Goal: Transaction & Acquisition: Book appointment/travel/reservation

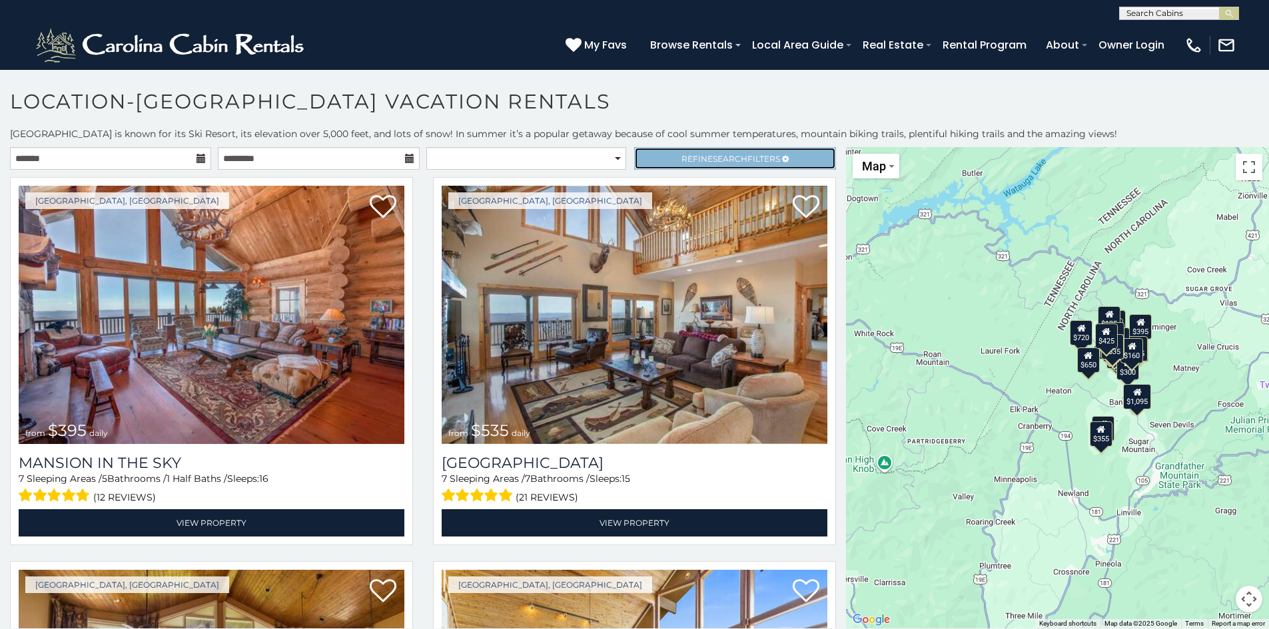
click at [743, 161] on span "Refine Search Filters" at bounding box center [730, 159] width 99 height 10
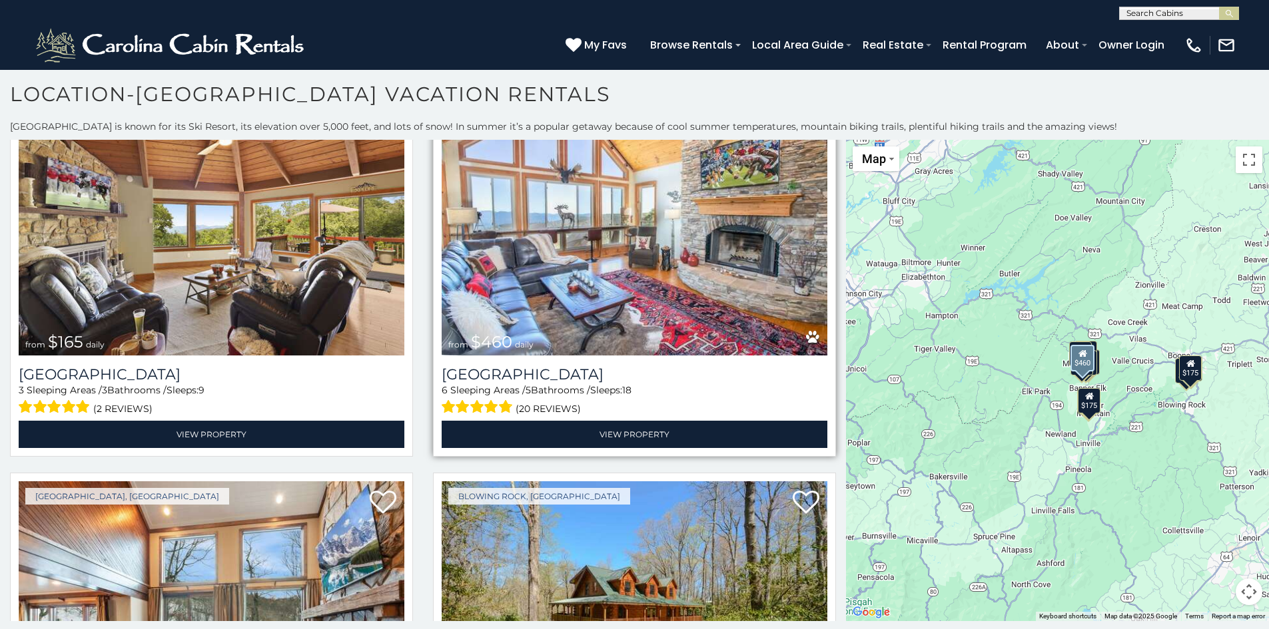
scroll to position [400, 0]
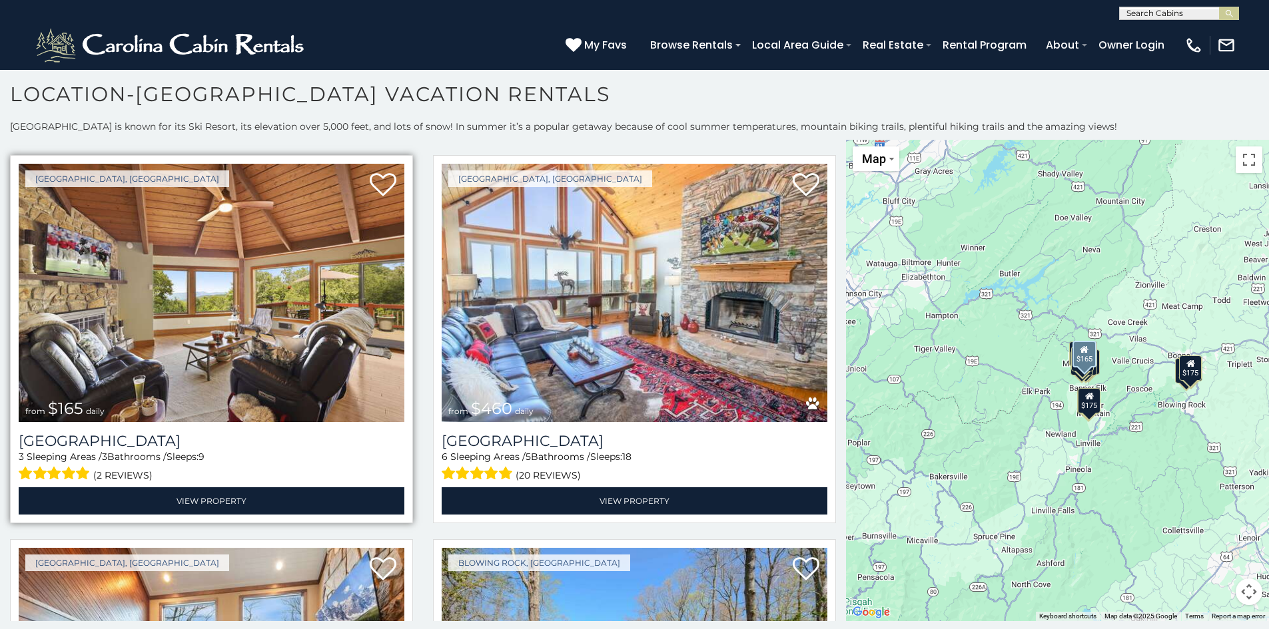
click at [304, 302] on img at bounding box center [212, 293] width 386 height 258
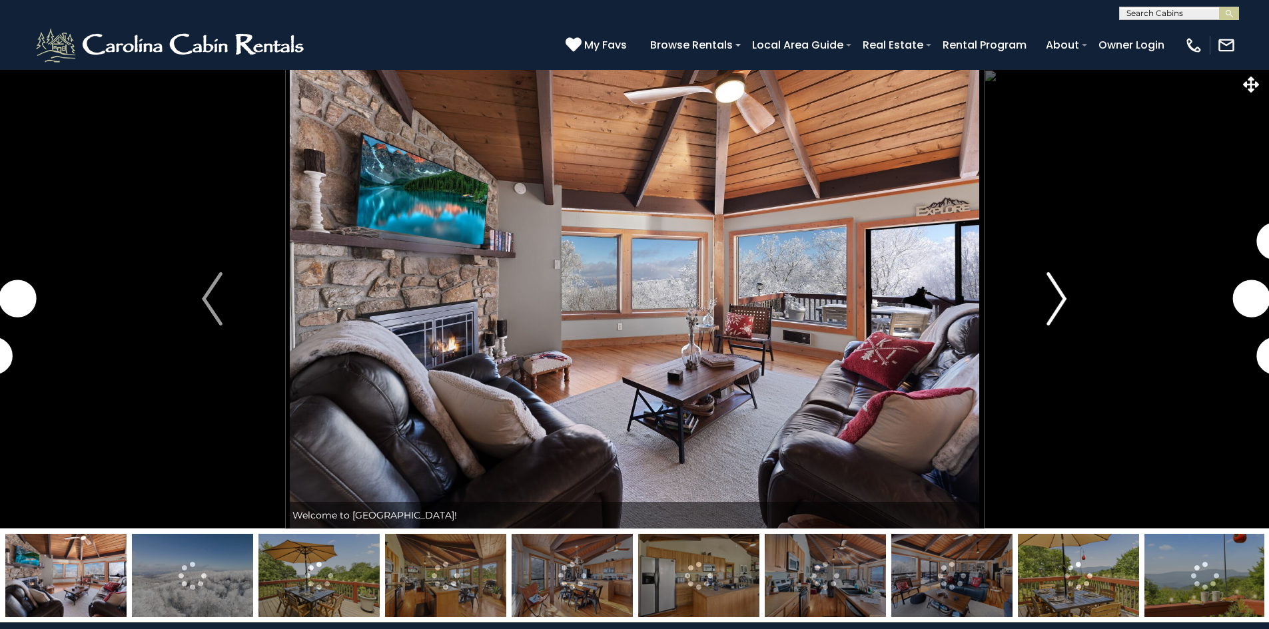
click at [1066, 295] on img "Next" at bounding box center [1056, 298] width 20 height 53
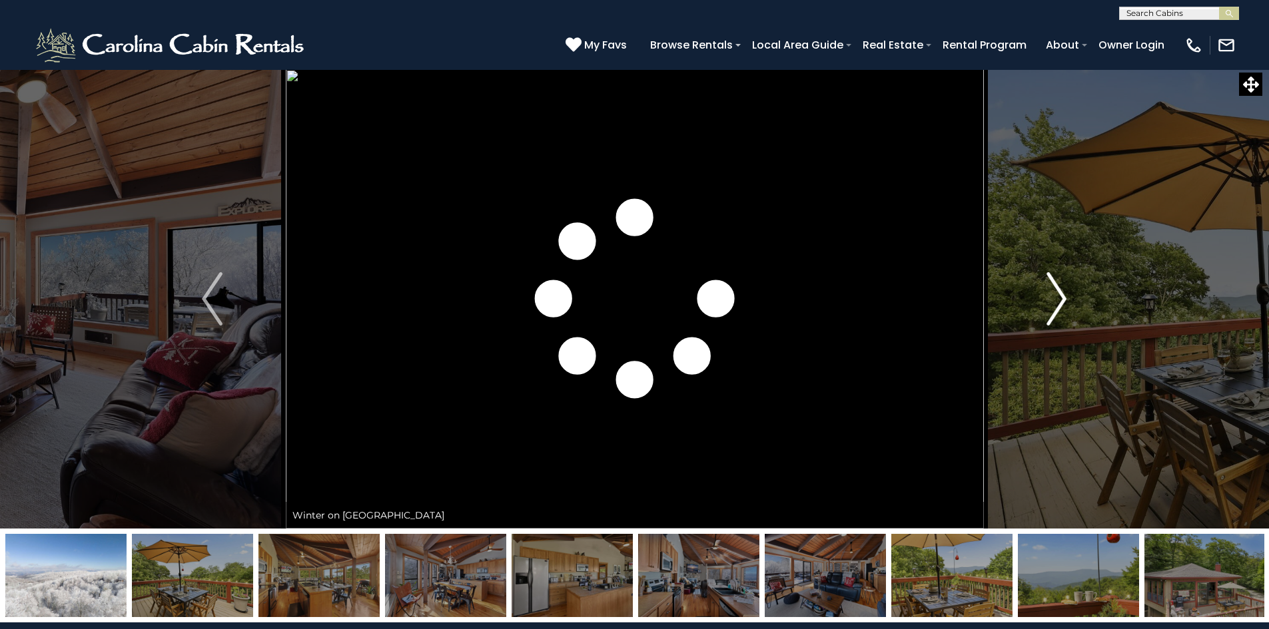
click at [1055, 294] on img "Next" at bounding box center [1056, 298] width 20 height 53
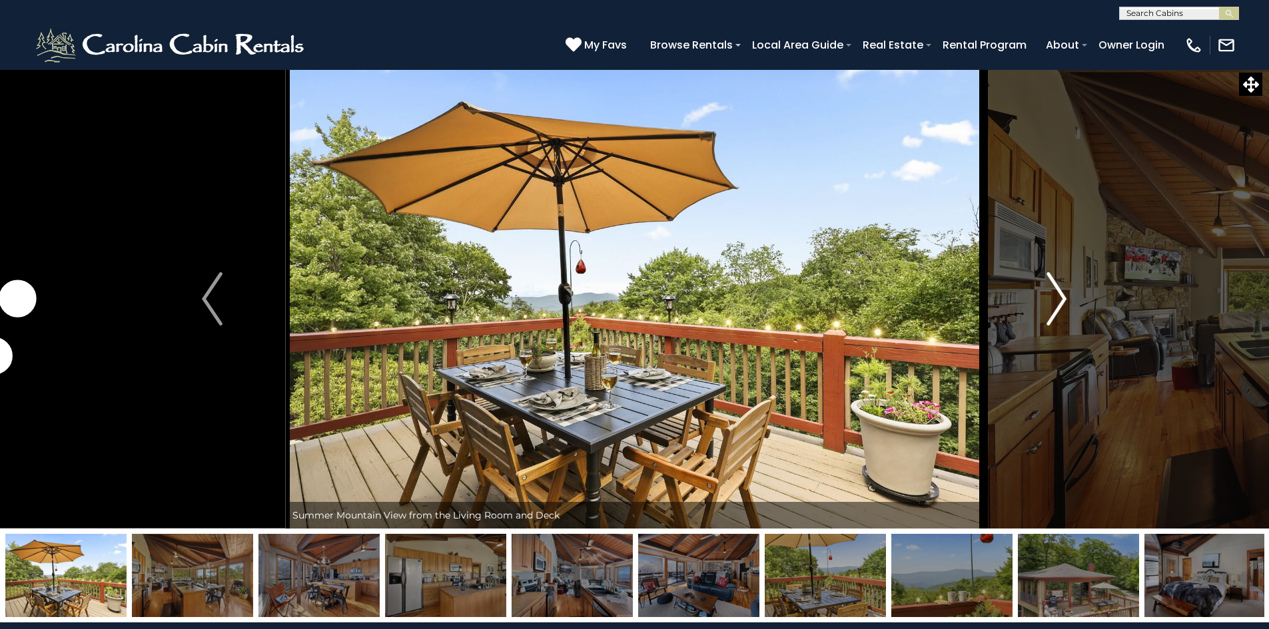
click at [1055, 294] on img "Next" at bounding box center [1056, 298] width 20 height 53
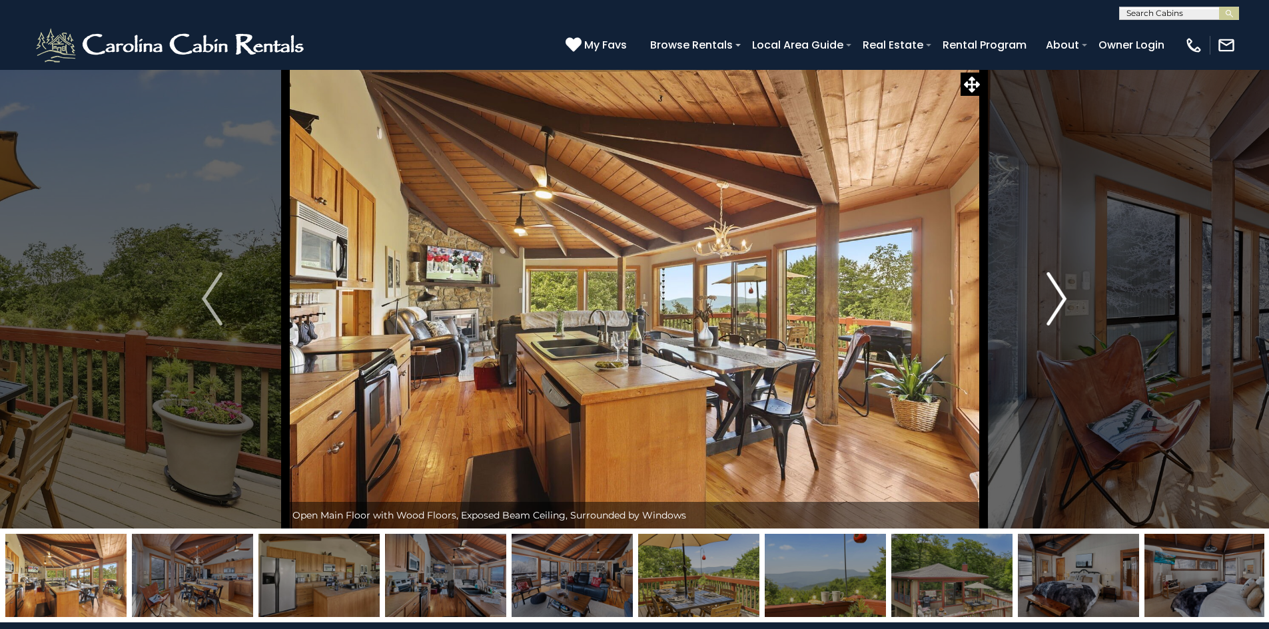
click at [1055, 294] on img "Next" at bounding box center [1056, 298] width 20 height 53
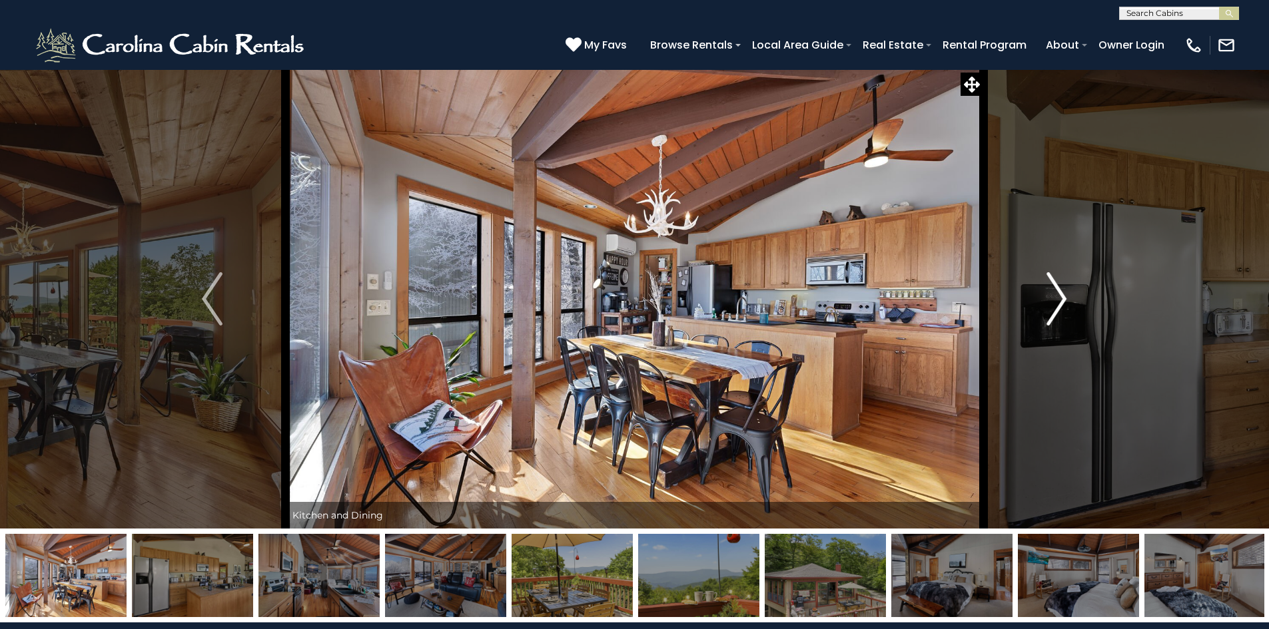
click at [1055, 294] on img "Next" at bounding box center [1056, 298] width 20 height 53
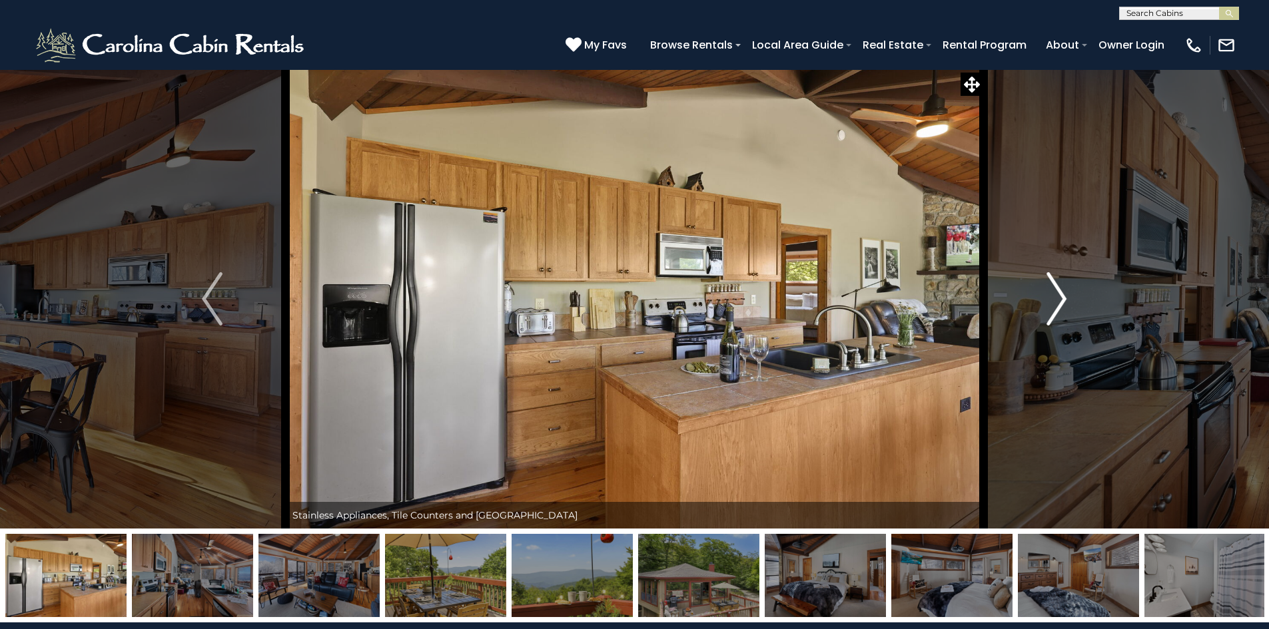
click at [1055, 294] on img "Next" at bounding box center [1056, 298] width 20 height 53
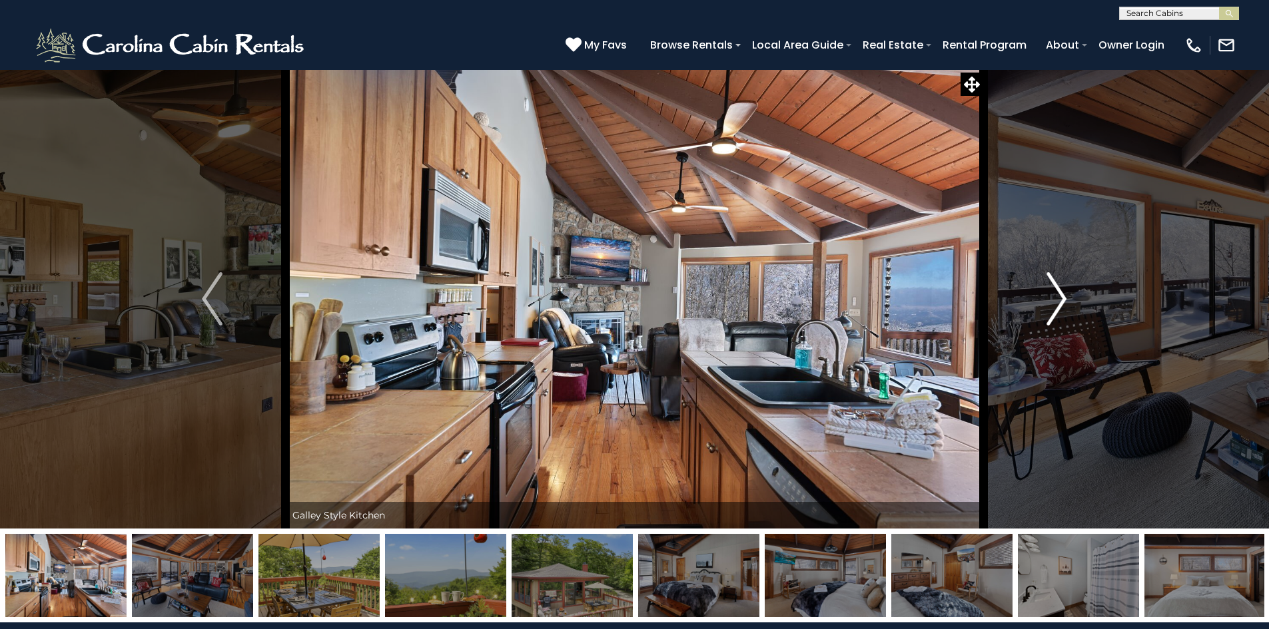
click at [1055, 294] on img "Next" at bounding box center [1056, 298] width 20 height 53
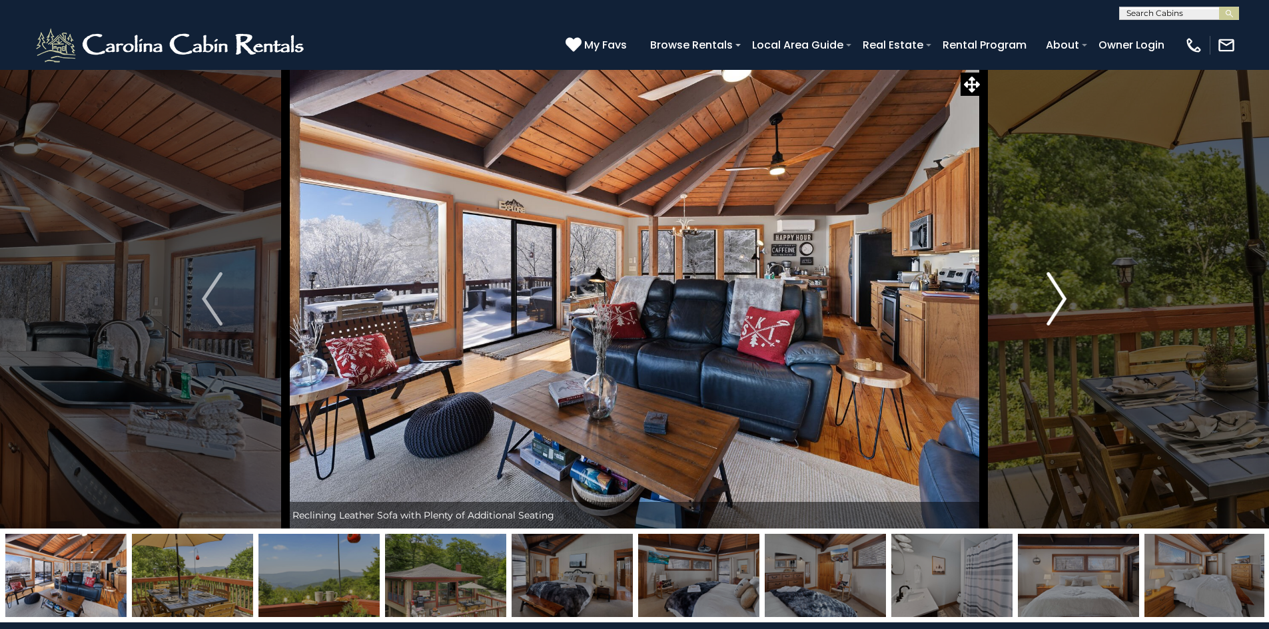
click at [1055, 294] on img "Next" at bounding box center [1056, 298] width 20 height 53
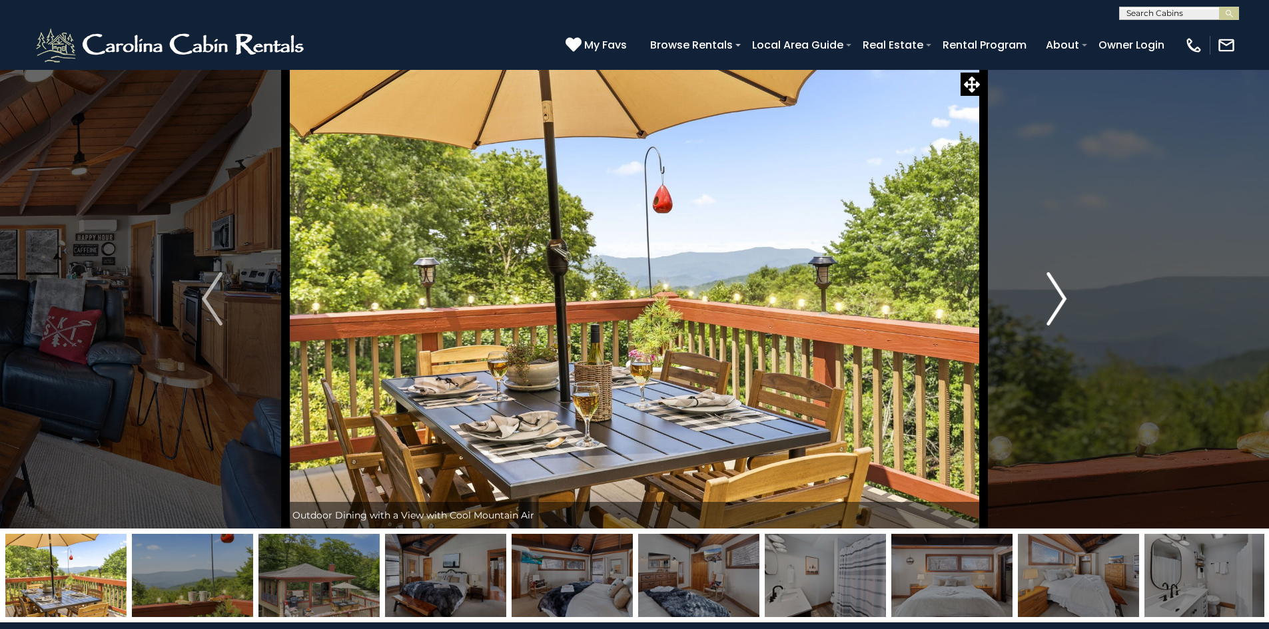
click at [1055, 294] on img "Next" at bounding box center [1056, 298] width 20 height 53
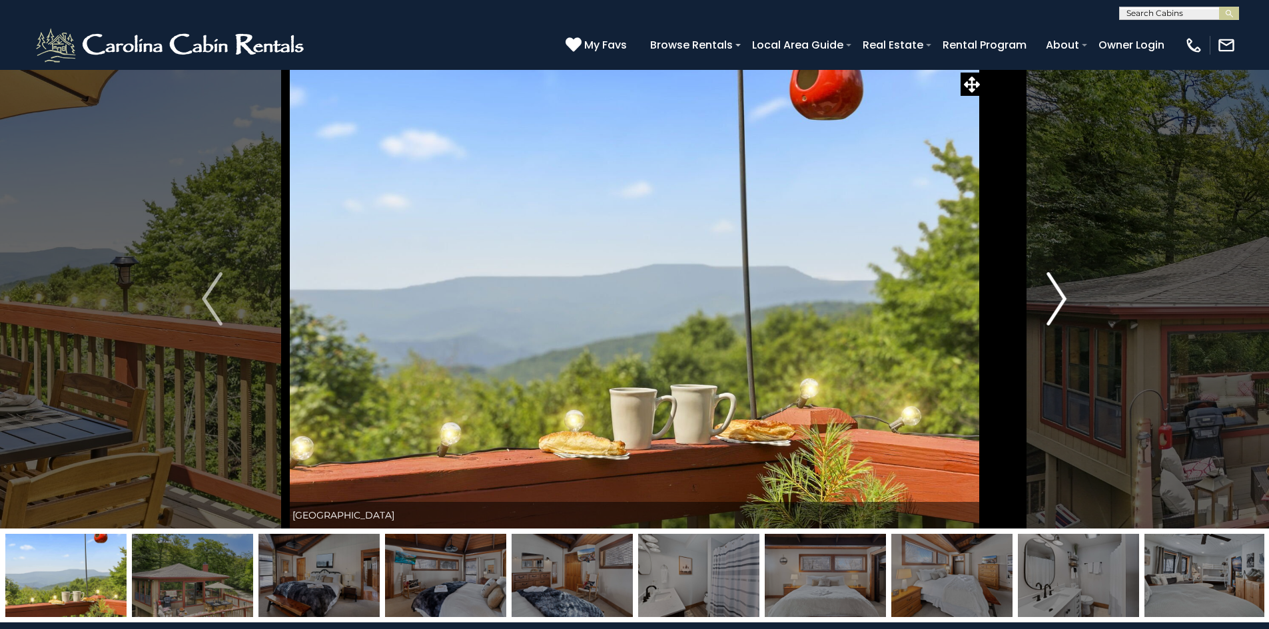
click at [1055, 294] on img "Next" at bounding box center [1056, 298] width 20 height 53
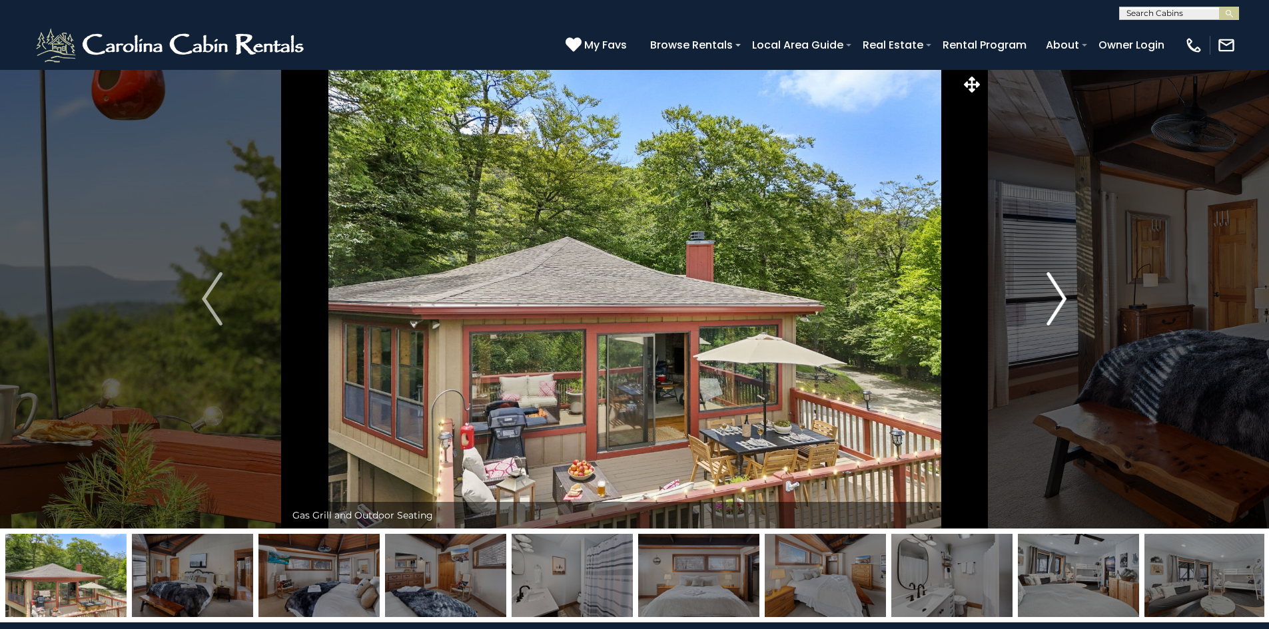
click at [1055, 294] on img "Next" at bounding box center [1056, 298] width 20 height 53
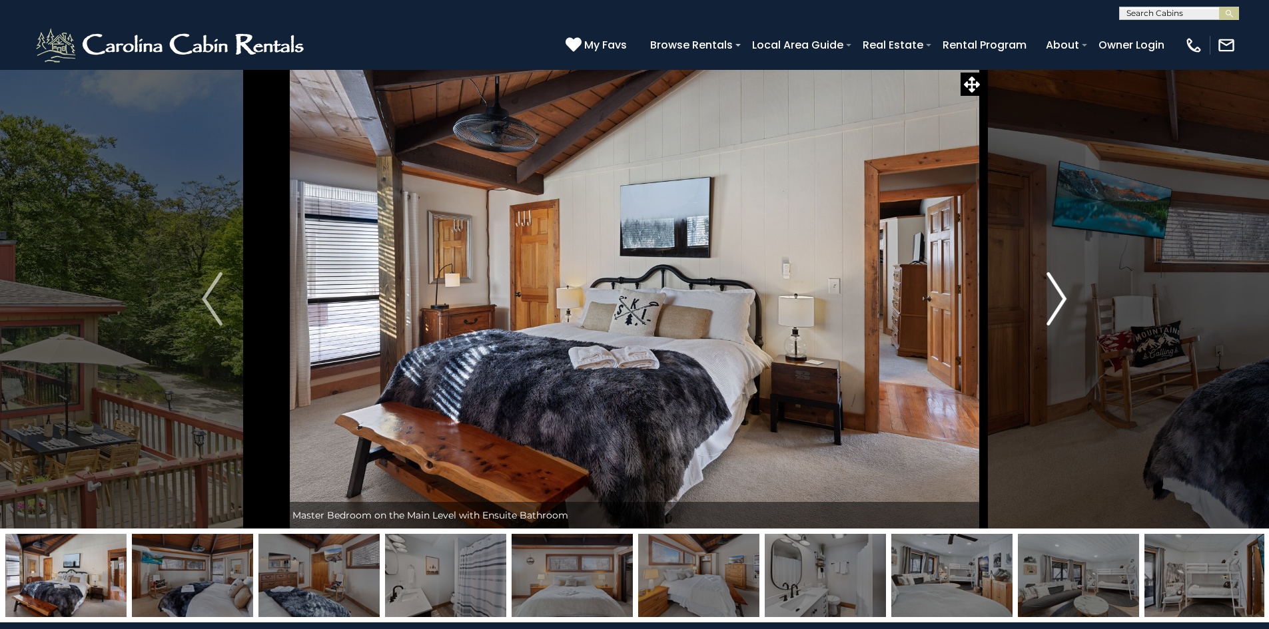
click at [1055, 294] on img "Next" at bounding box center [1056, 298] width 20 height 53
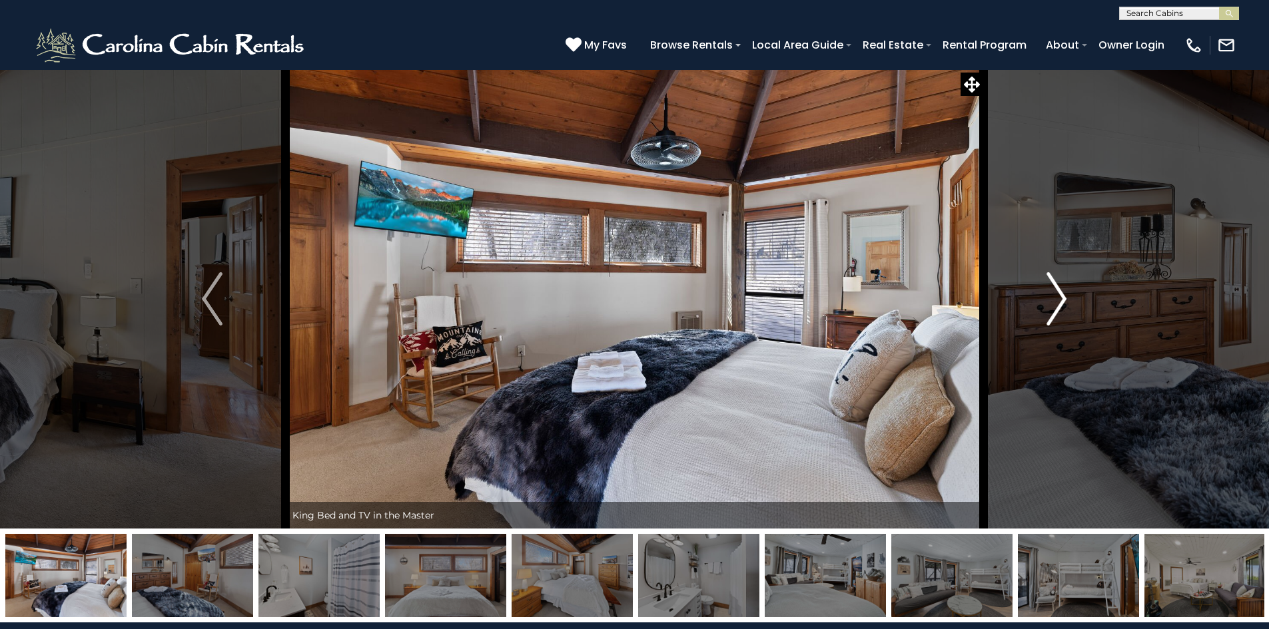
click at [1055, 294] on img "Next" at bounding box center [1056, 298] width 20 height 53
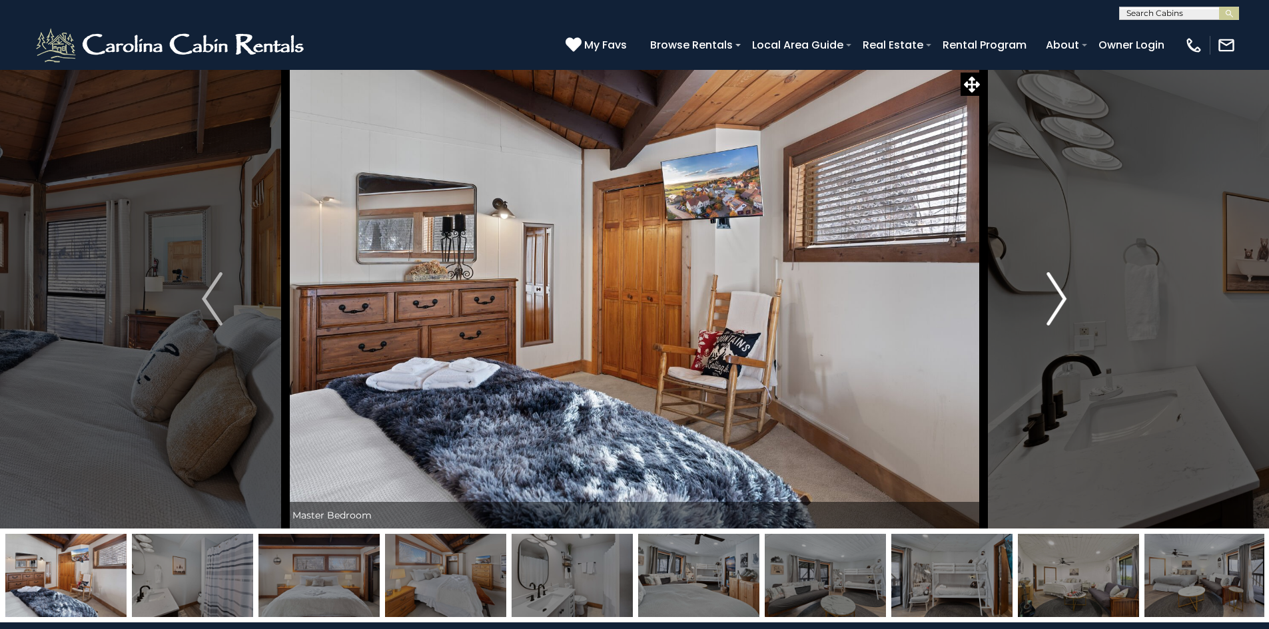
click at [1055, 294] on img "Next" at bounding box center [1056, 298] width 20 height 53
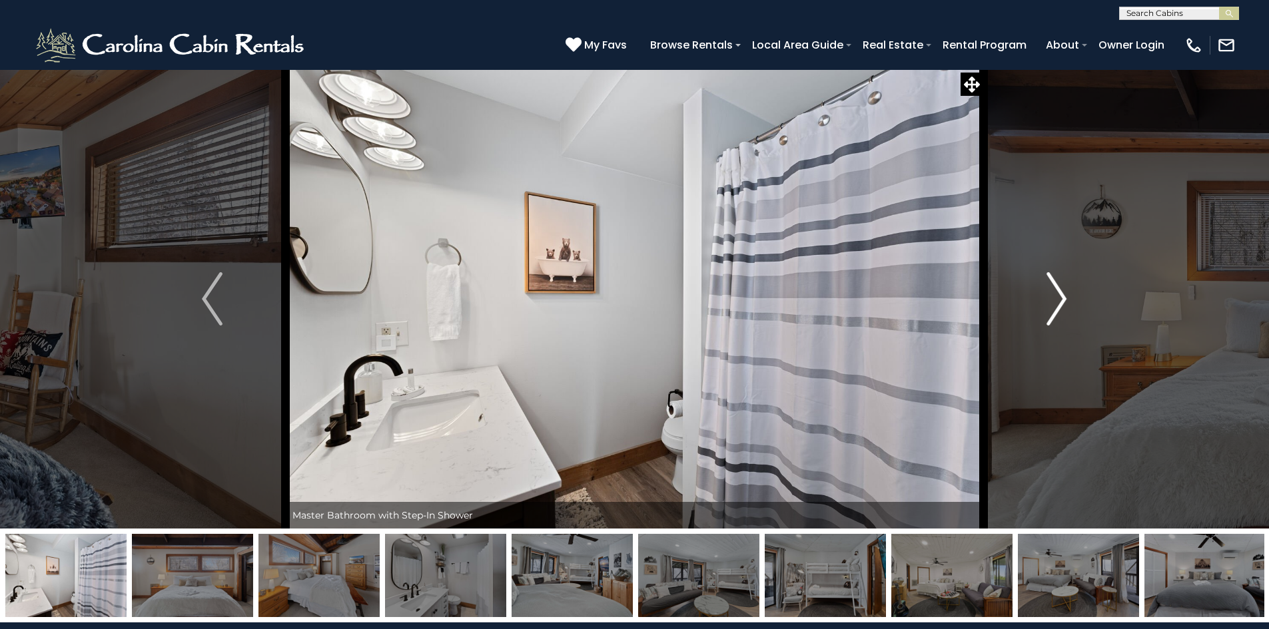
click at [1055, 294] on img "Next" at bounding box center [1056, 298] width 20 height 53
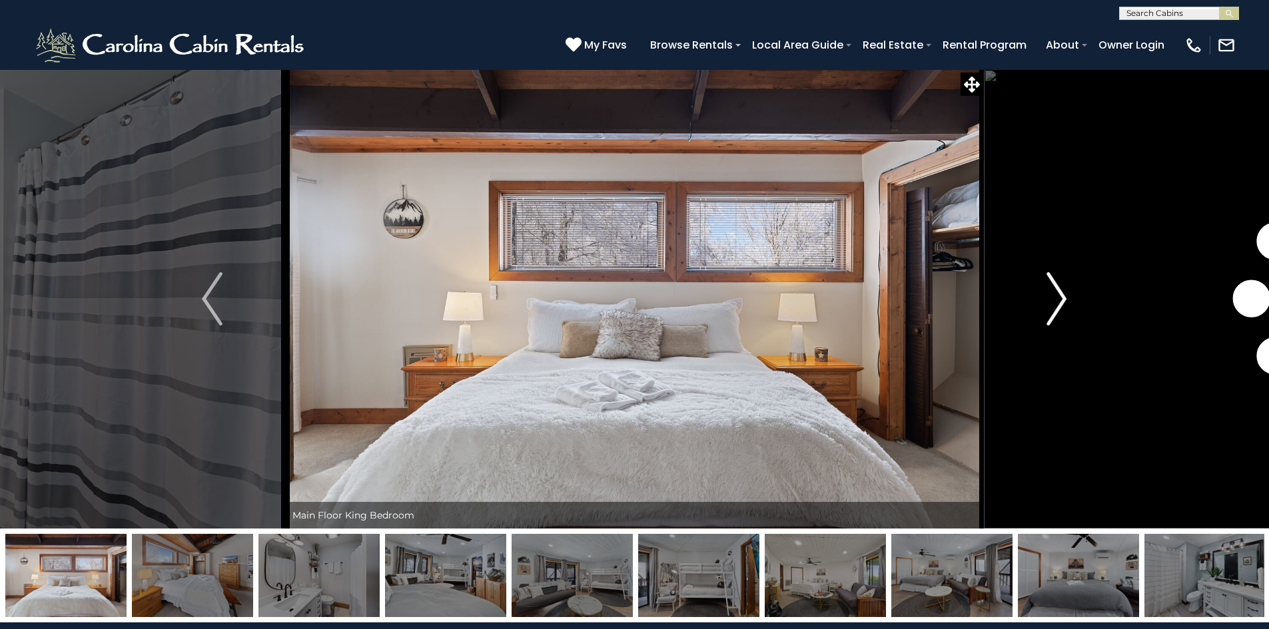
click at [1055, 294] on img "Next" at bounding box center [1056, 298] width 20 height 53
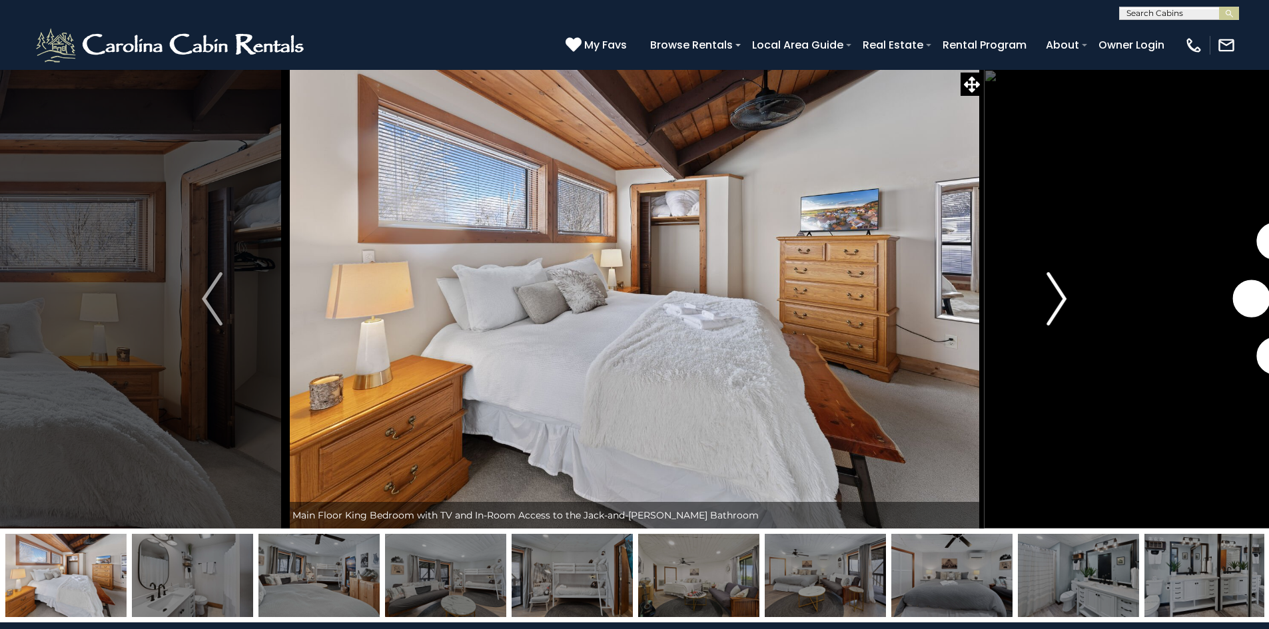
click at [1055, 294] on img "Next" at bounding box center [1056, 298] width 20 height 53
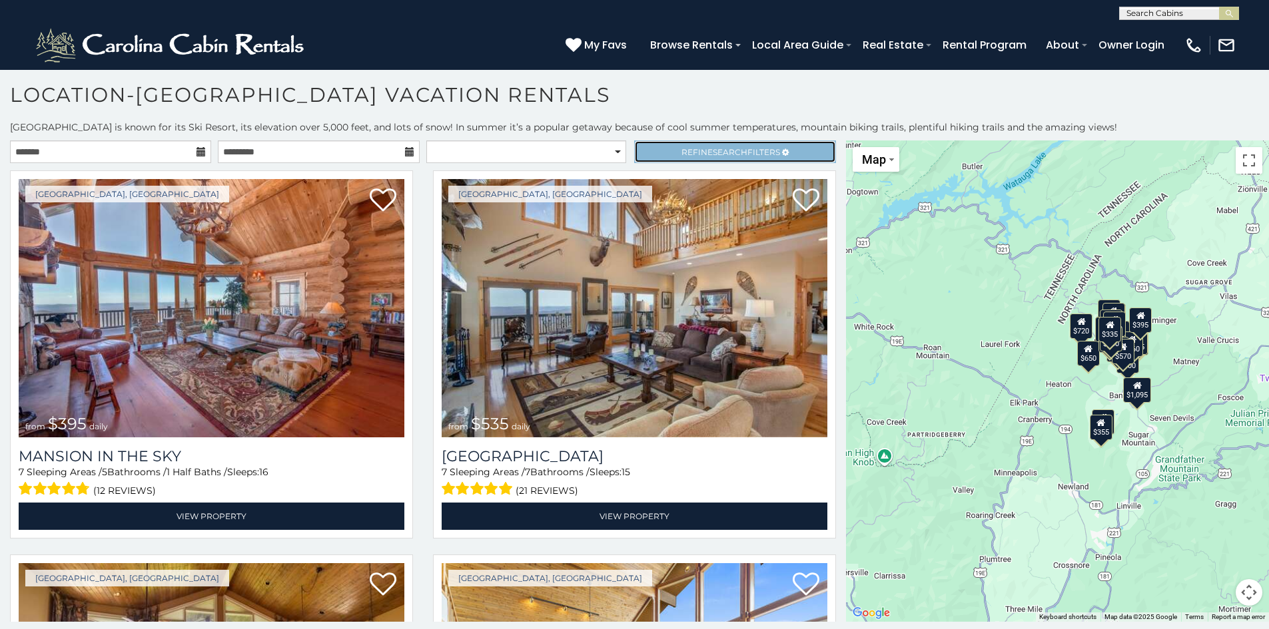
click at [735, 145] on link "Refine Search Filters" at bounding box center [734, 152] width 201 height 23
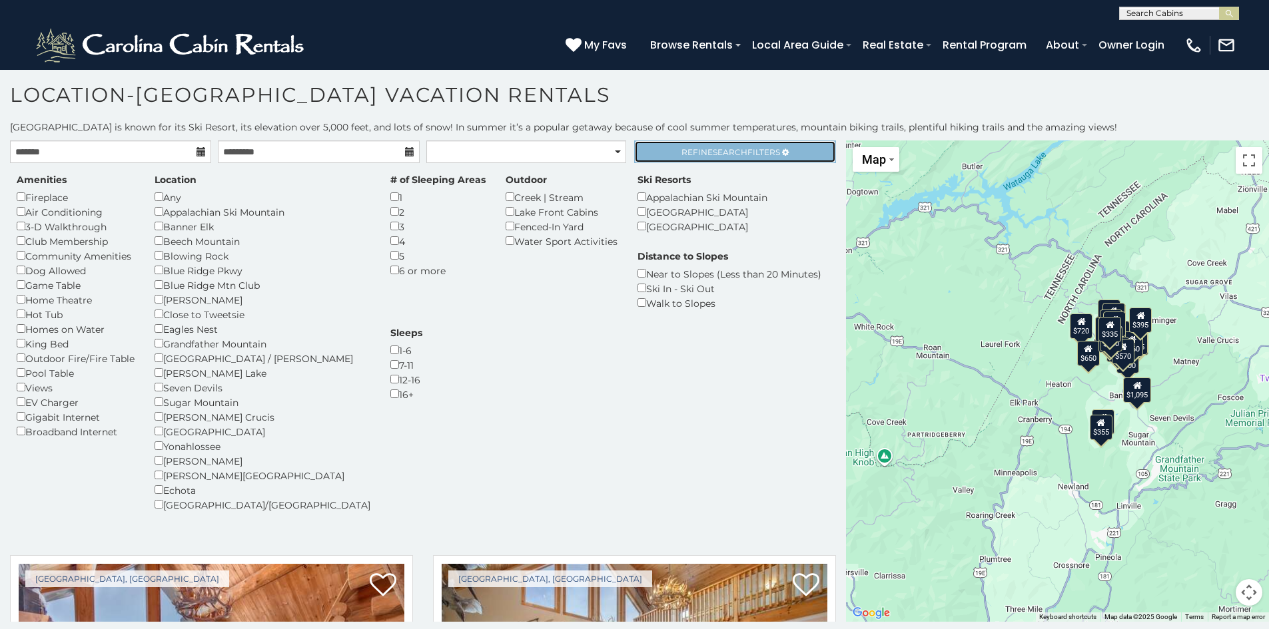
click at [716, 151] on span "Search" at bounding box center [730, 152] width 35 height 10
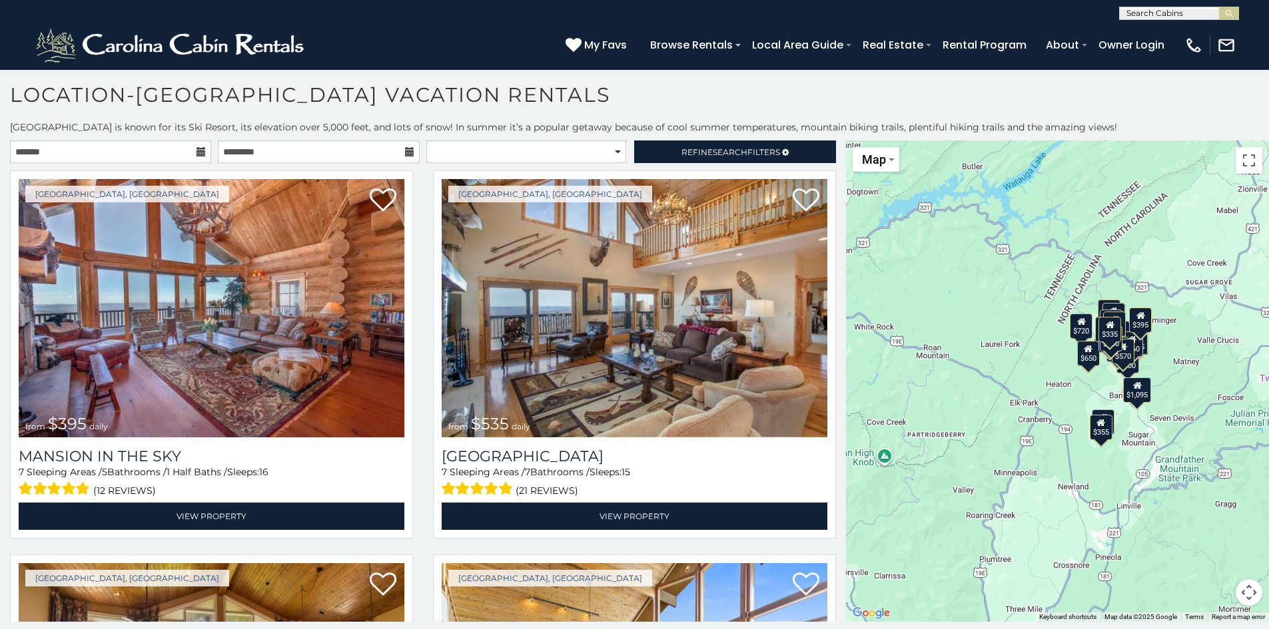
click at [684, 139] on div "**********" at bounding box center [634, 371] width 1269 height 501
click at [701, 146] on link "Refine Search Filters" at bounding box center [734, 152] width 201 height 23
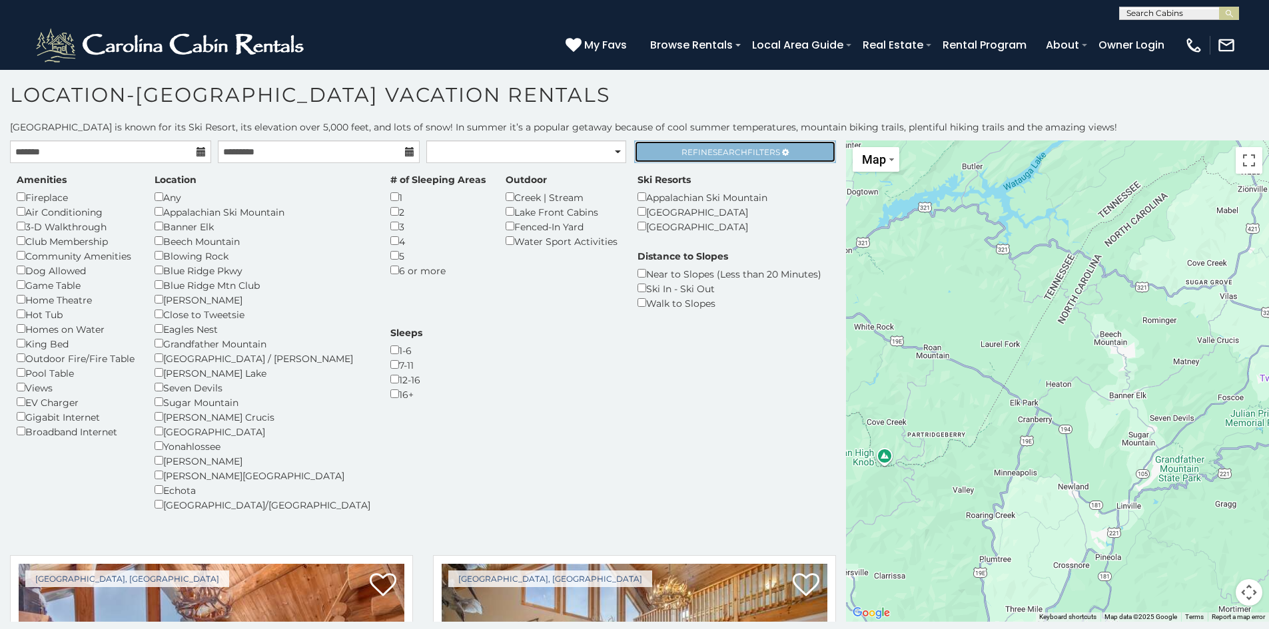
click at [731, 154] on span "Search" at bounding box center [730, 152] width 35 height 10
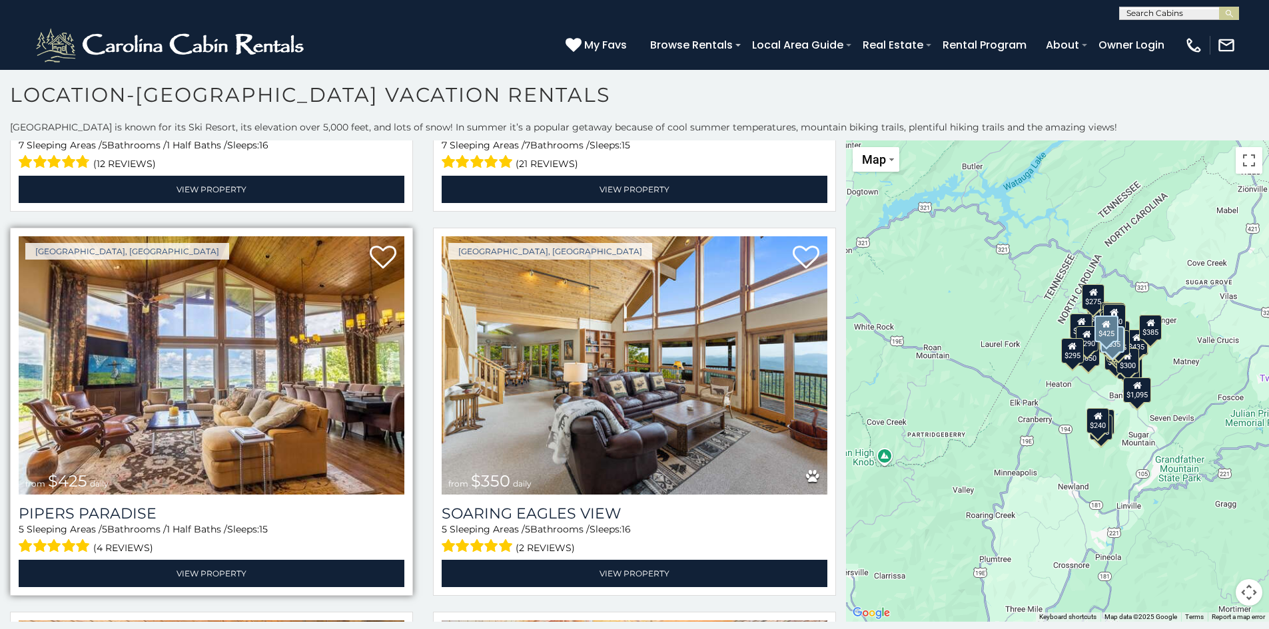
scroll to position [400, 0]
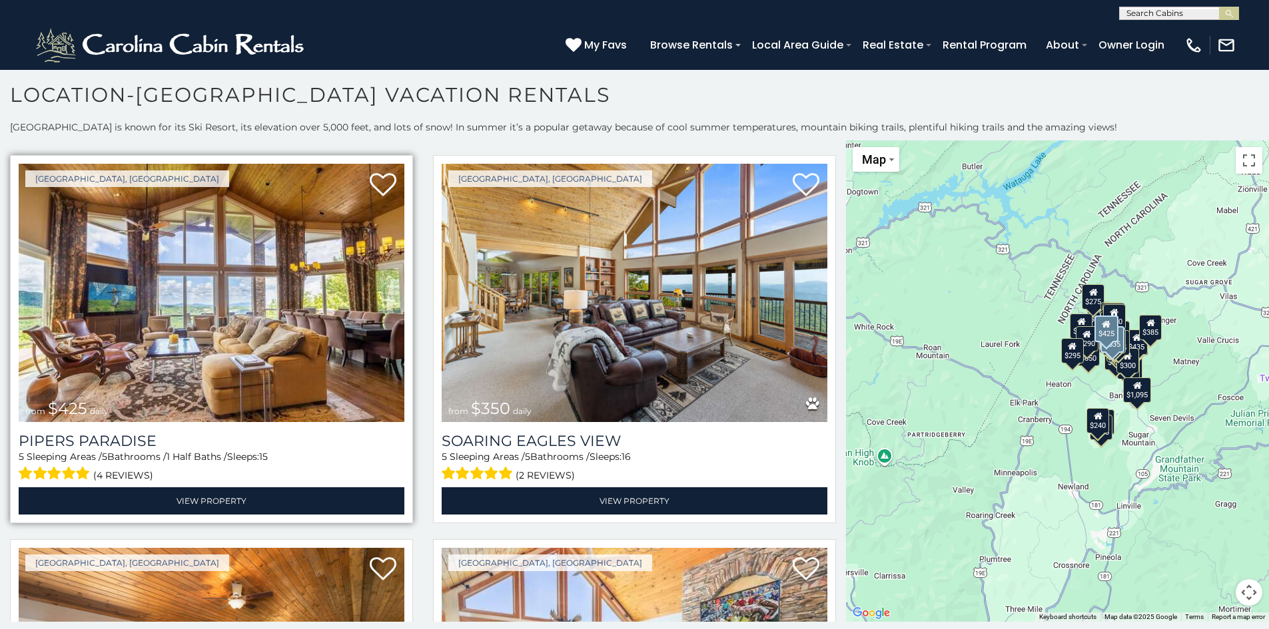
click at [230, 325] on img at bounding box center [212, 293] width 386 height 258
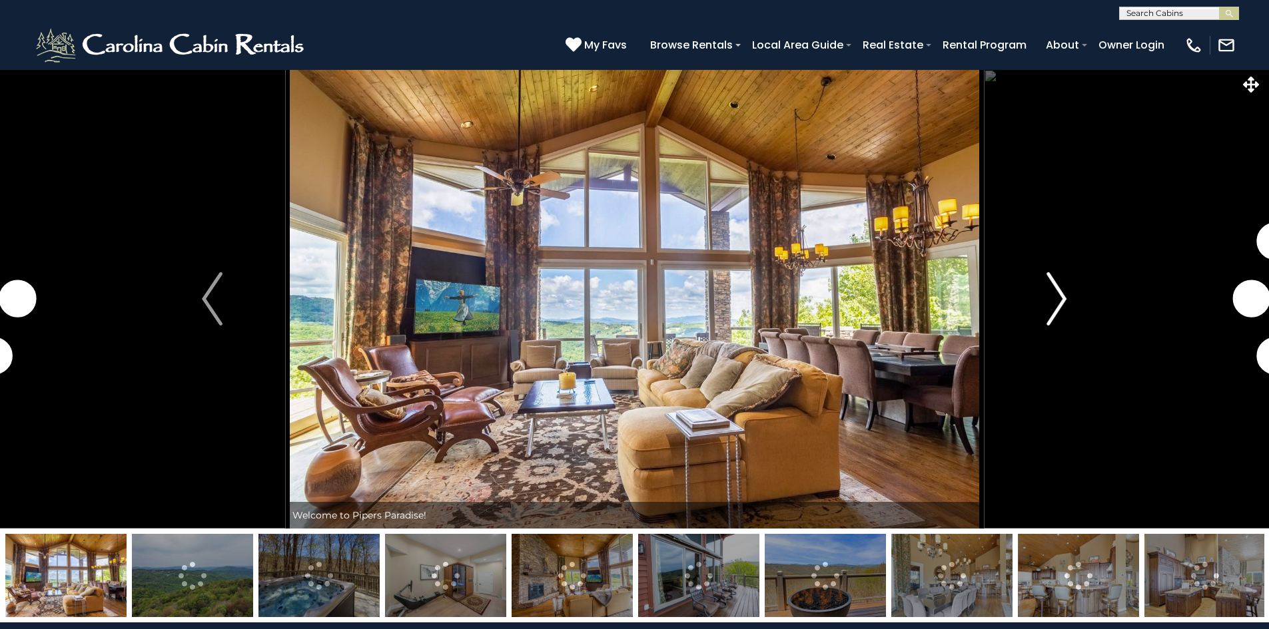
click at [1061, 300] on img "Next" at bounding box center [1056, 298] width 20 height 53
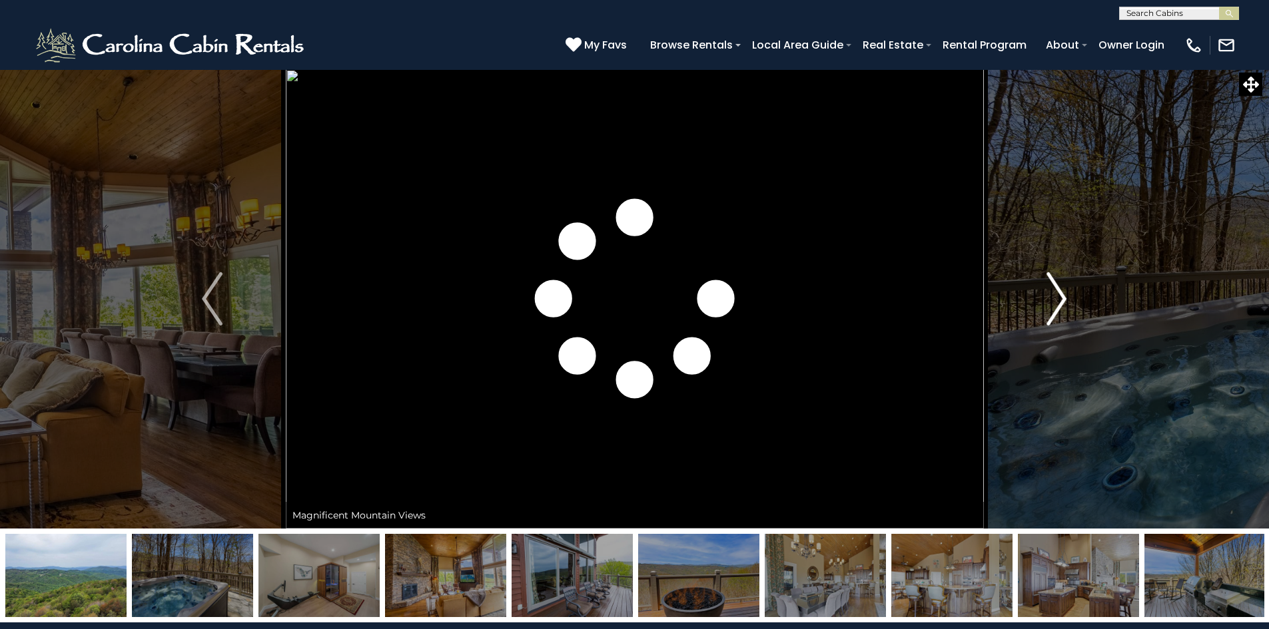
click at [1061, 300] on img "Next" at bounding box center [1056, 298] width 20 height 53
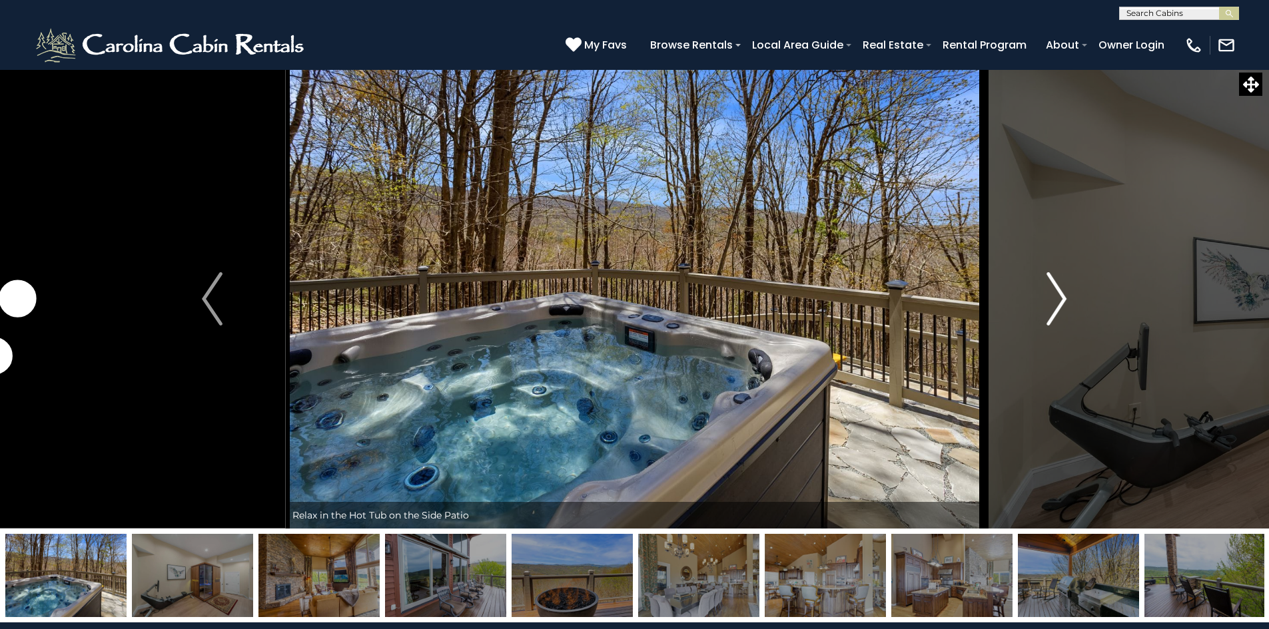
click at [1061, 300] on img "Next" at bounding box center [1056, 298] width 20 height 53
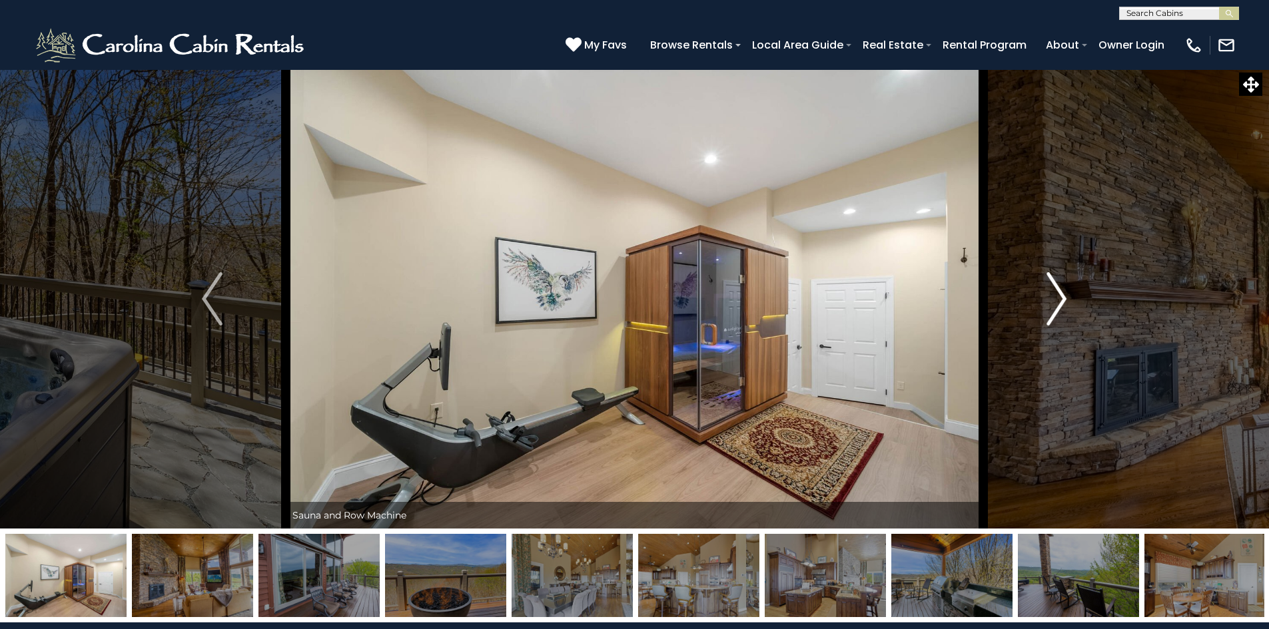
click at [1061, 300] on img "Next" at bounding box center [1056, 298] width 20 height 53
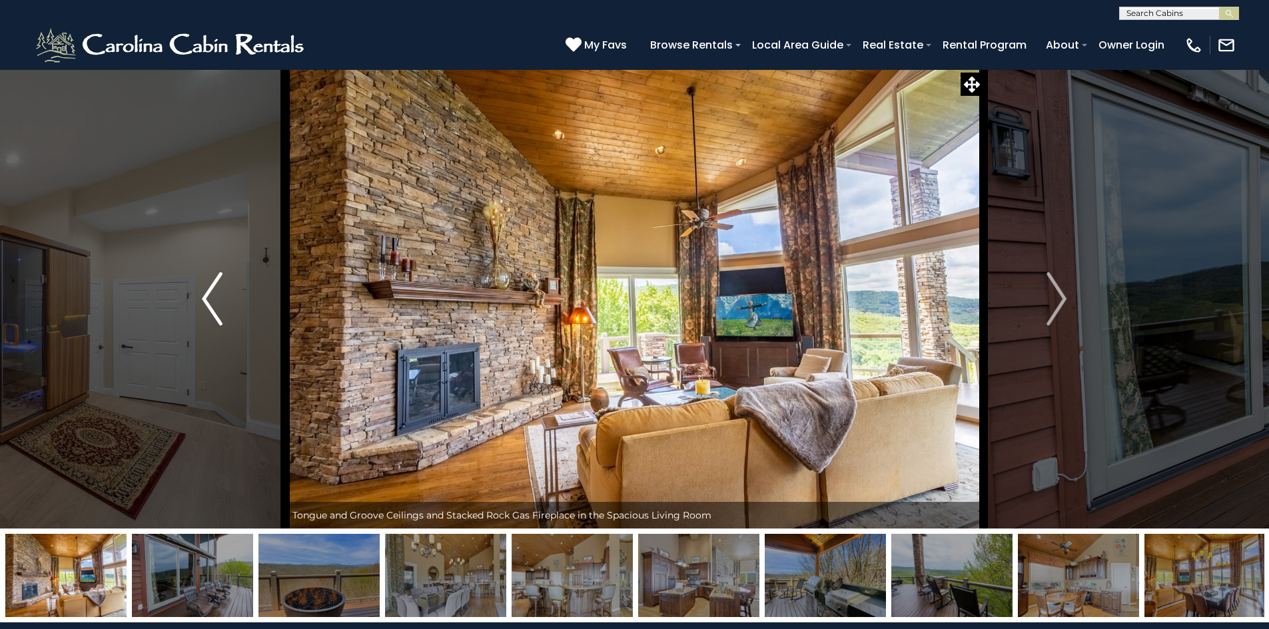
click at [195, 302] on button "Previous" at bounding box center [212, 298] width 147 height 459
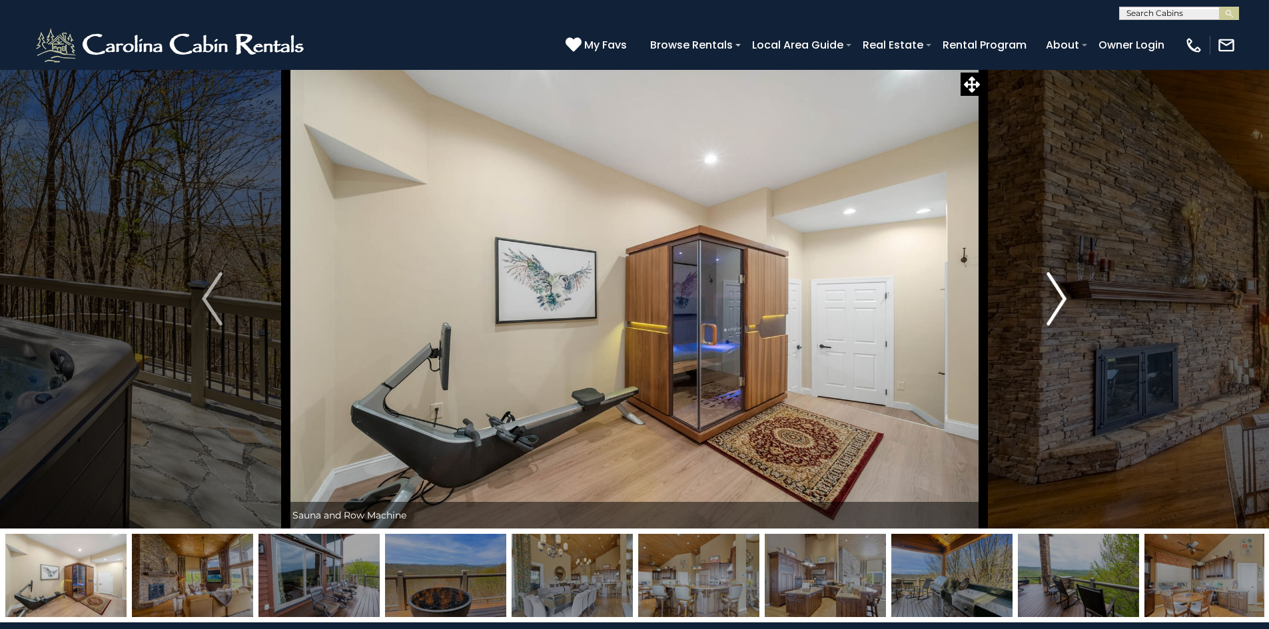
click at [1056, 288] on img "Next" at bounding box center [1056, 298] width 20 height 53
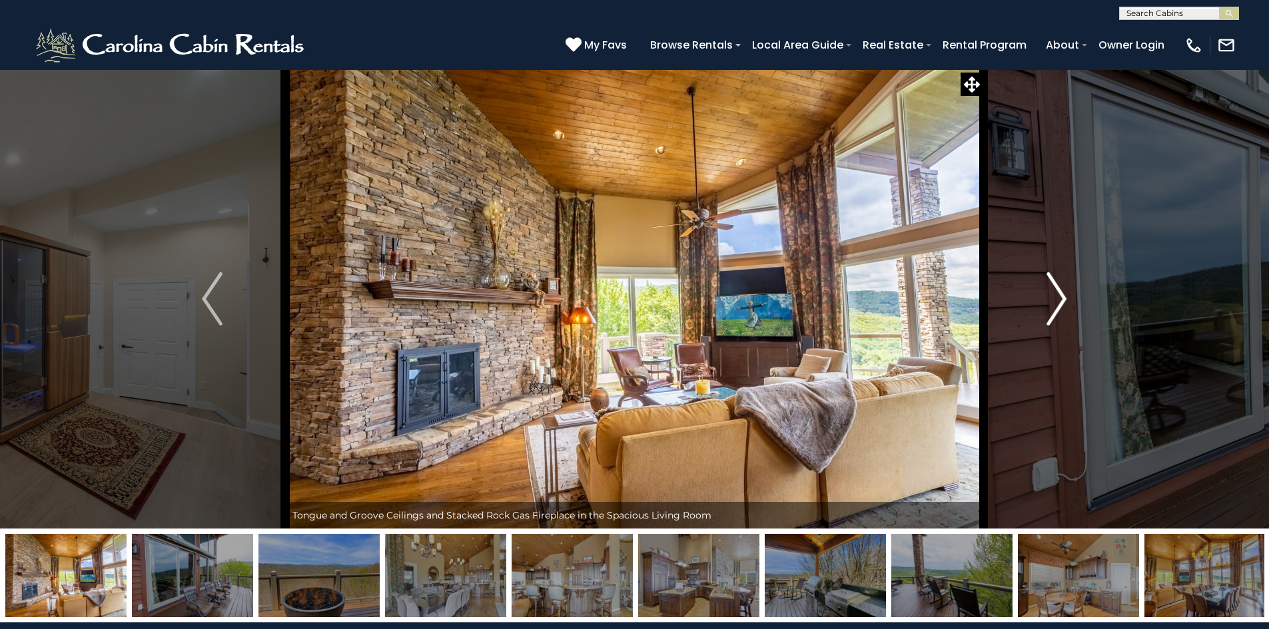
click at [1056, 288] on img "Next" at bounding box center [1056, 298] width 20 height 53
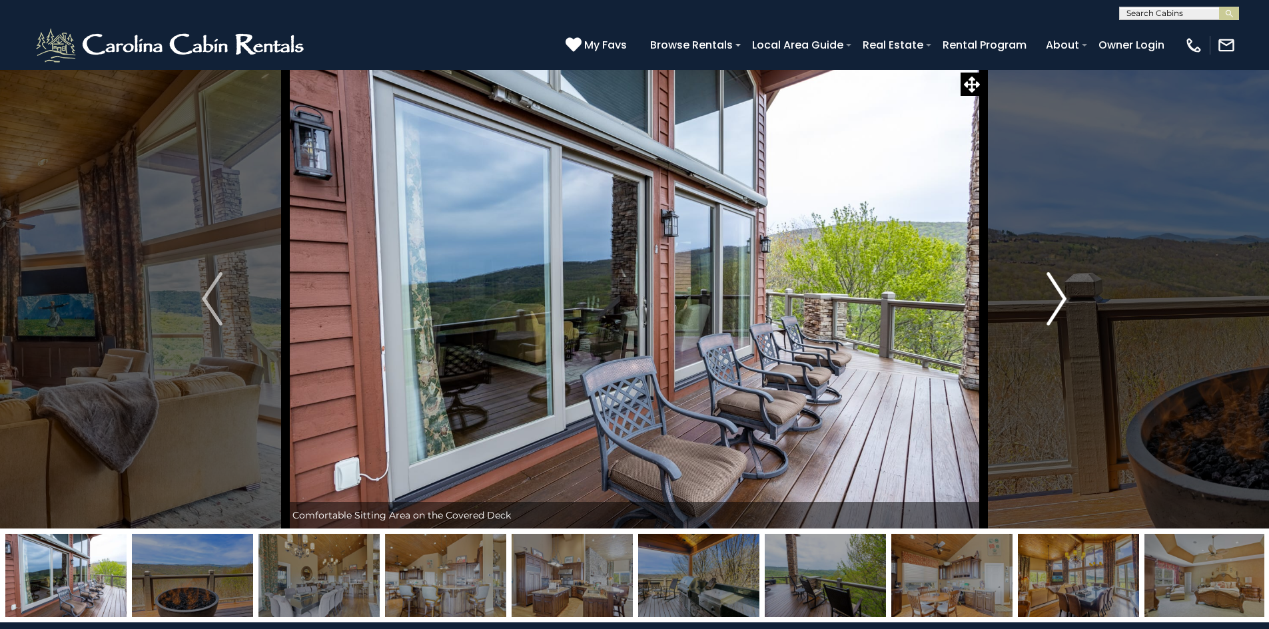
click at [1056, 288] on img "Next" at bounding box center [1056, 298] width 20 height 53
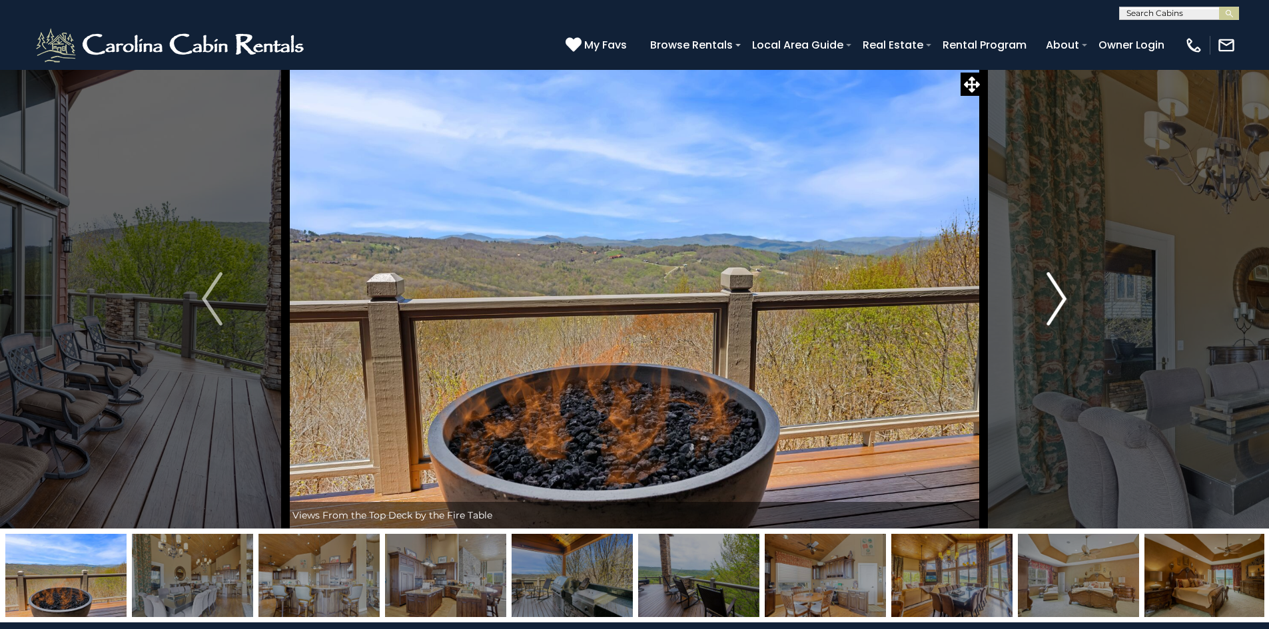
click at [1056, 288] on img "Next" at bounding box center [1056, 298] width 20 height 53
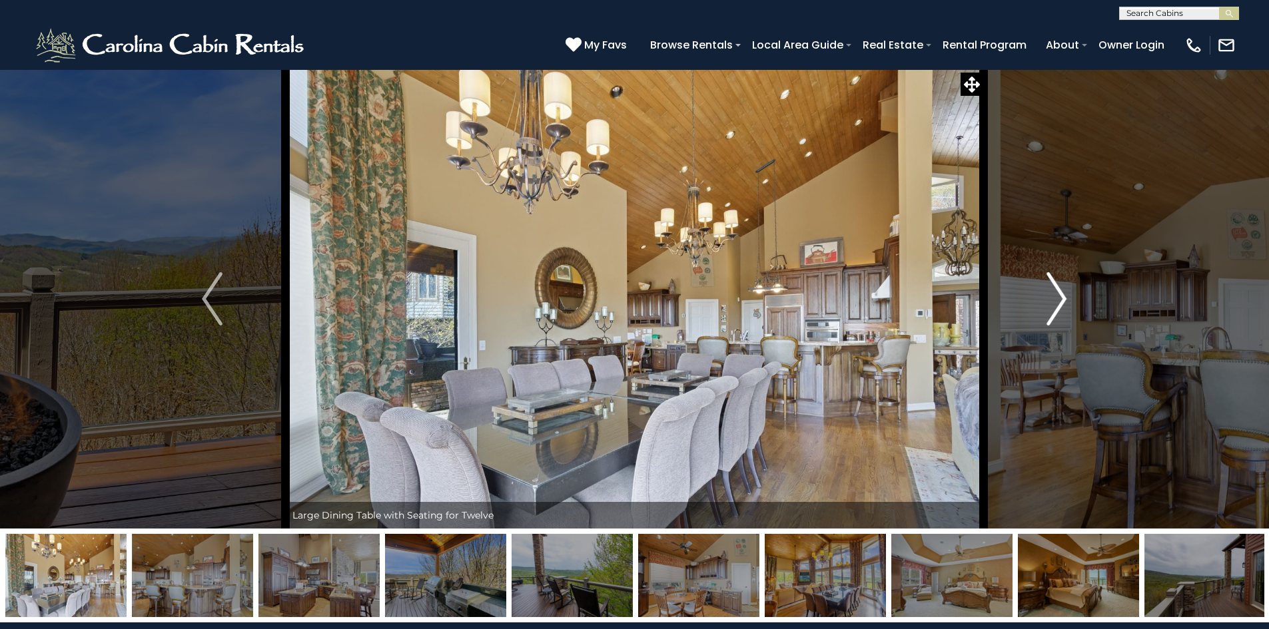
click at [1056, 288] on img "Next" at bounding box center [1056, 298] width 20 height 53
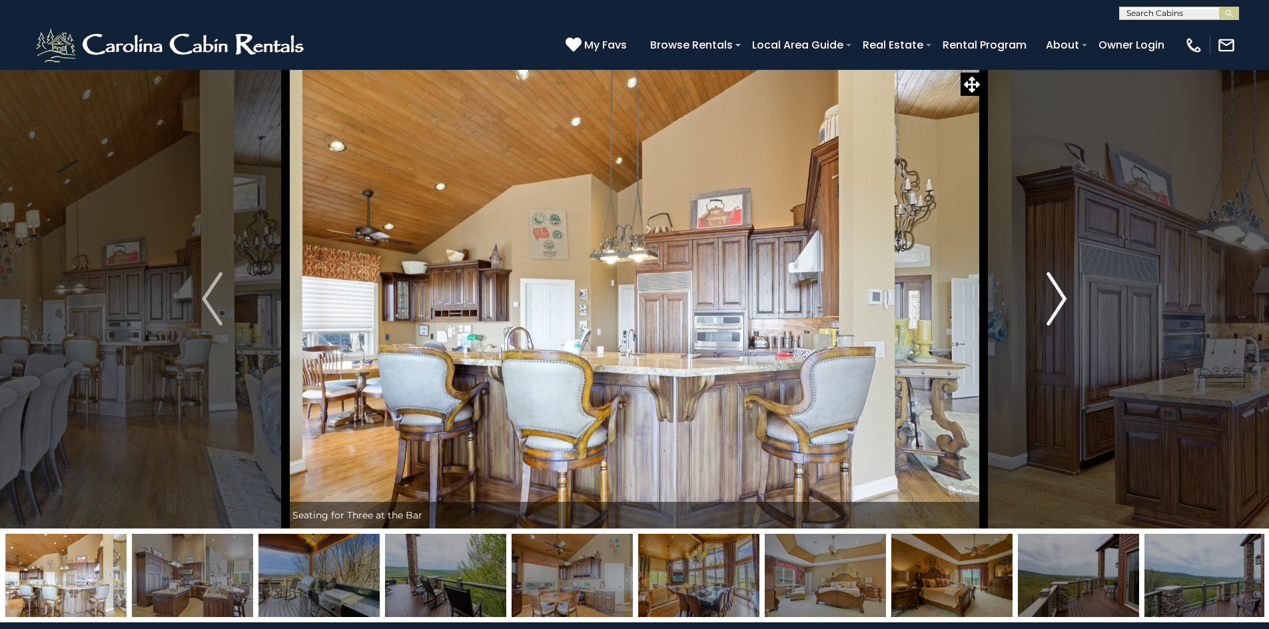
click at [1051, 290] on img "Next" at bounding box center [1056, 298] width 20 height 53
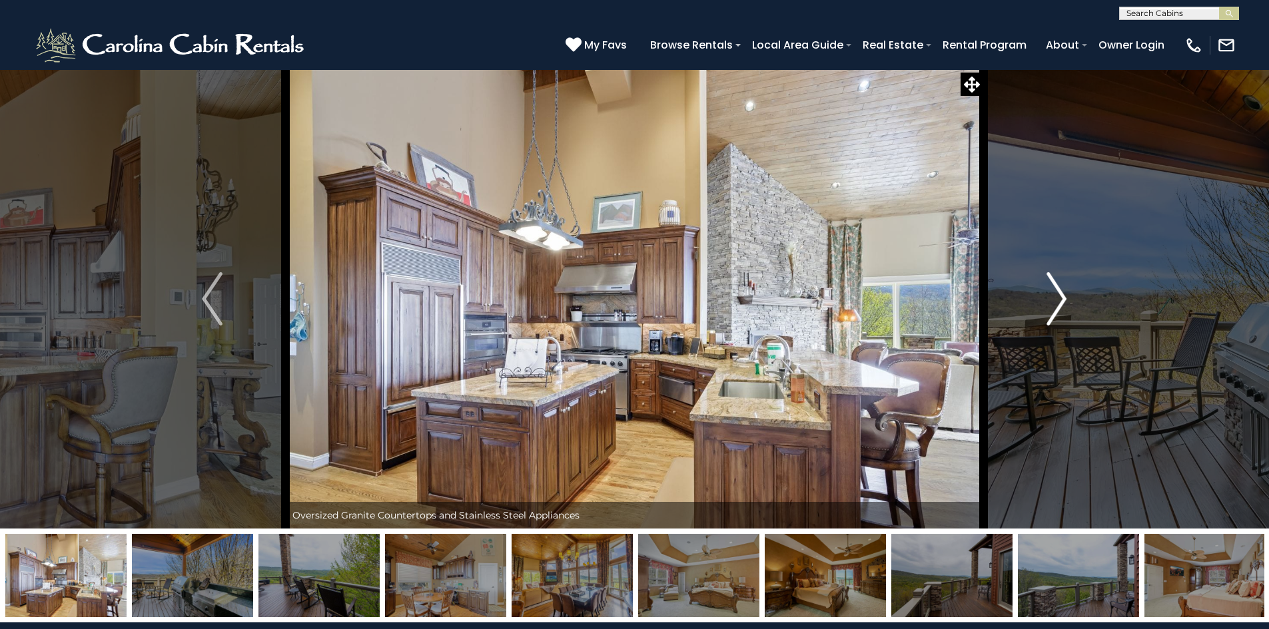
click at [1051, 290] on img "Next" at bounding box center [1056, 298] width 20 height 53
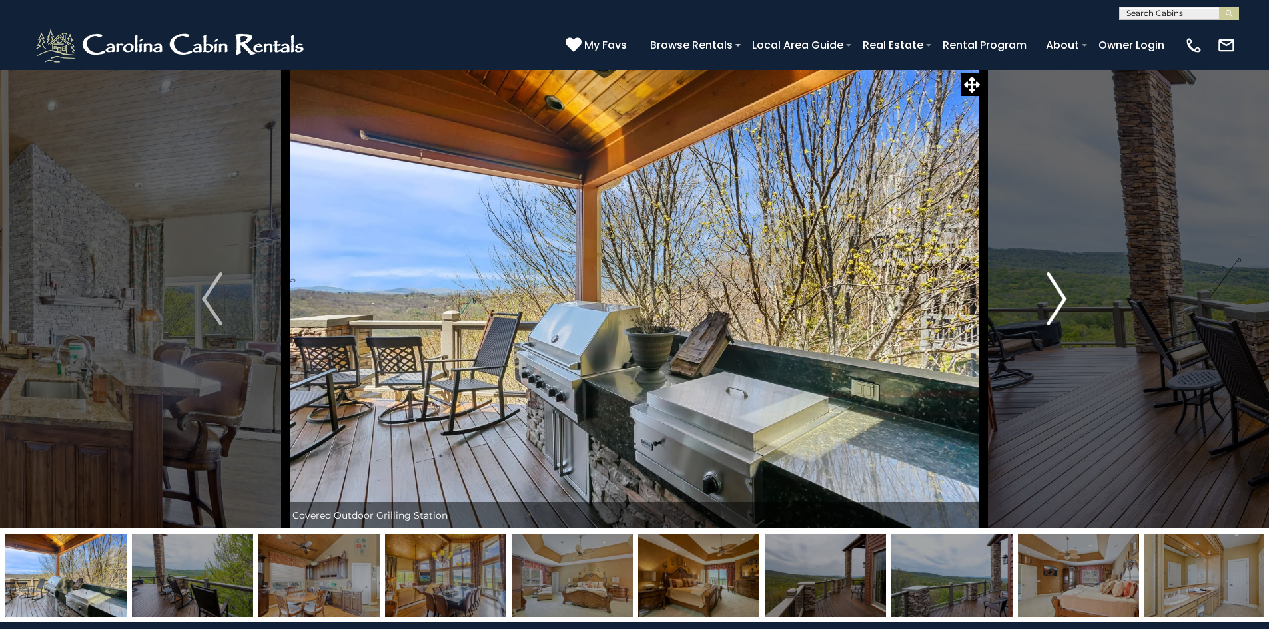
click at [1051, 290] on img "Next" at bounding box center [1056, 298] width 20 height 53
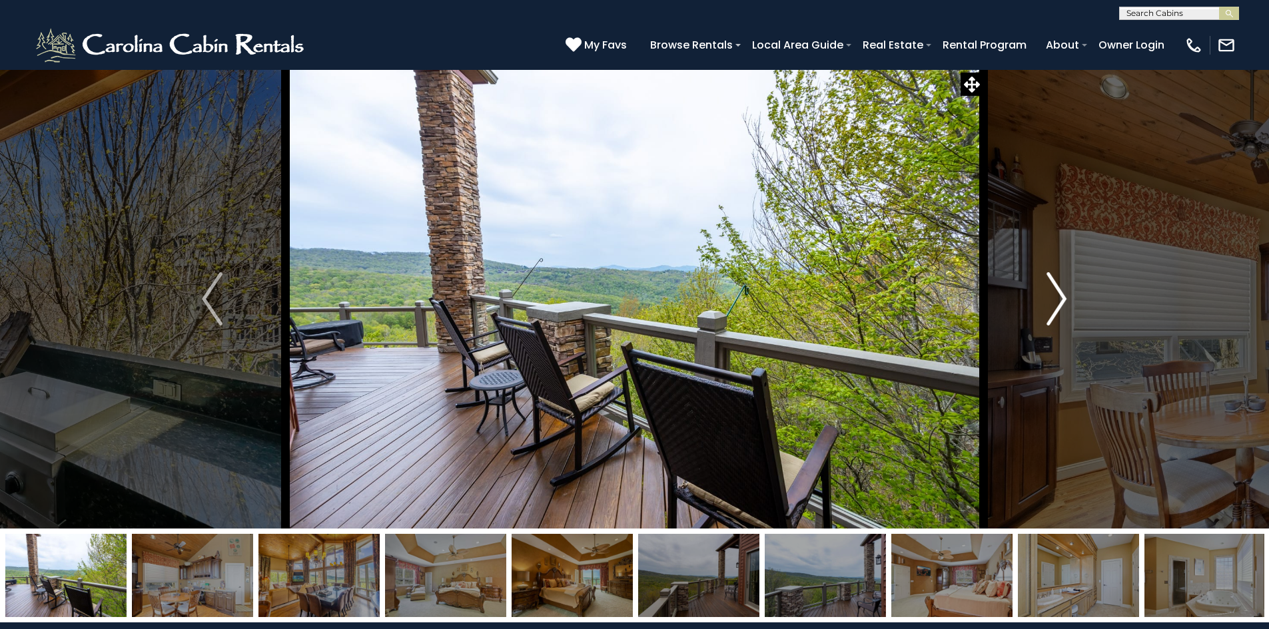
click at [1051, 290] on img "Next" at bounding box center [1056, 298] width 20 height 53
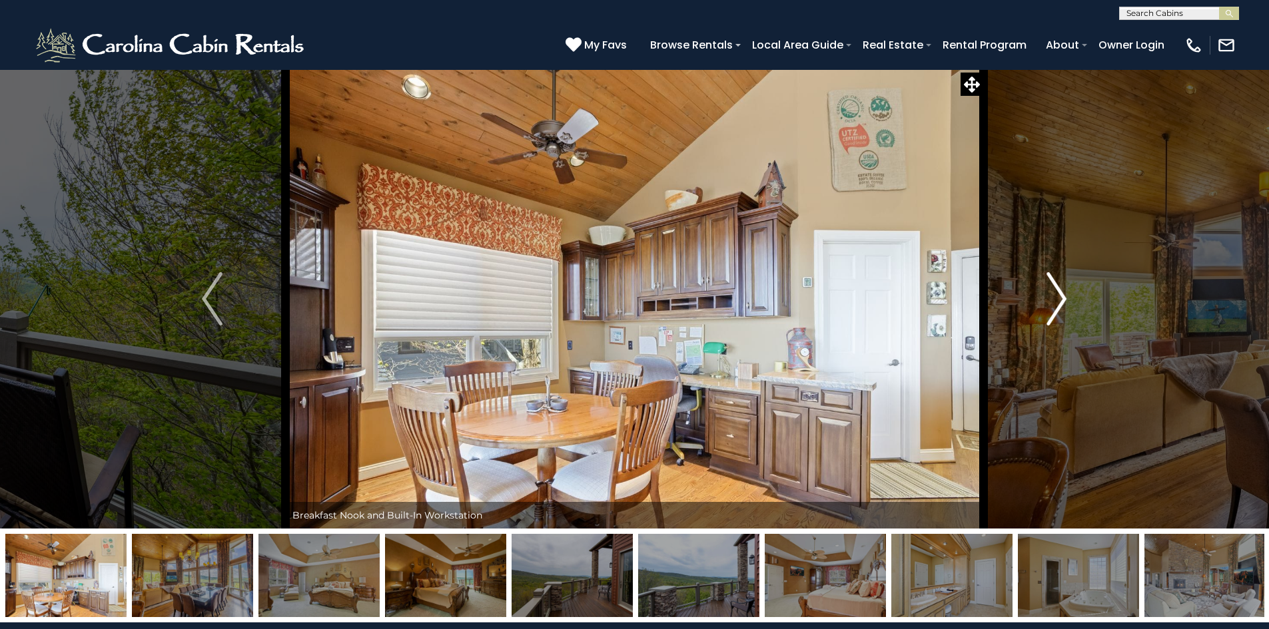
click at [1051, 290] on img "Next" at bounding box center [1056, 298] width 20 height 53
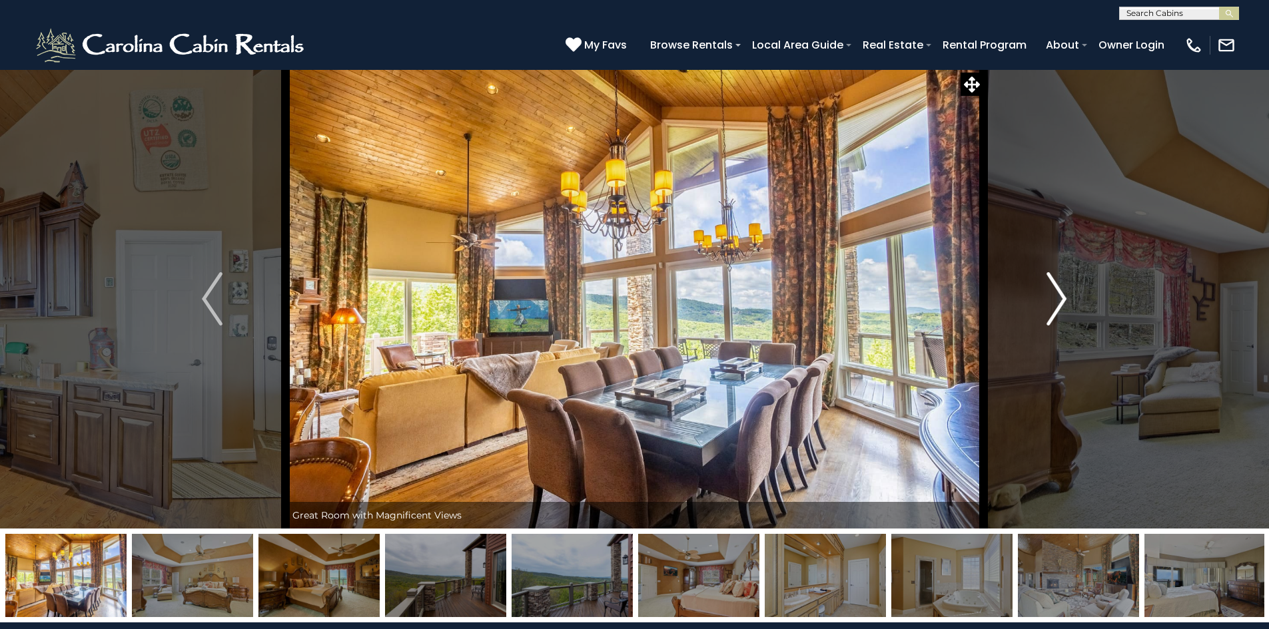
click at [1051, 290] on img "Next" at bounding box center [1056, 298] width 20 height 53
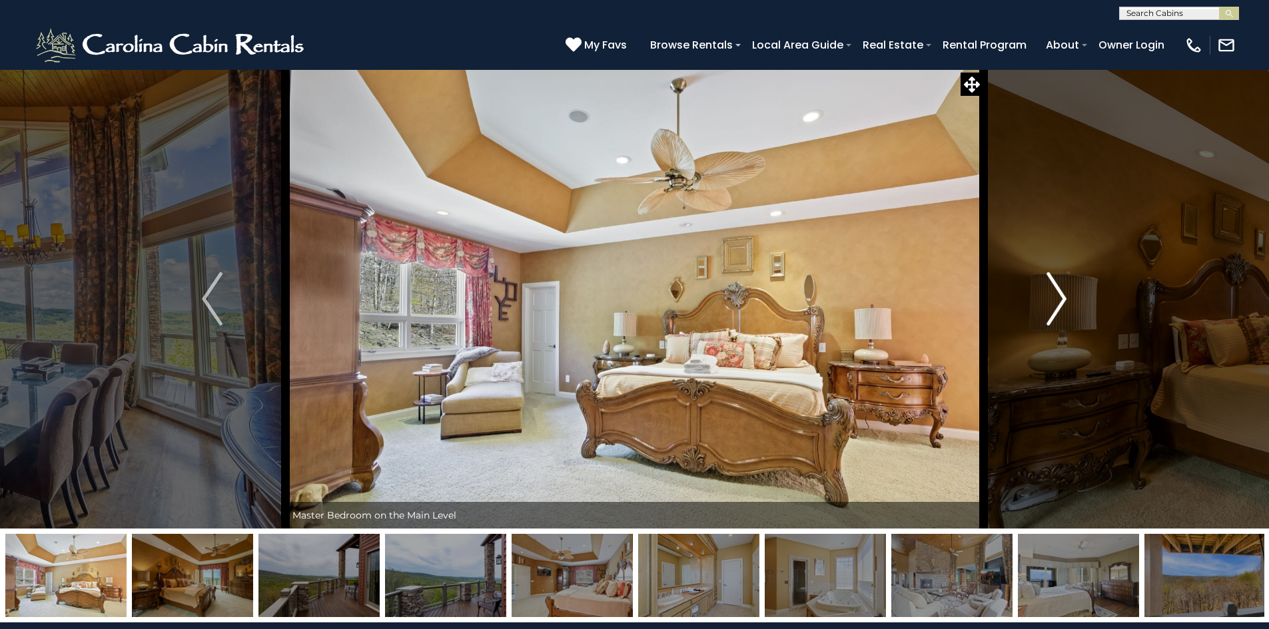
click at [1051, 290] on img "Next" at bounding box center [1056, 298] width 20 height 53
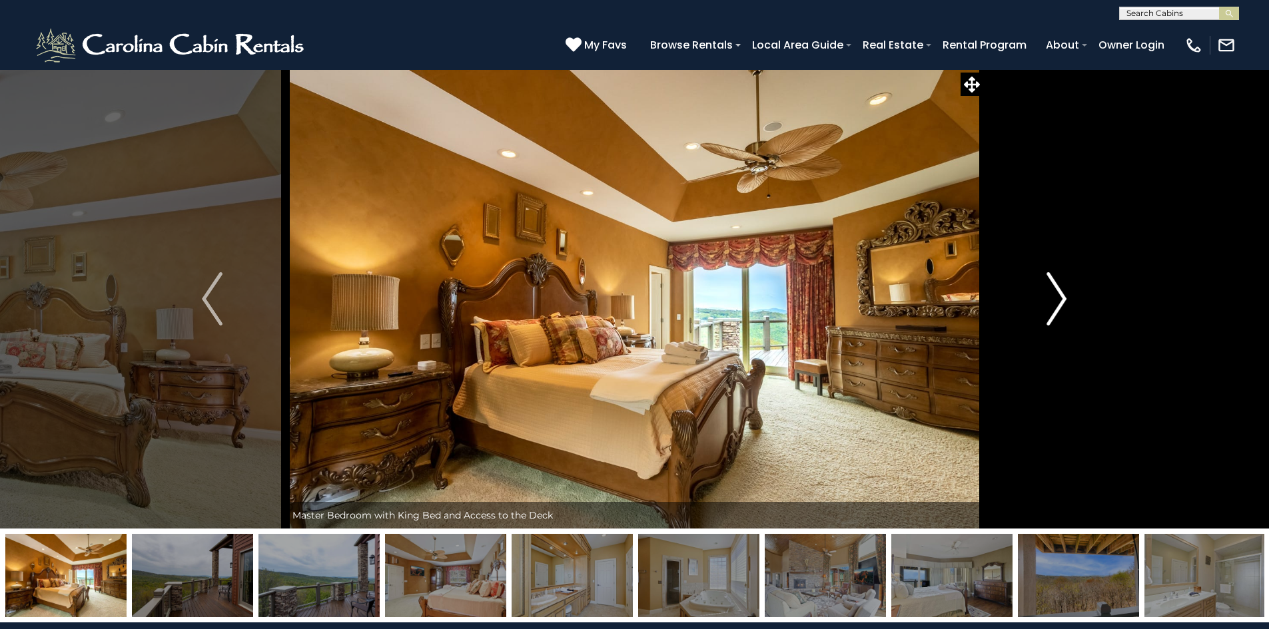
click at [1051, 290] on img "Next" at bounding box center [1056, 298] width 20 height 53
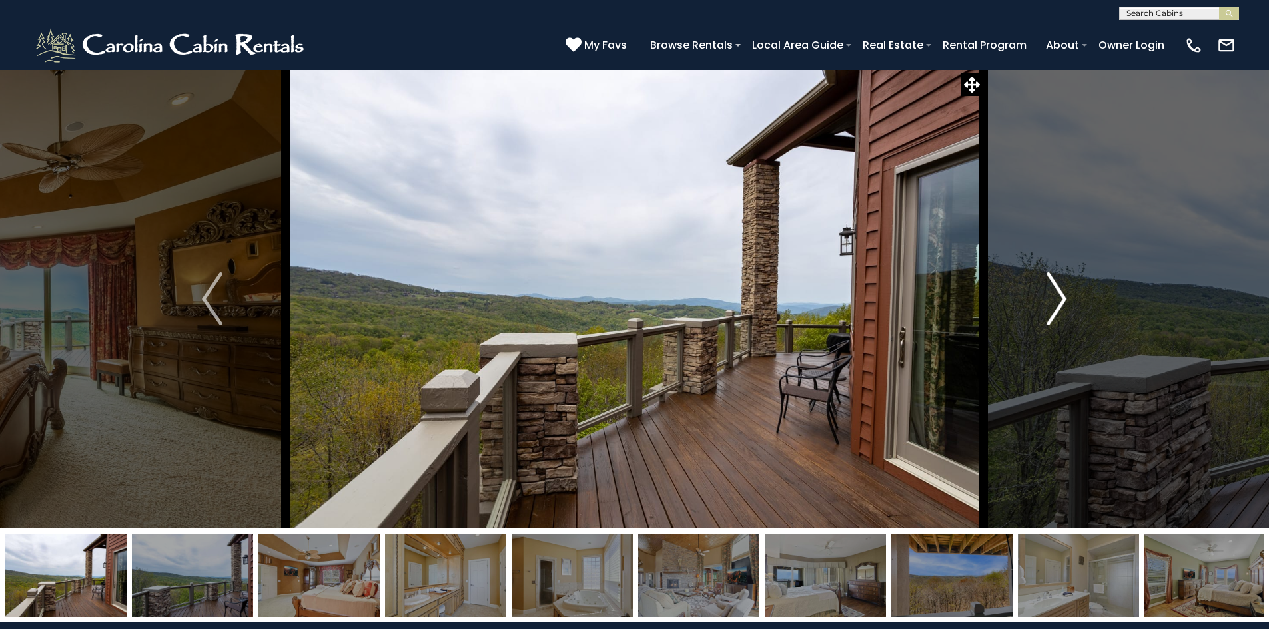
click at [1051, 290] on img "Next" at bounding box center [1056, 298] width 20 height 53
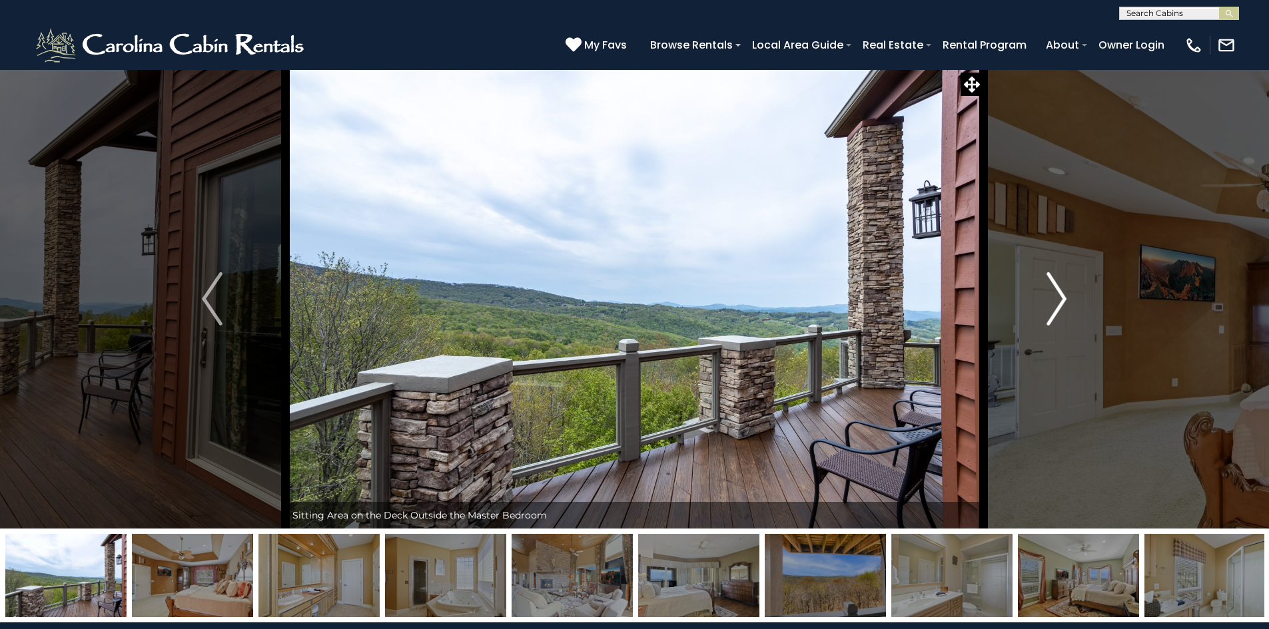
click at [1051, 290] on img "Next" at bounding box center [1056, 298] width 20 height 53
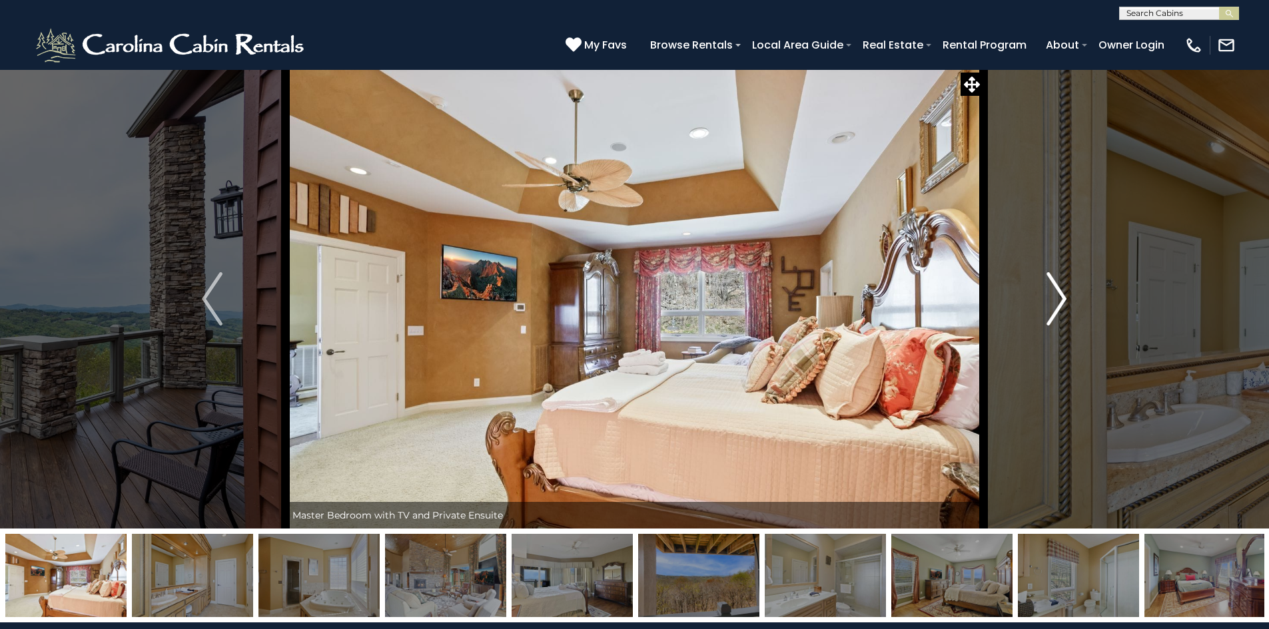
click at [1051, 290] on img "Next" at bounding box center [1056, 298] width 20 height 53
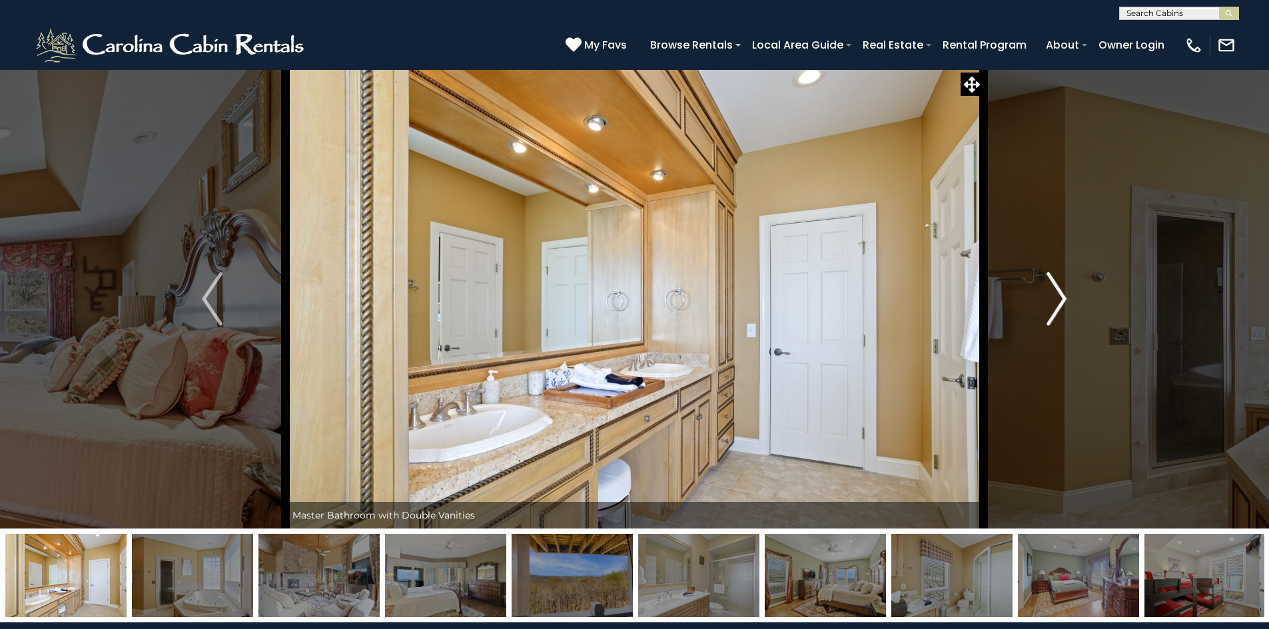
click at [1051, 290] on img "Next" at bounding box center [1056, 298] width 20 height 53
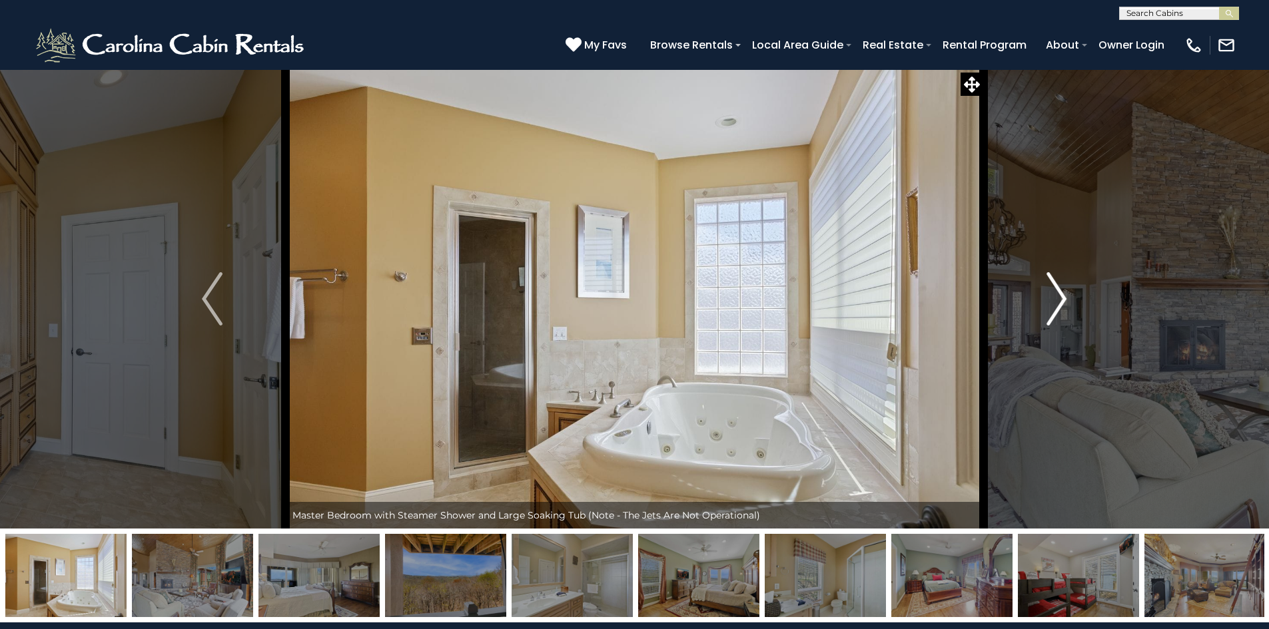
click at [1051, 290] on img "Next" at bounding box center [1056, 298] width 20 height 53
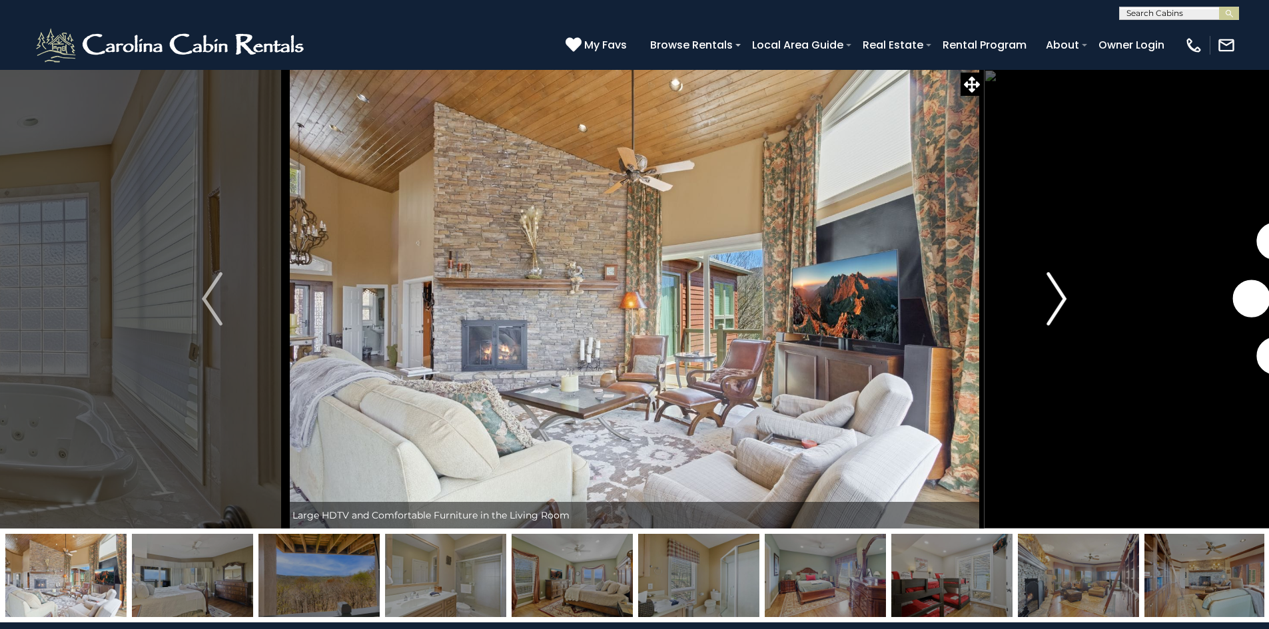
click at [1051, 290] on img "Next" at bounding box center [1056, 298] width 20 height 53
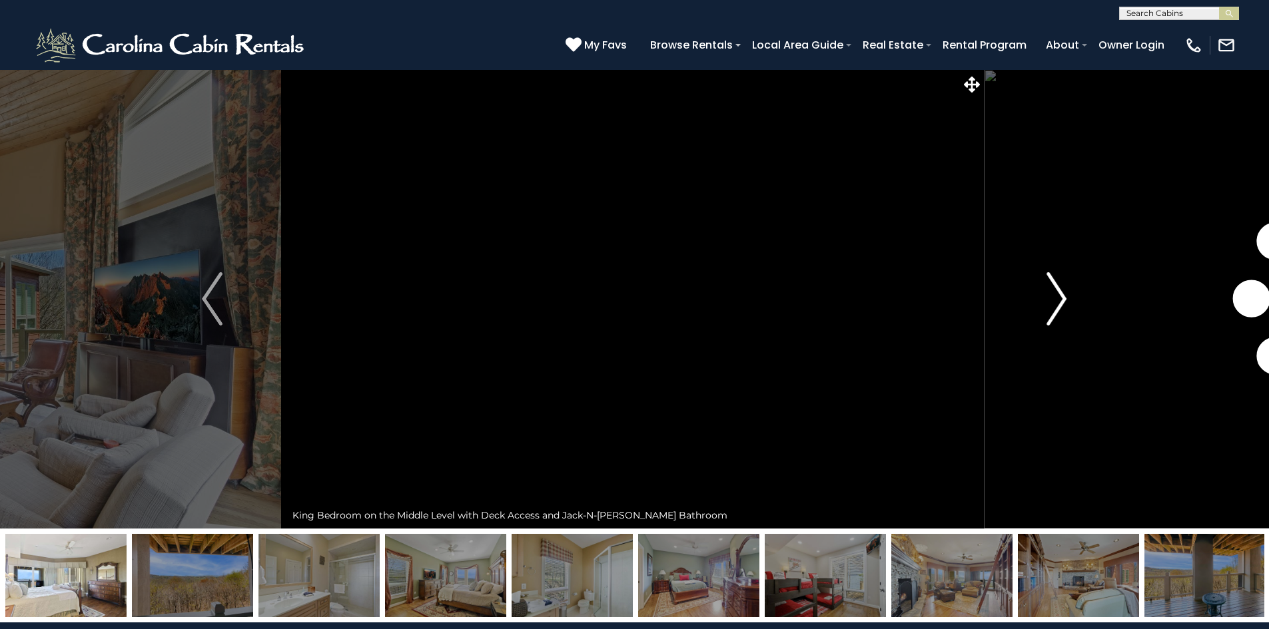
click at [1051, 290] on img "Next" at bounding box center [1056, 298] width 20 height 53
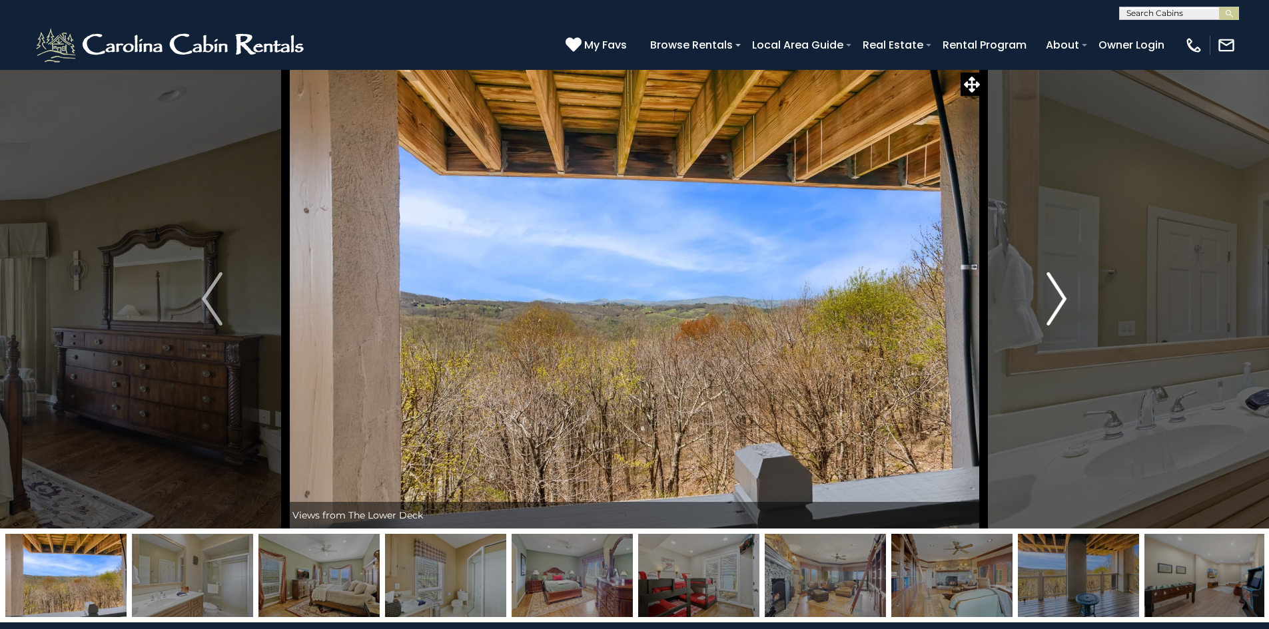
click at [1051, 290] on img "Next" at bounding box center [1056, 298] width 20 height 53
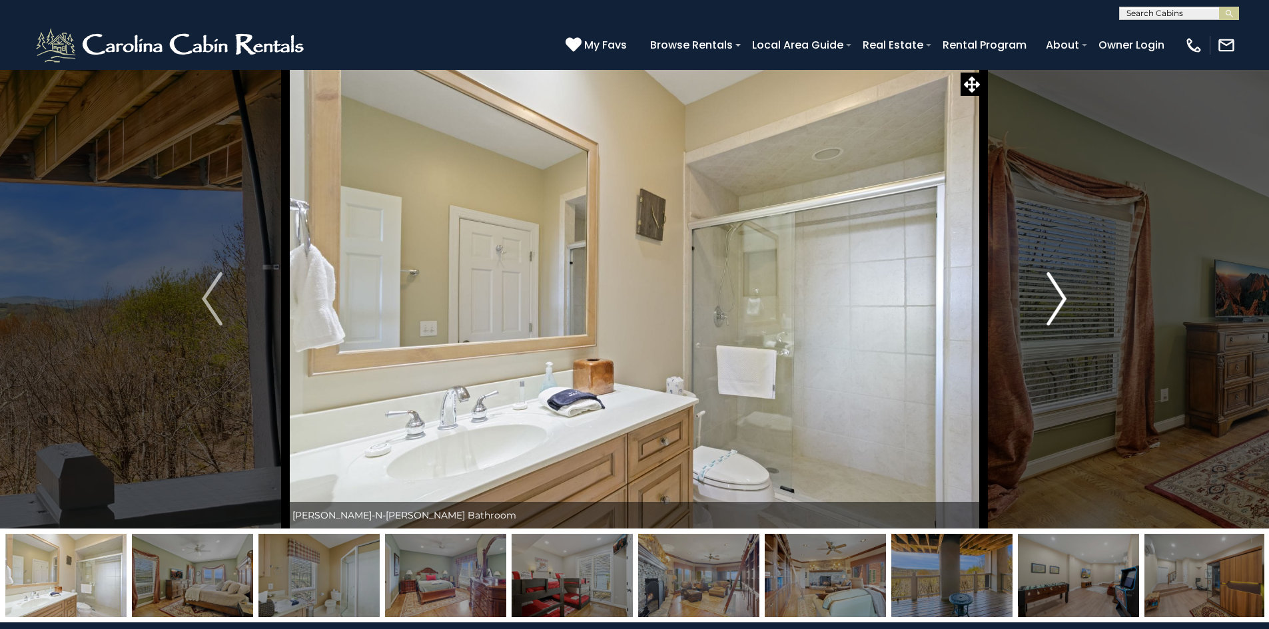
click at [1051, 290] on img "Next" at bounding box center [1056, 298] width 20 height 53
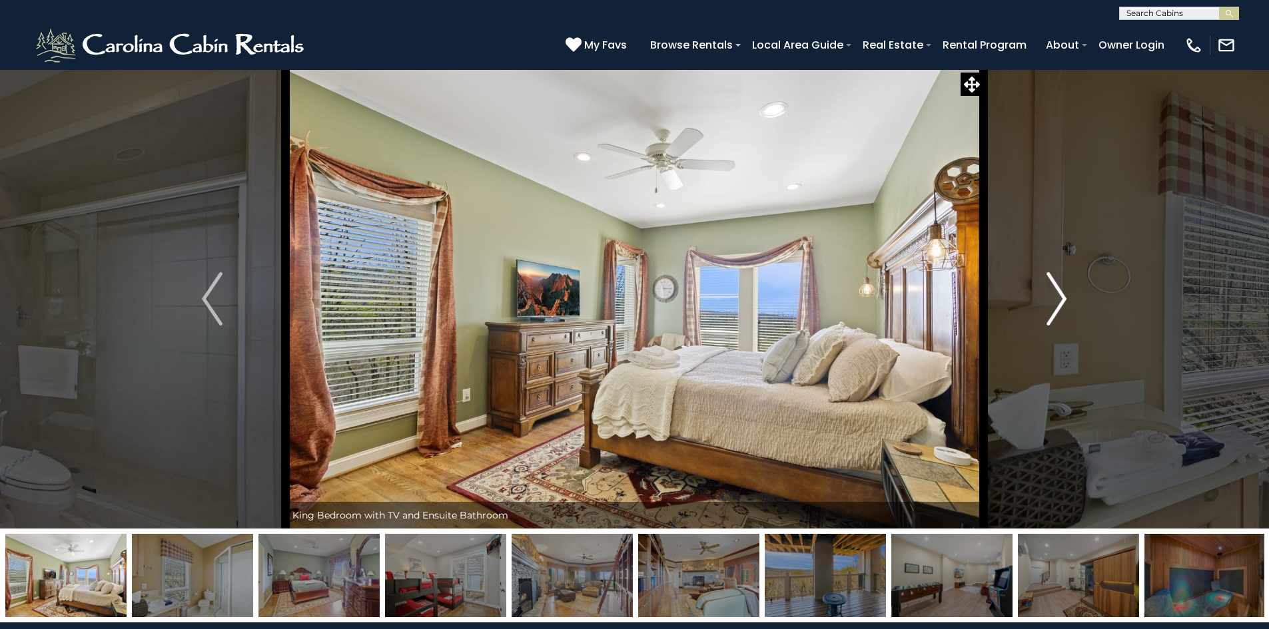
click at [1051, 290] on img "Next" at bounding box center [1056, 298] width 20 height 53
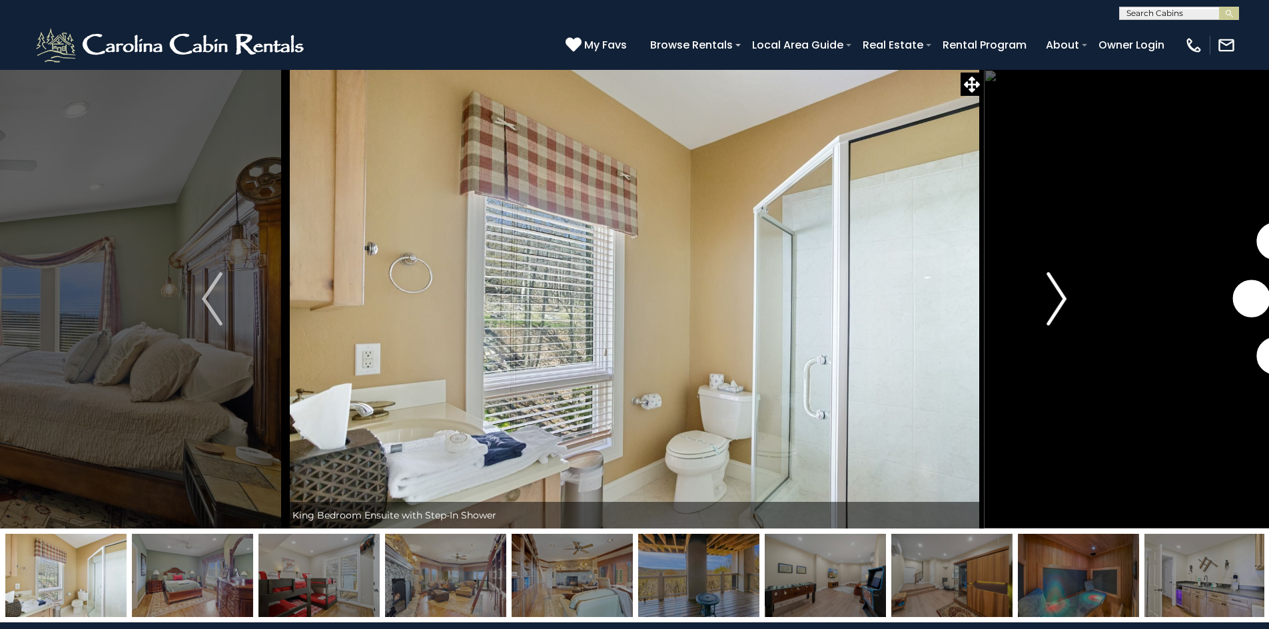
click at [1051, 290] on img "Next" at bounding box center [1056, 298] width 20 height 53
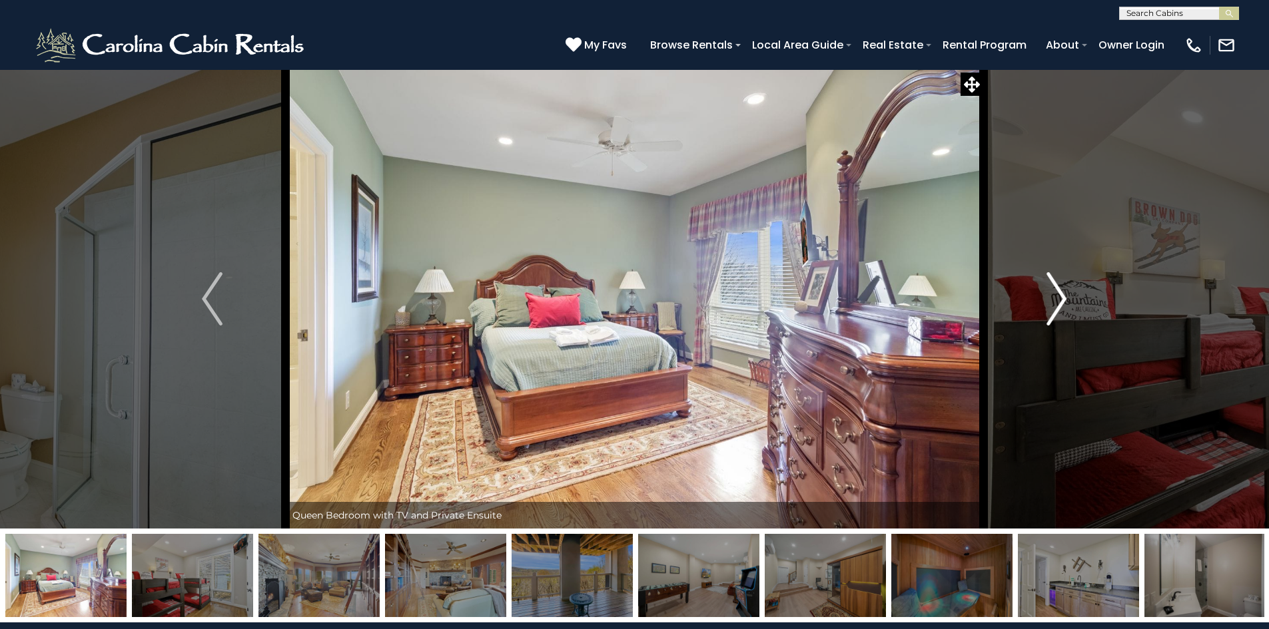
click at [1051, 290] on img "Next" at bounding box center [1056, 298] width 20 height 53
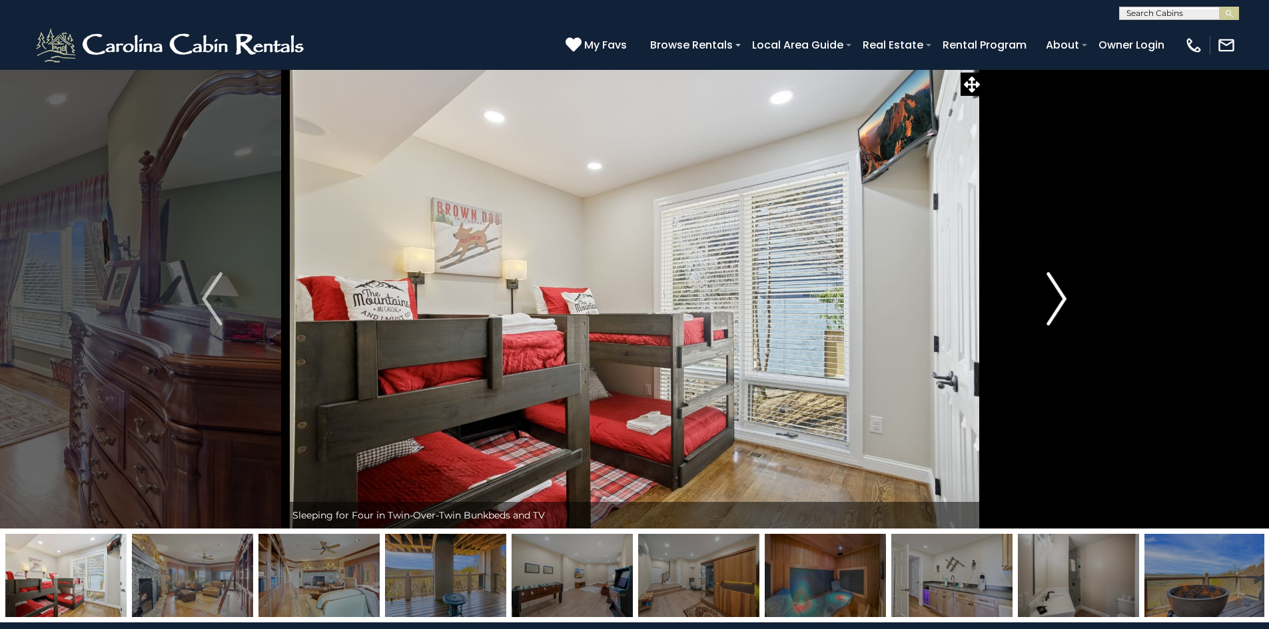
click at [1051, 290] on img "Next" at bounding box center [1056, 298] width 20 height 53
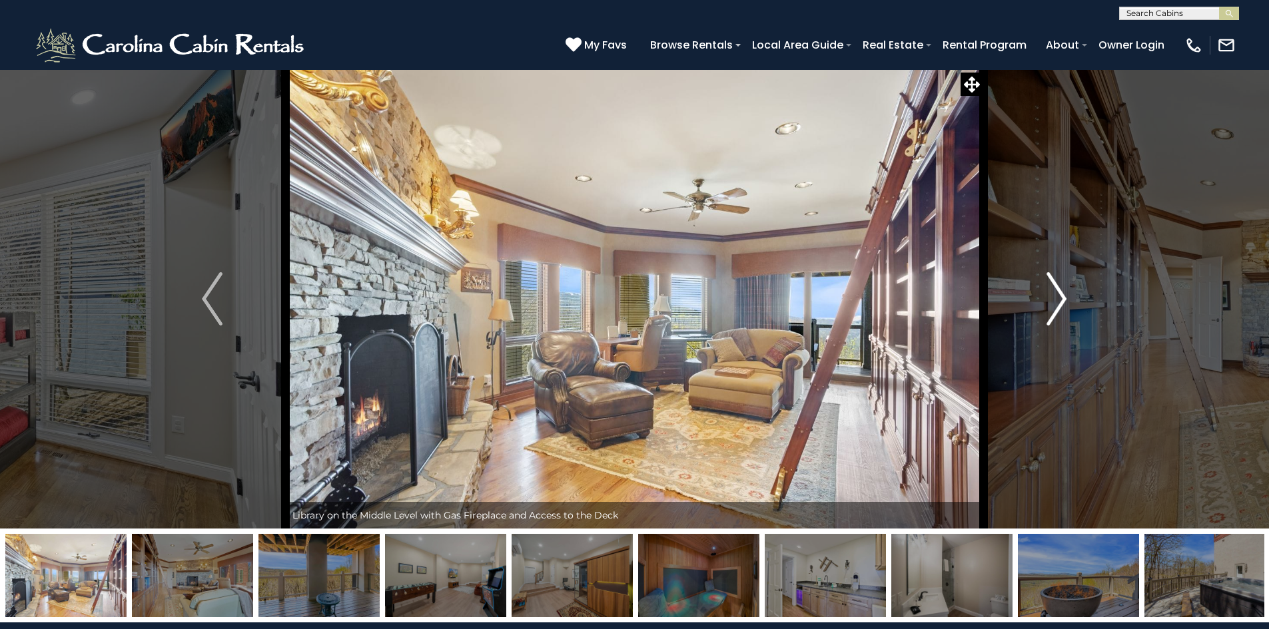
click at [1051, 290] on img "Next" at bounding box center [1056, 298] width 20 height 53
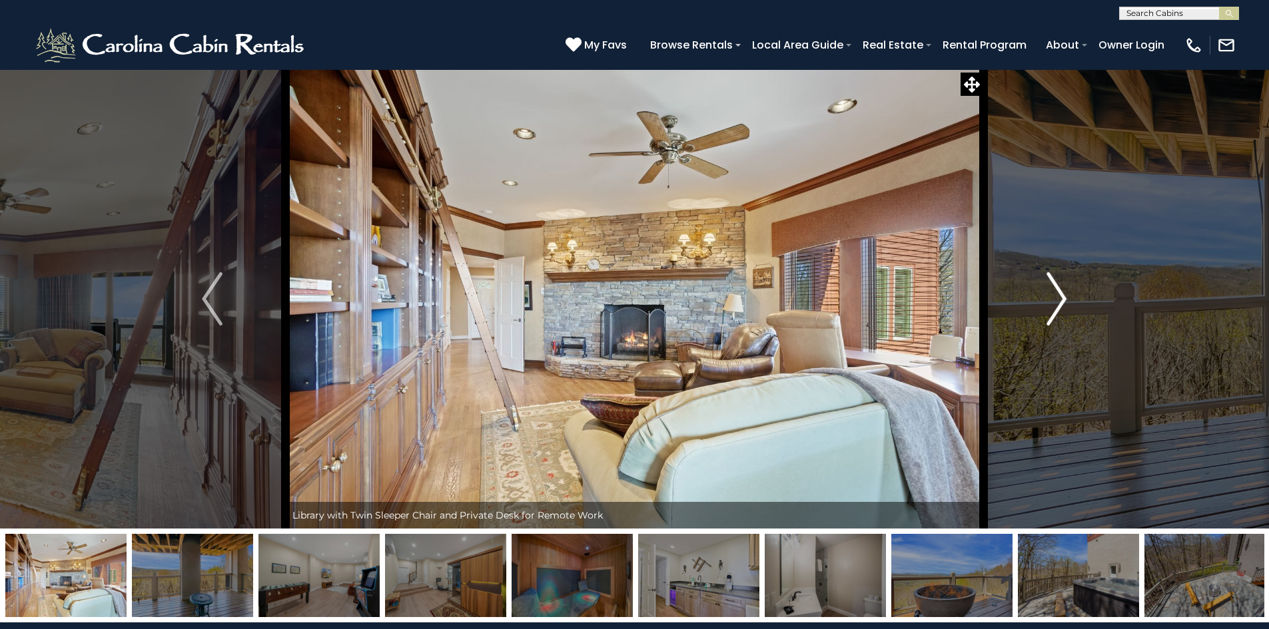
click at [1051, 290] on img "Next" at bounding box center [1056, 298] width 20 height 53
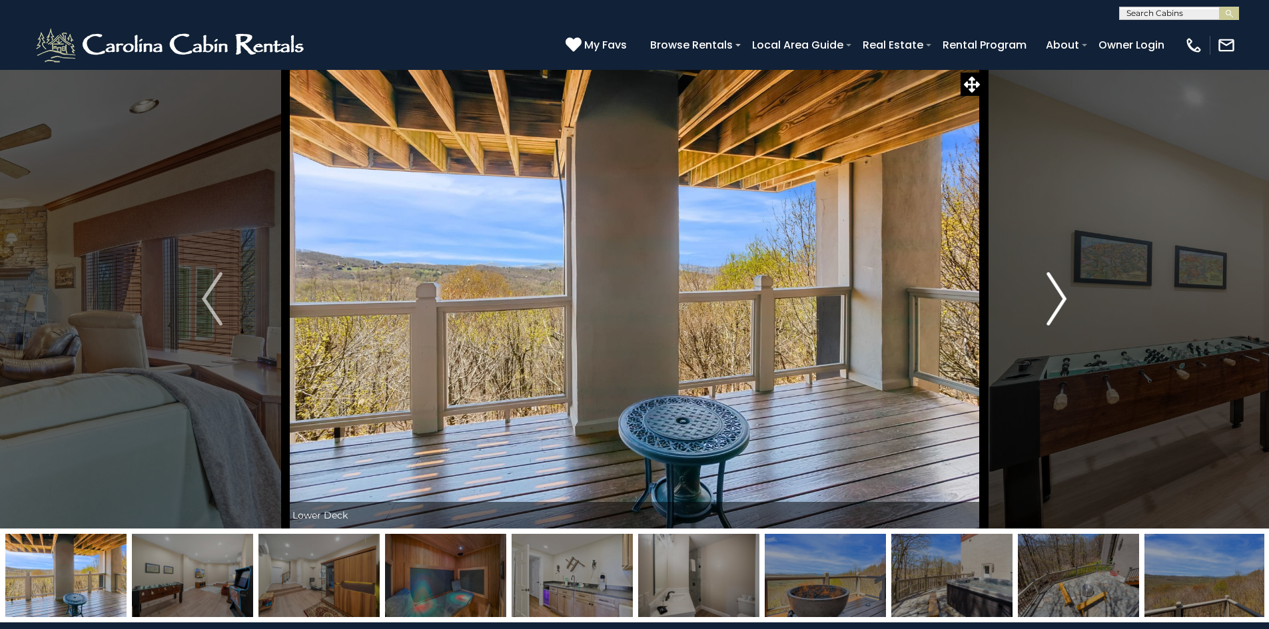
click at [1051, 290] on img "Next" at bounding box center [1056, 298] width 20 height 53
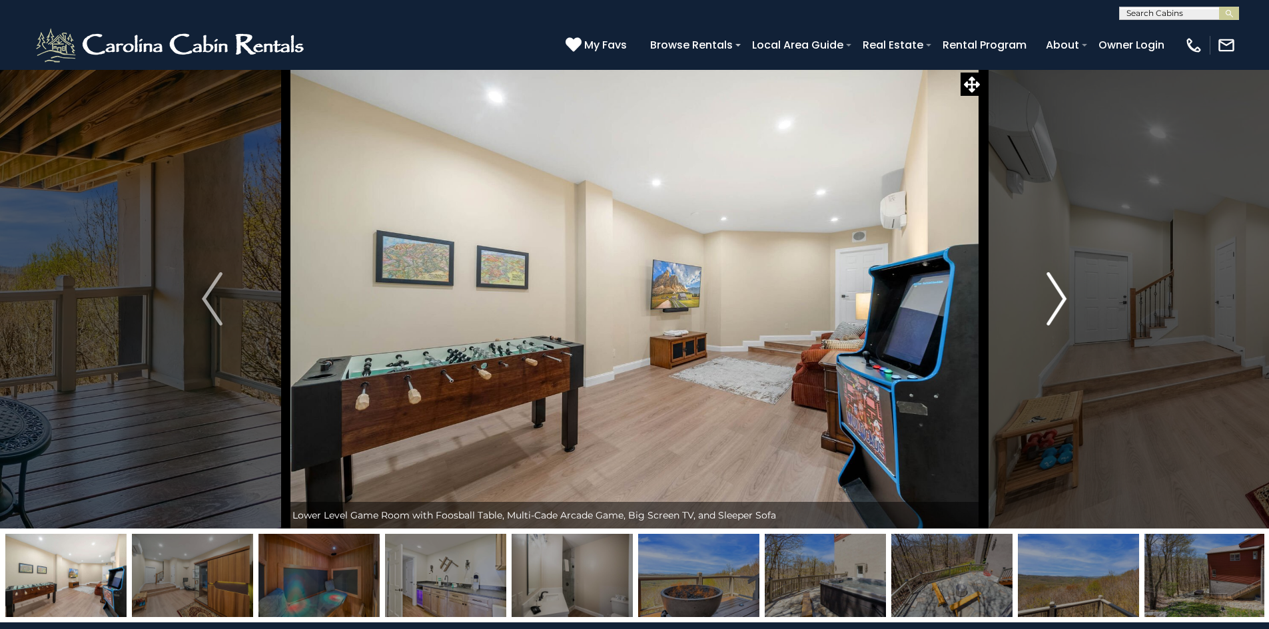
click at [1051, 290] on img "Next" at bounding box center [1056, 298] width 20 height 53
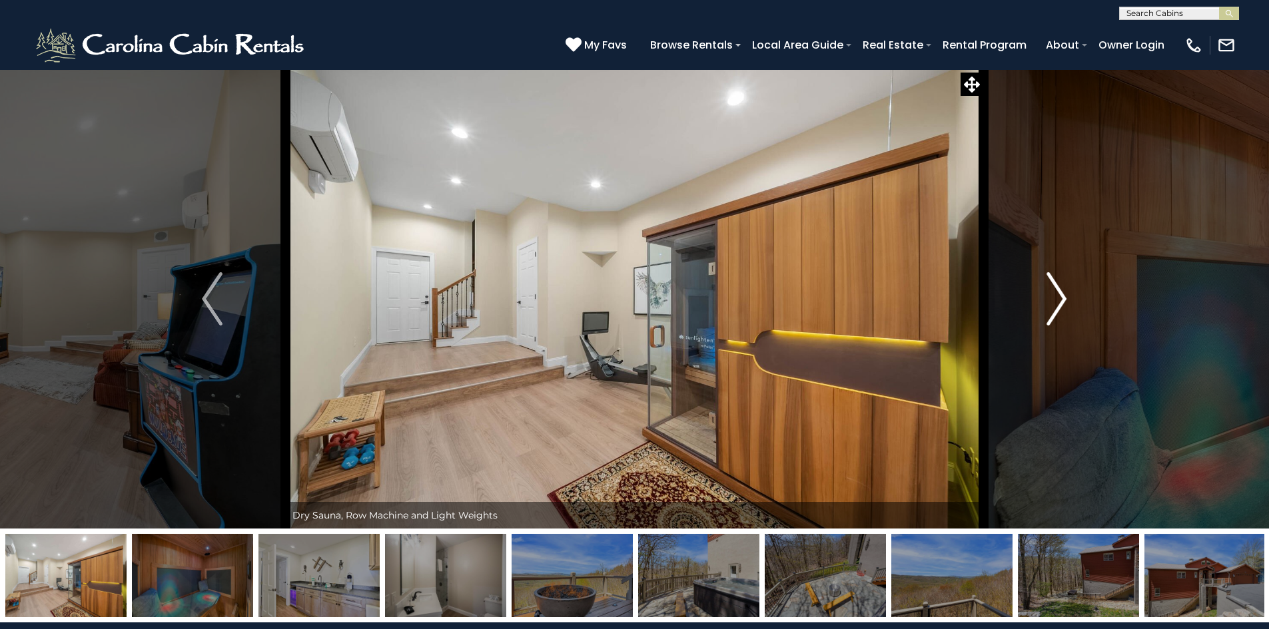
click at [1051, 290] on img "Next" at bounding box center [1056, 298] width 20 height 53
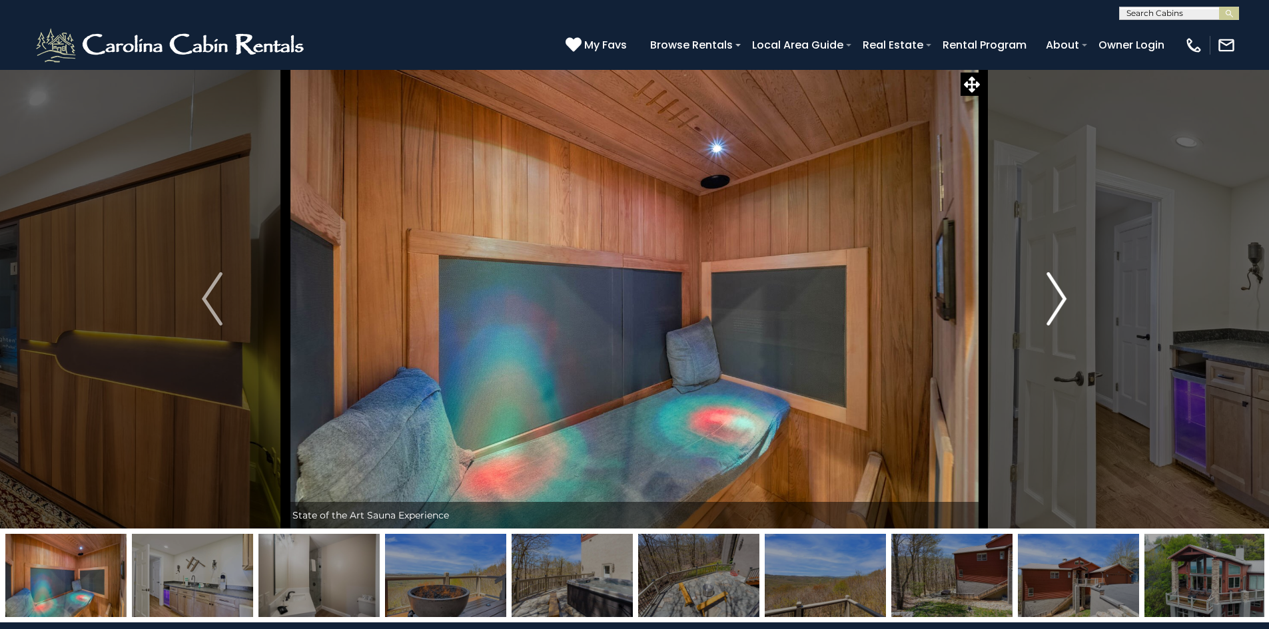
click at [1051, 290] on img "Next" at bounding box center [1056, 298] width 20 height 53
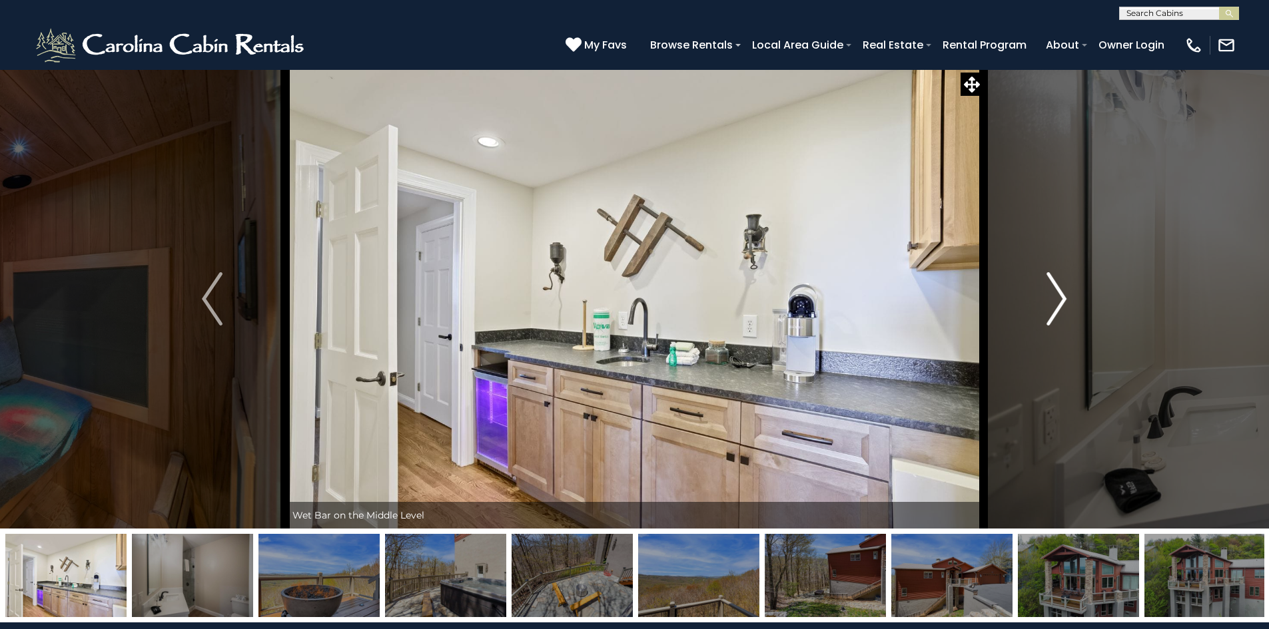
click at [1051, 290] on img "Next" at bounding box center [1056, 298] width 20 height 53
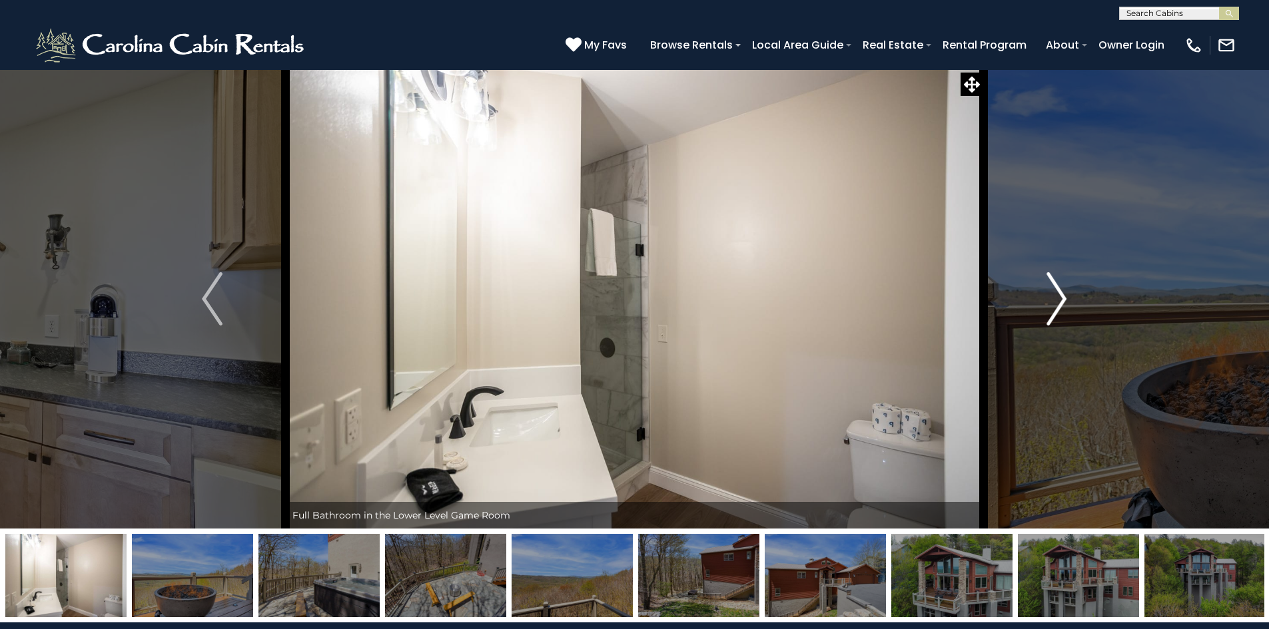
click at [1051, 290] on img "Next" at bounding box center [1056, 298] width 20 height 53
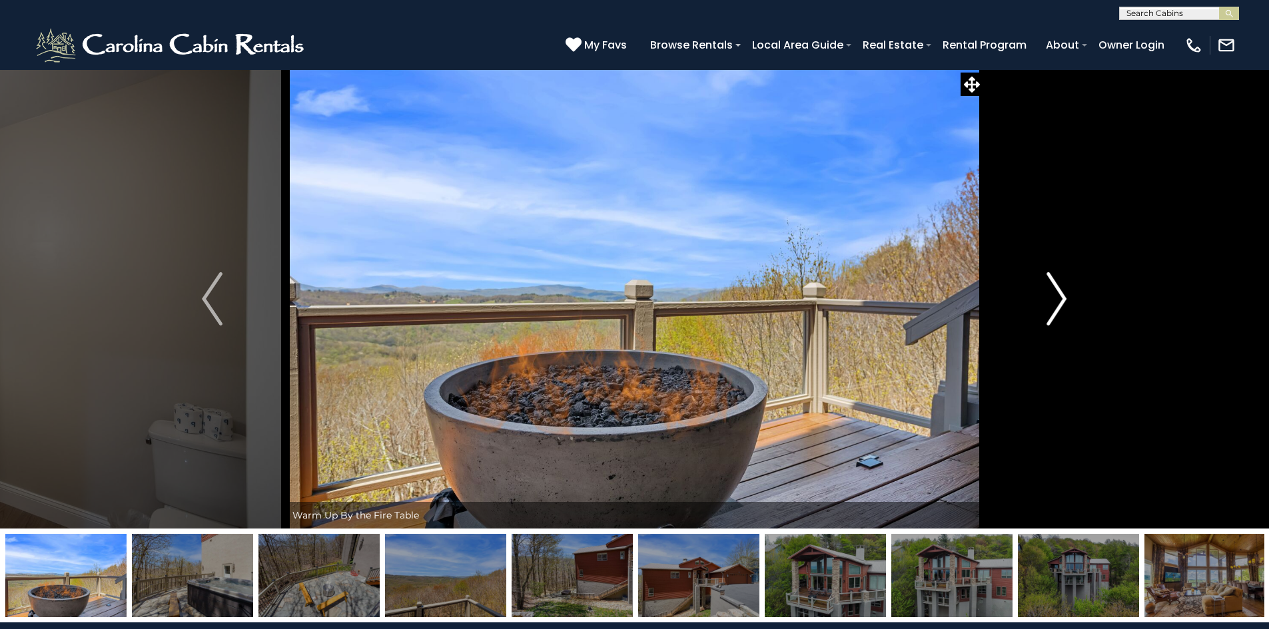
click at [1051, 290] on img "Next" at bounding box center [1056, 298] width 20 height 53
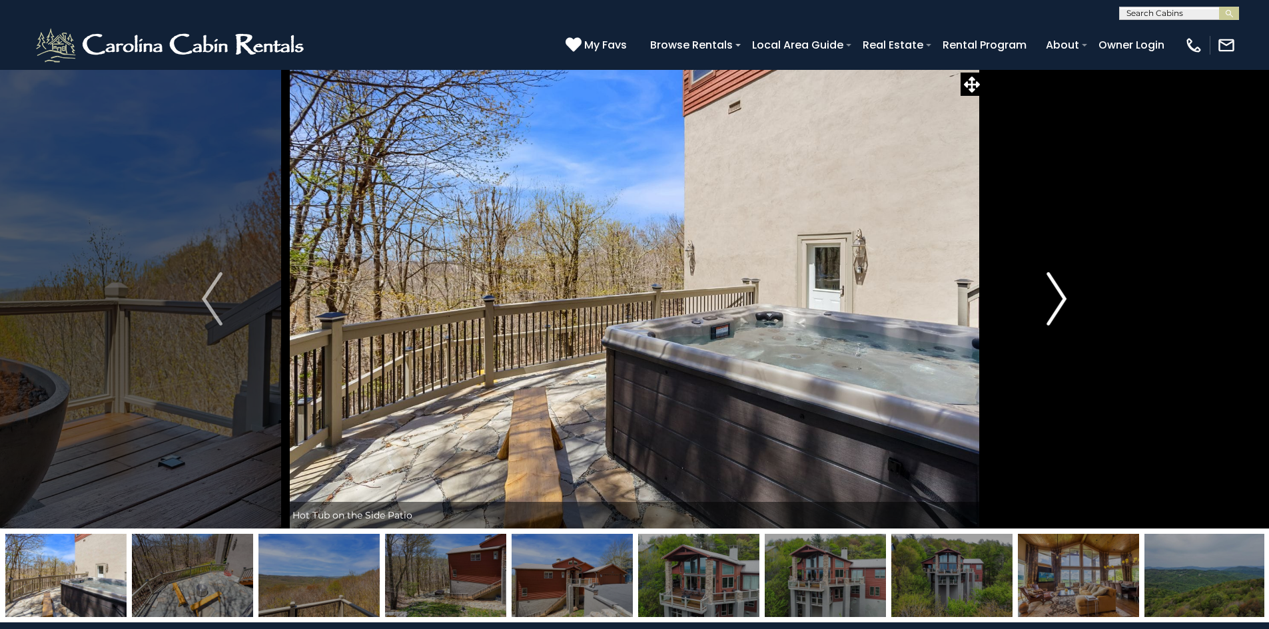
click at [1051, 290] on img "Next" at bounding box center [1056, 298] width 20 height 53
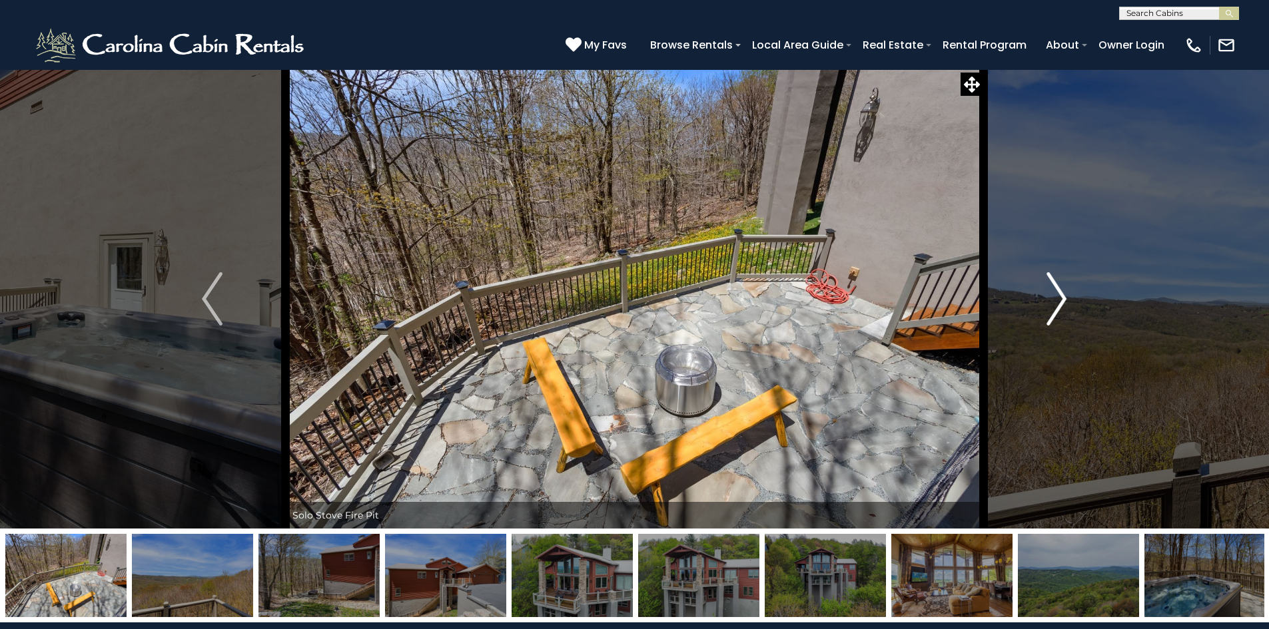
click at [1051, 290] on img "Next" at bounding box center [1056, 298] width 20 height 53
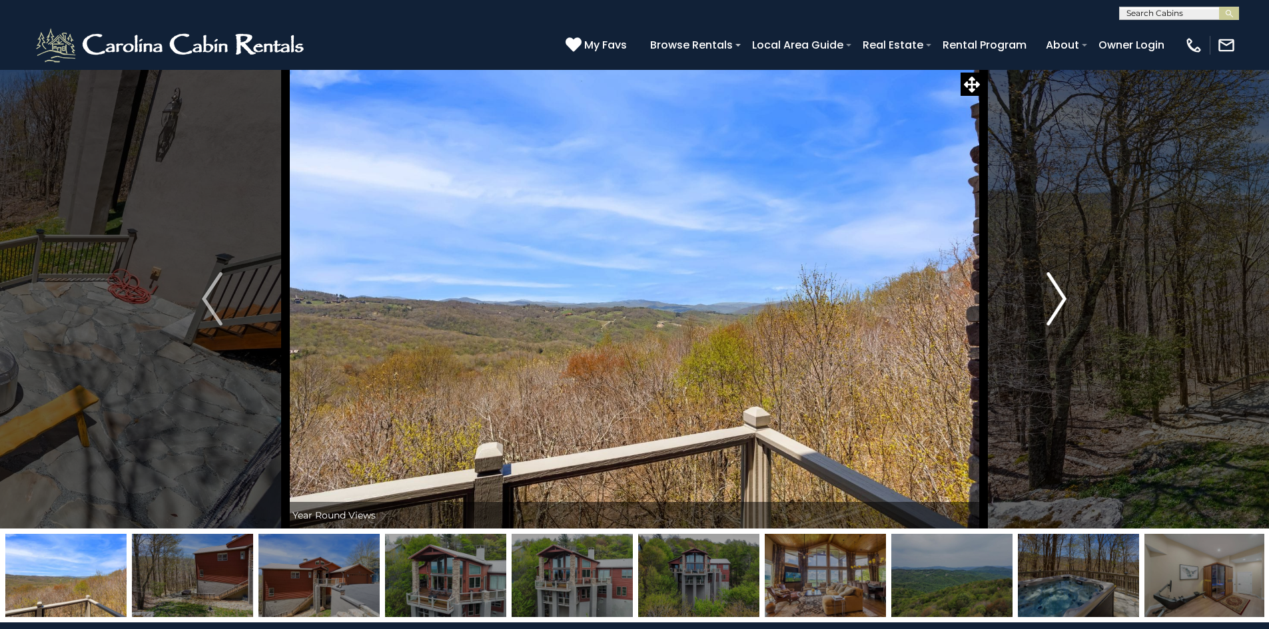
click at [1051, 290] on img "Next" at bounding box center [1056, 298] width 20 height 53
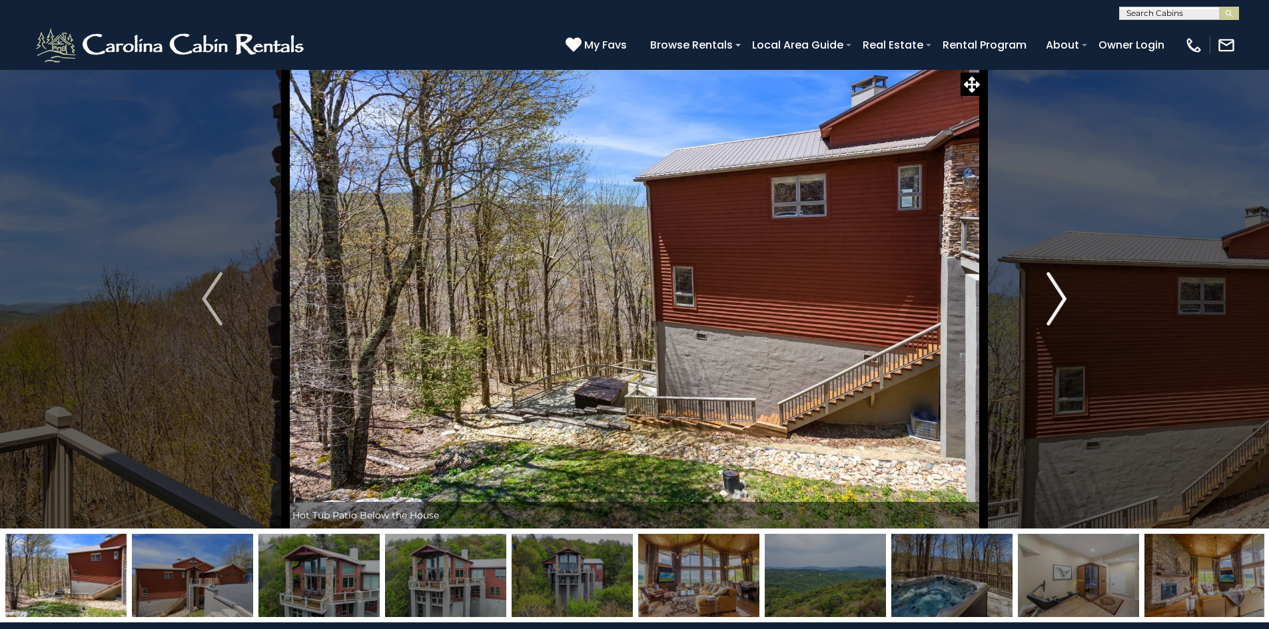
click at [1051, 290] on img "Next" at bounding box center [1056, 298] width 20 height 53
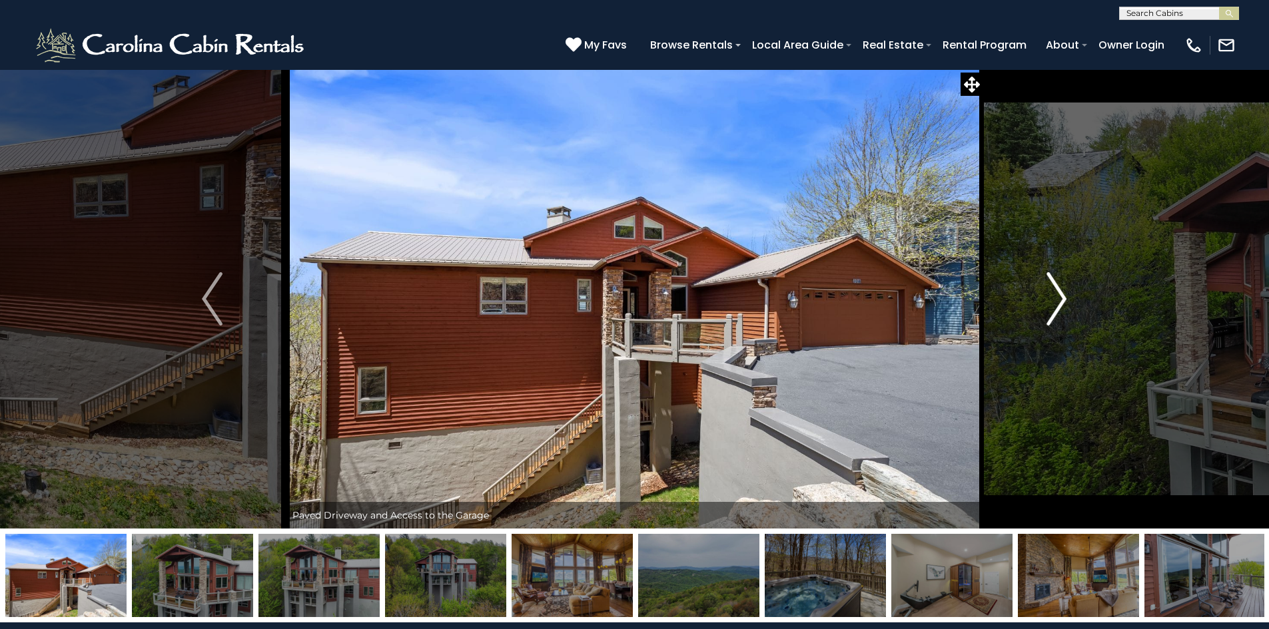
click at [1051, 290] on img "Next" at bounding box center [1056, 298] width 20 height 53
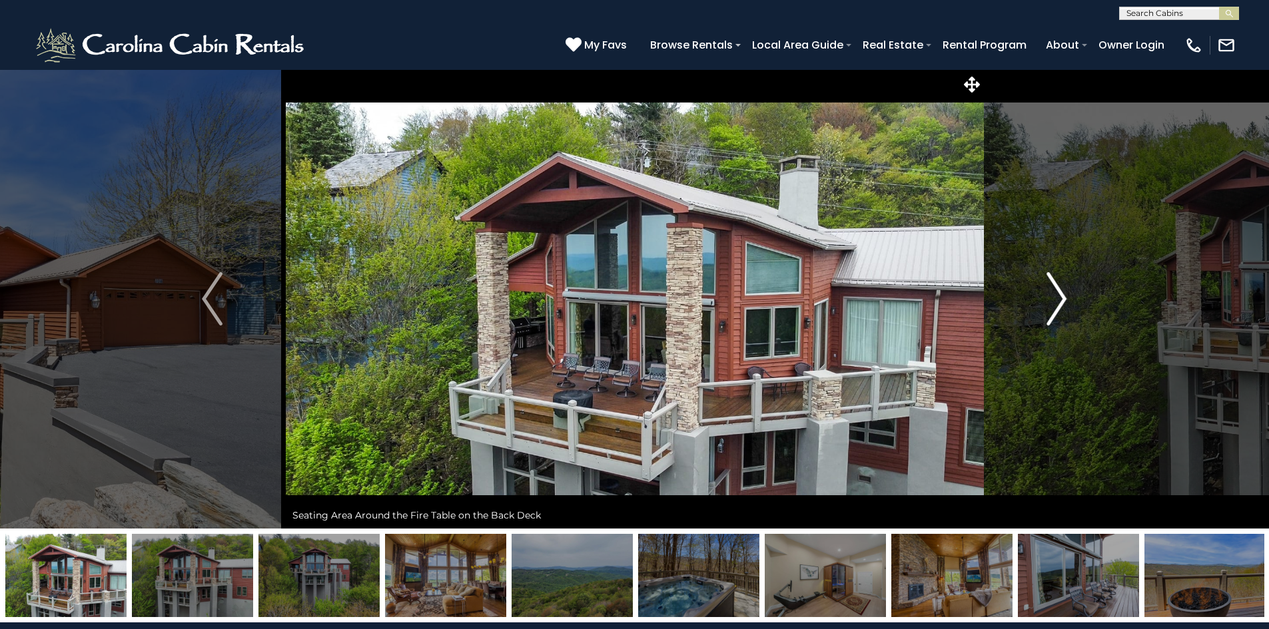
click at [1051, 290] on img "Next" at bounding box center [1056, 298] width 20 height 53
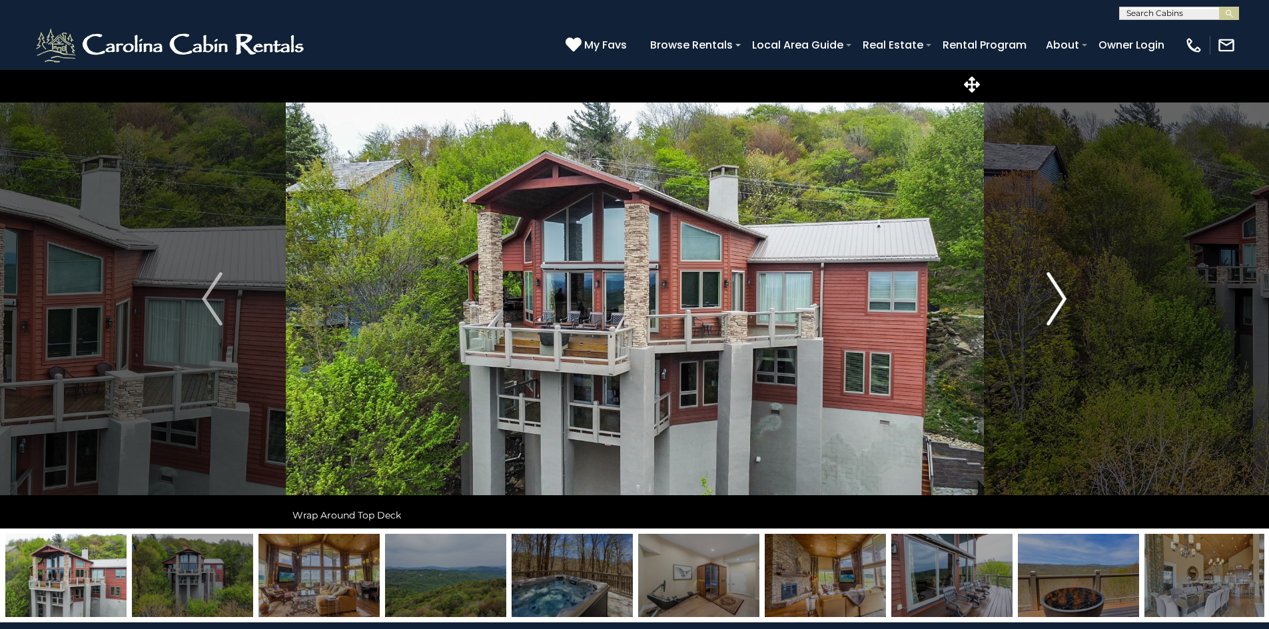
click at [1051, 290] on img "Next" at bounding box center [1056, 298] width 20 height 53
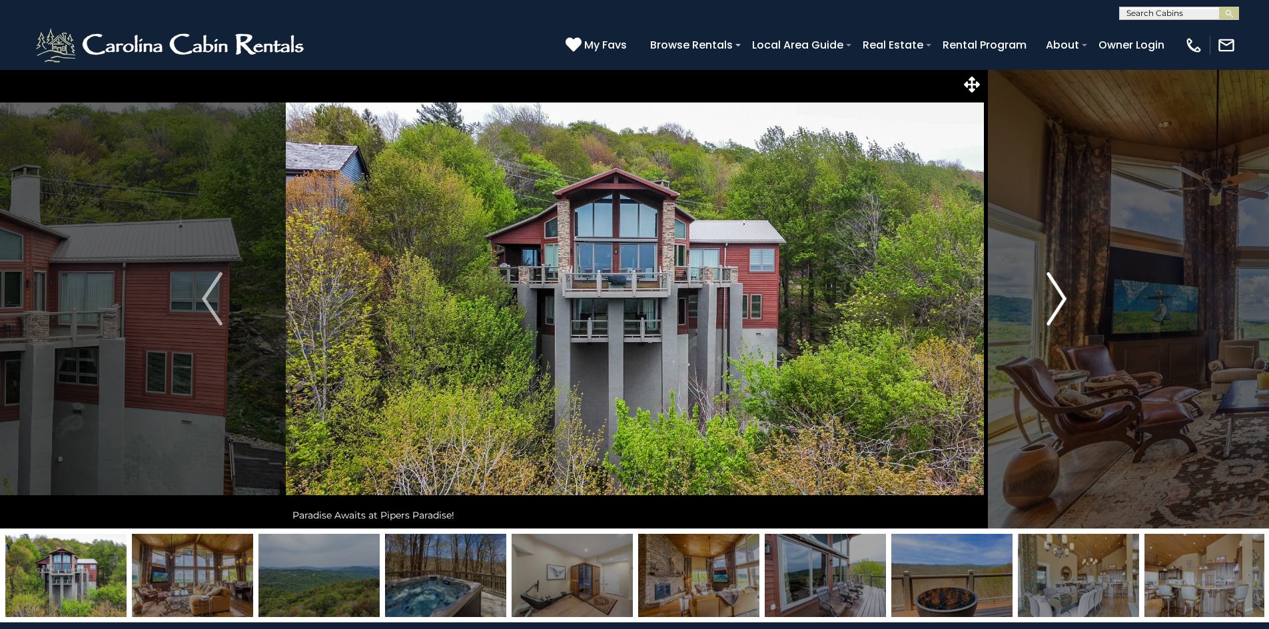
click at [1051, 290] on img "Next" at bounding box center [1056, 298] width 20 height 53
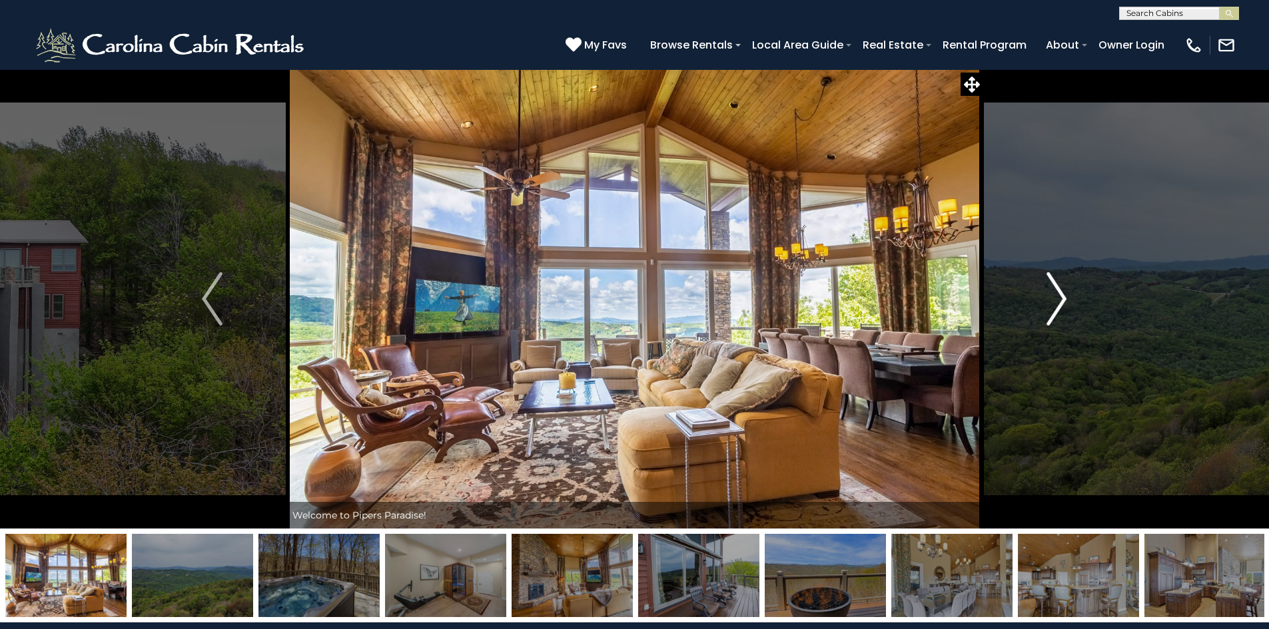
click at [1051, 290] on img "Next" at bounding box center [1056, 298] width 20 height 53
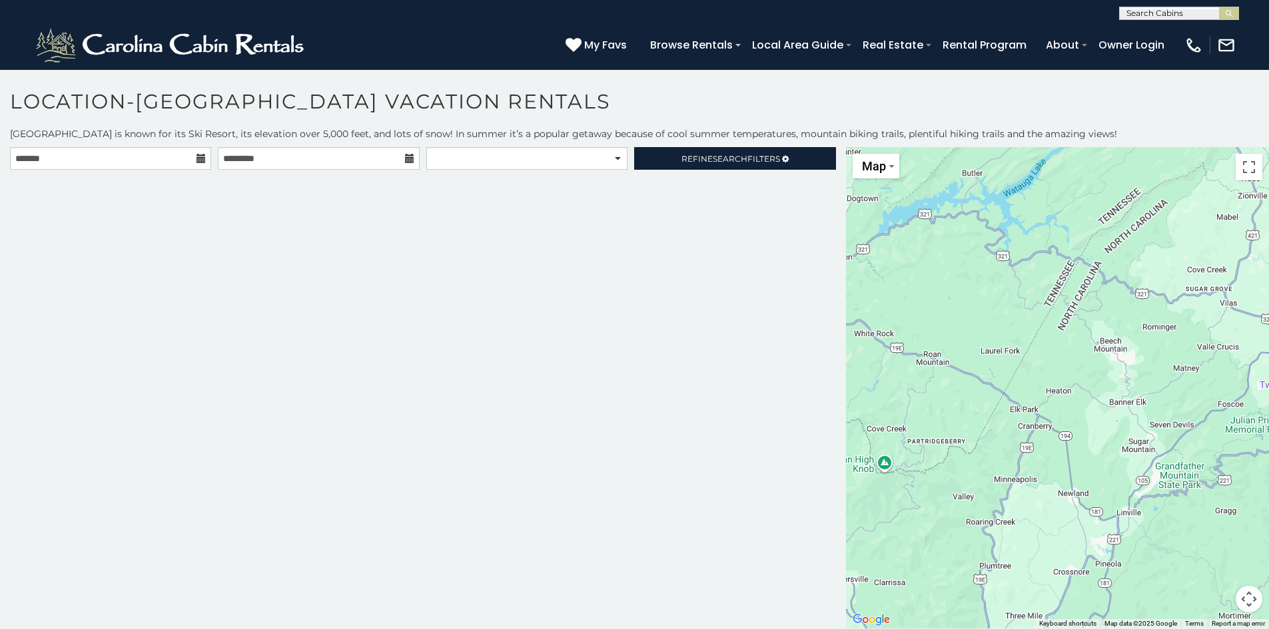
scroll to position [7, 0]
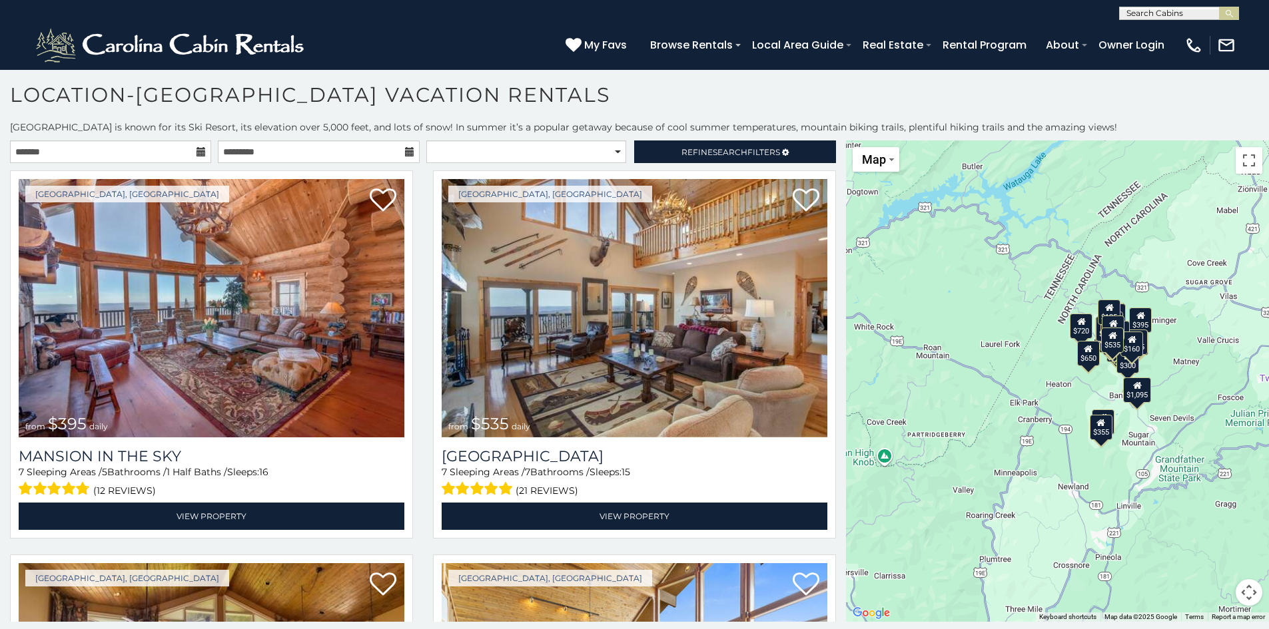
click at [732, 163] on div "**********" at bounding box center [423, 155] width 846 height 29
click at [729, 156] on span "Search" at bounding box center [730, 152] width 35 height 10
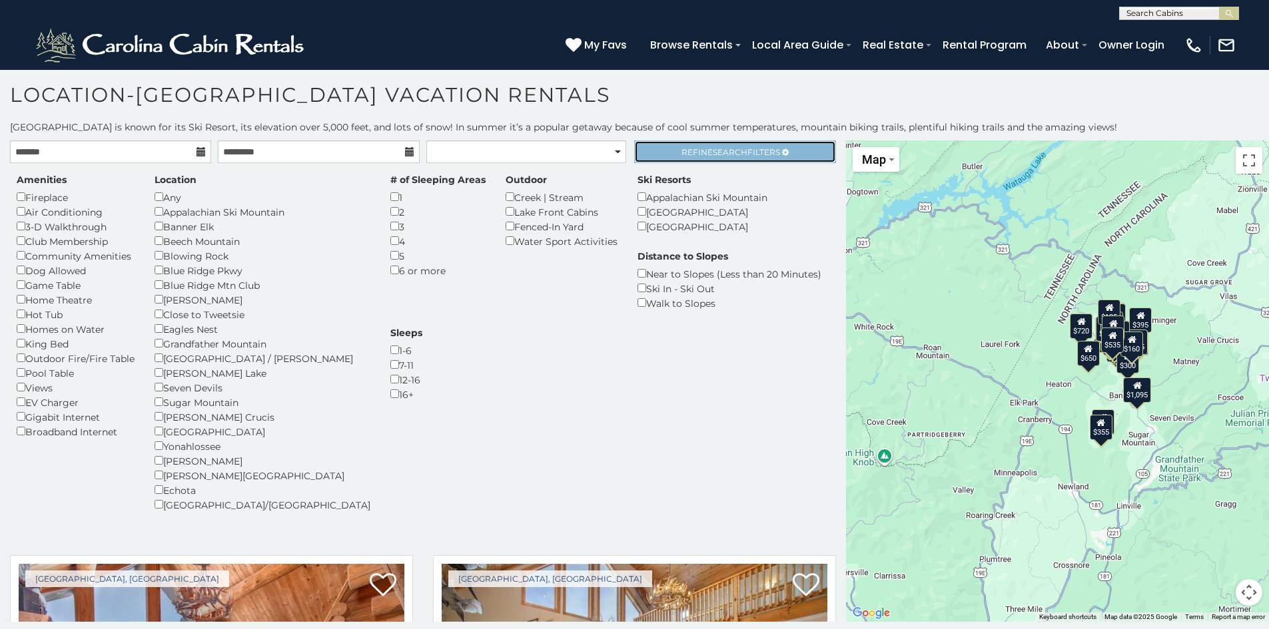
click at [747, 151] on span "Refine Search Filters" at bounding box center [730, 152] width 99 height 10
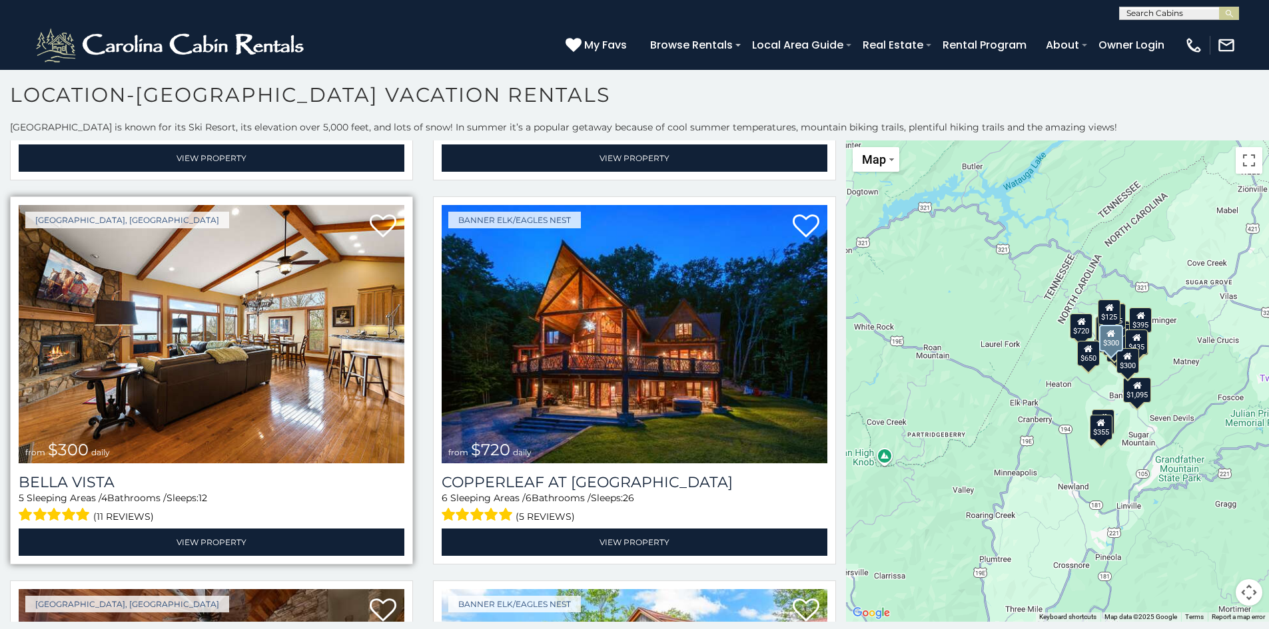
scroll to position [2264, 0]
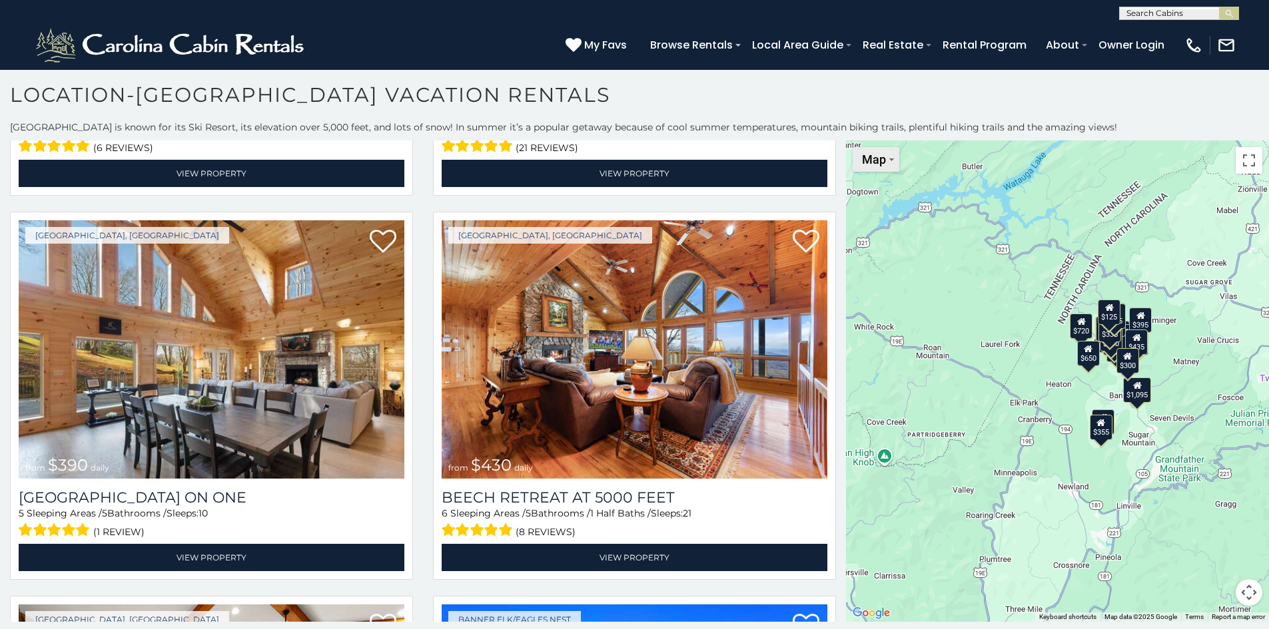
click at [889, 159] on img "Change map style" at bounding box center [891, 159] width 5 height 3
click at [1248, 592] on button "Map camera controls" at bounding box center [1248, 592] width 27 height 27
click at [1223, 533] on button "Zoom in" at bounding box center [1215, 526] width 27 height 27
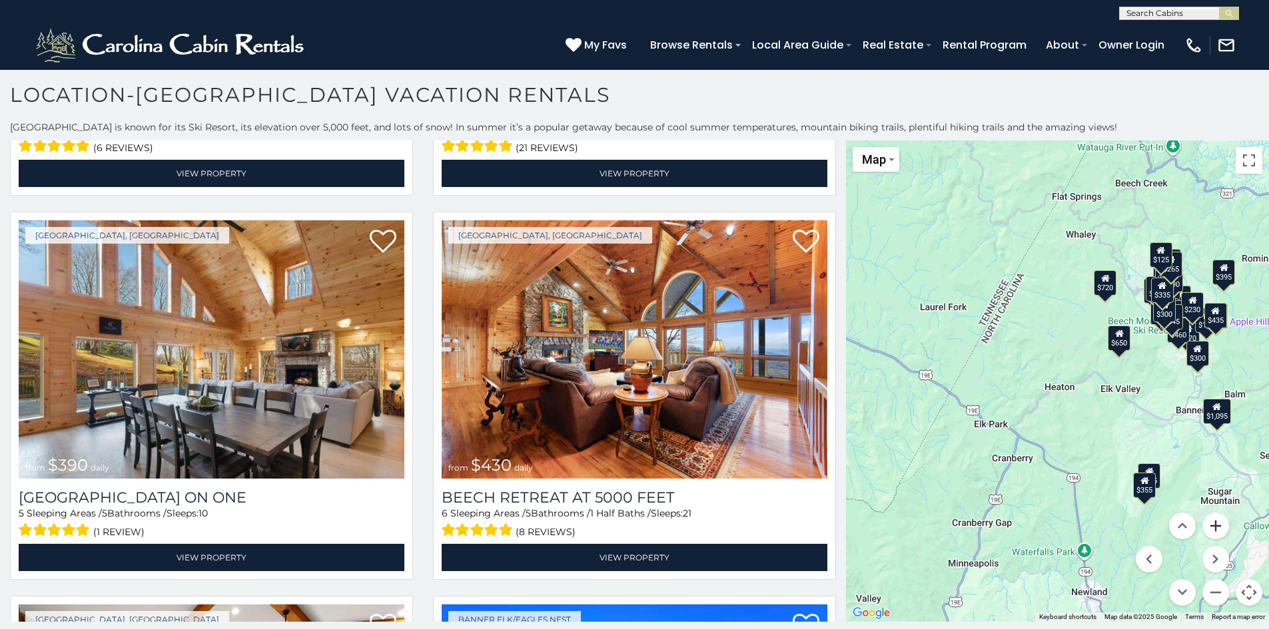
click at [1223, 533] on button "Zoom in" at bounding box center [1215, 526] width 27 height 27
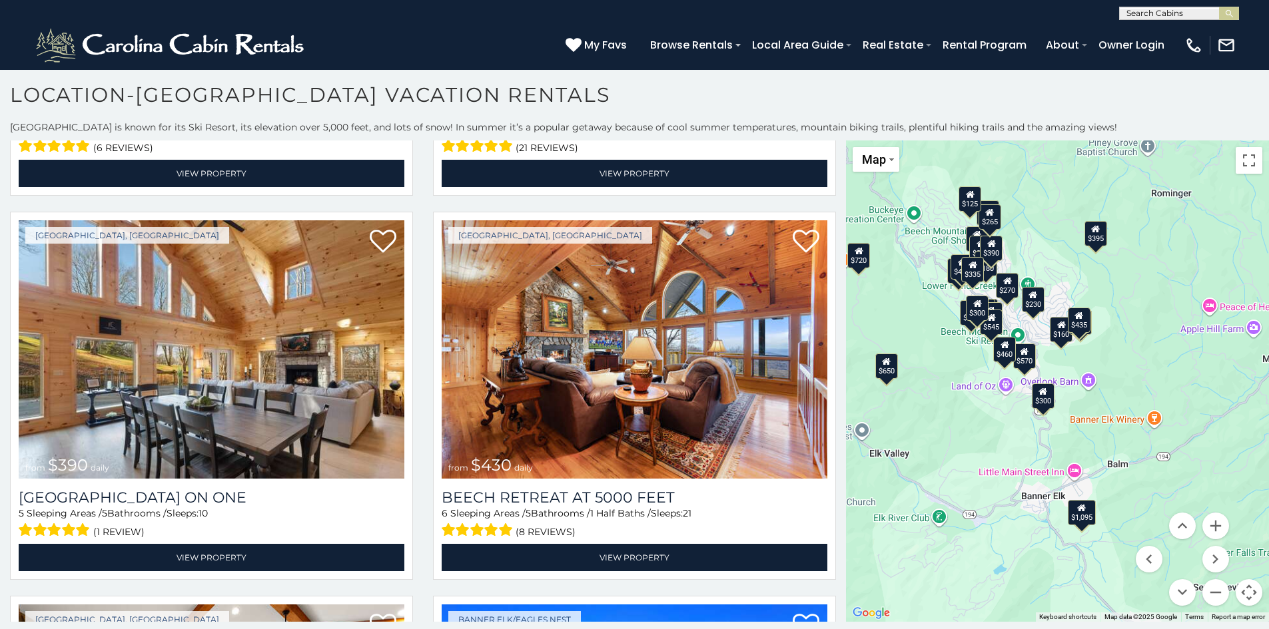
drag, startPoint x: 1183, startPoint y: 376, endPoint x: 882, endPoint y: 437, distance: 307.0
click at [882, 437] on div "$395 $535 $425 $350 $325 $460 $310 $230 $395 $395 $570 $545 $390 $430 $300 $720…" at bounding box center [1057, 381] width 423 height 481
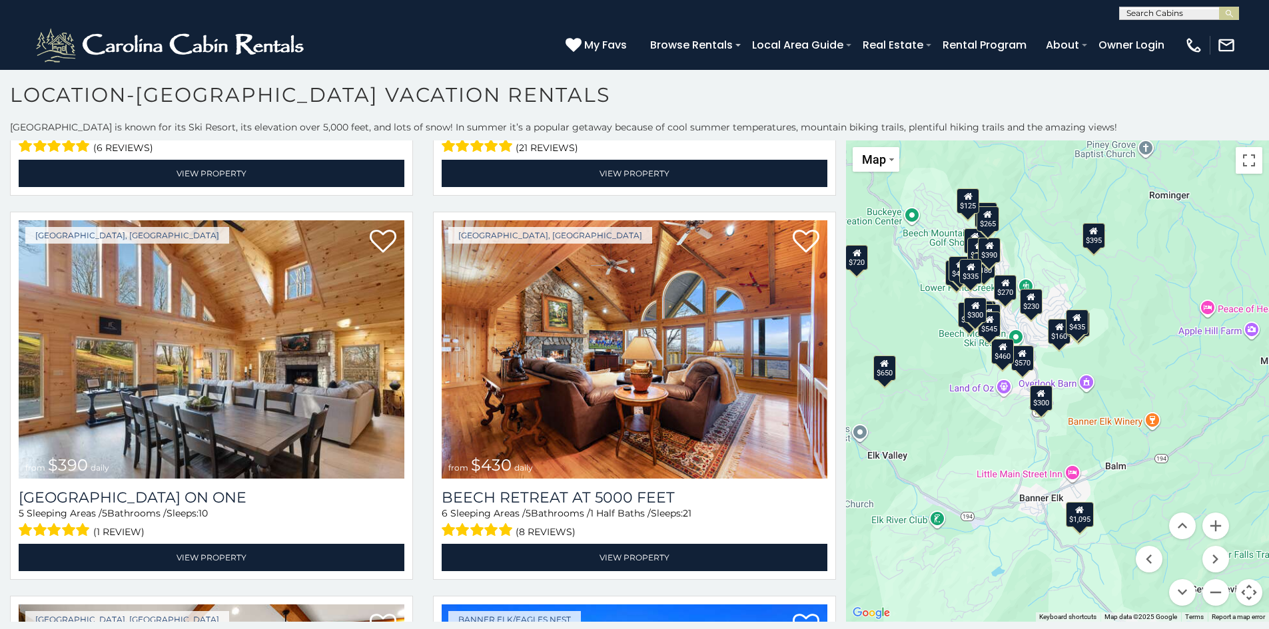
click at [890, 371] on div "$650" at bounding box center [884, 367] width 23 height 25
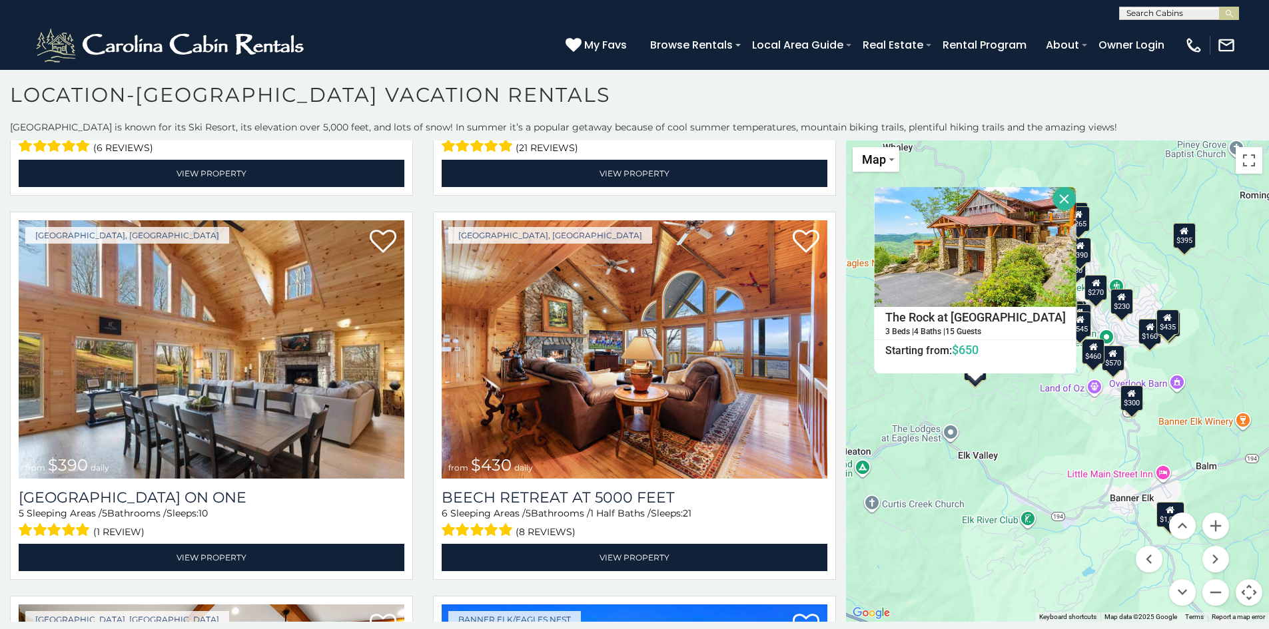
click at [1050, 434] on div "$395 $535 $425 $350 $325 $460 $310 $230 $395 $395 $570 $545 $390 $430 $300 $720…" at bounding box center [1057, 381] width 423 height 481
click at [1220, 524] on button "Zoom in" at bounding box center [1215, 526] width 27 height 27
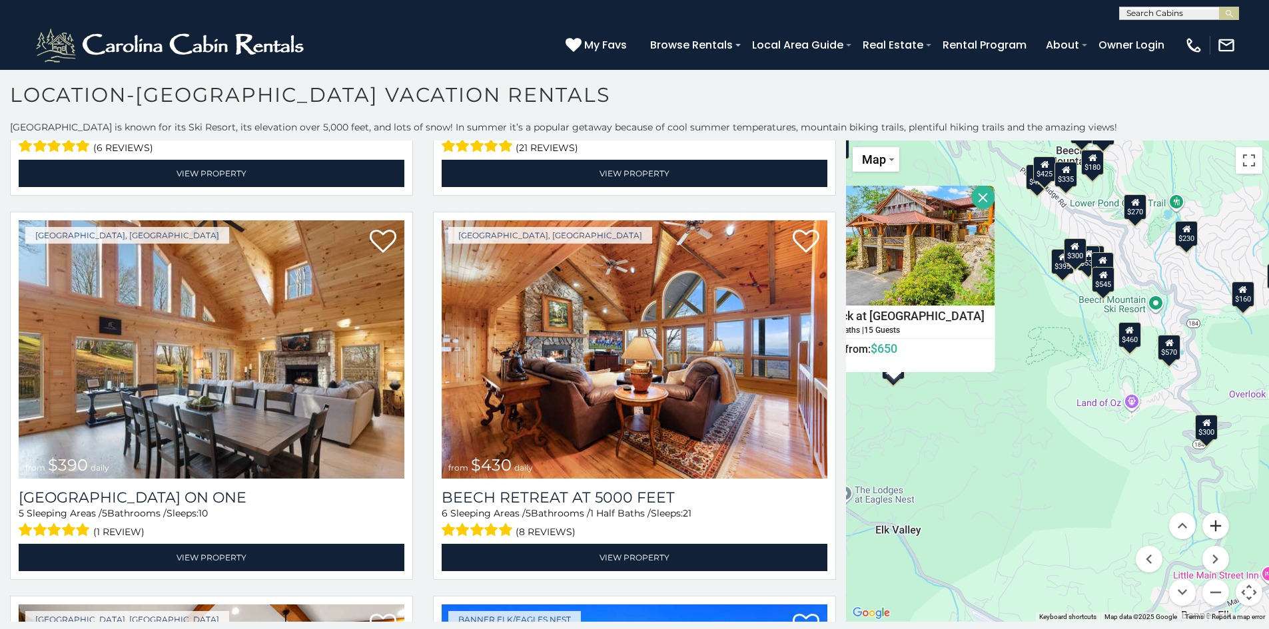
click at [1220, 524] on button "Zoom in" at bounding box center [1215, 526] width 27 height 27
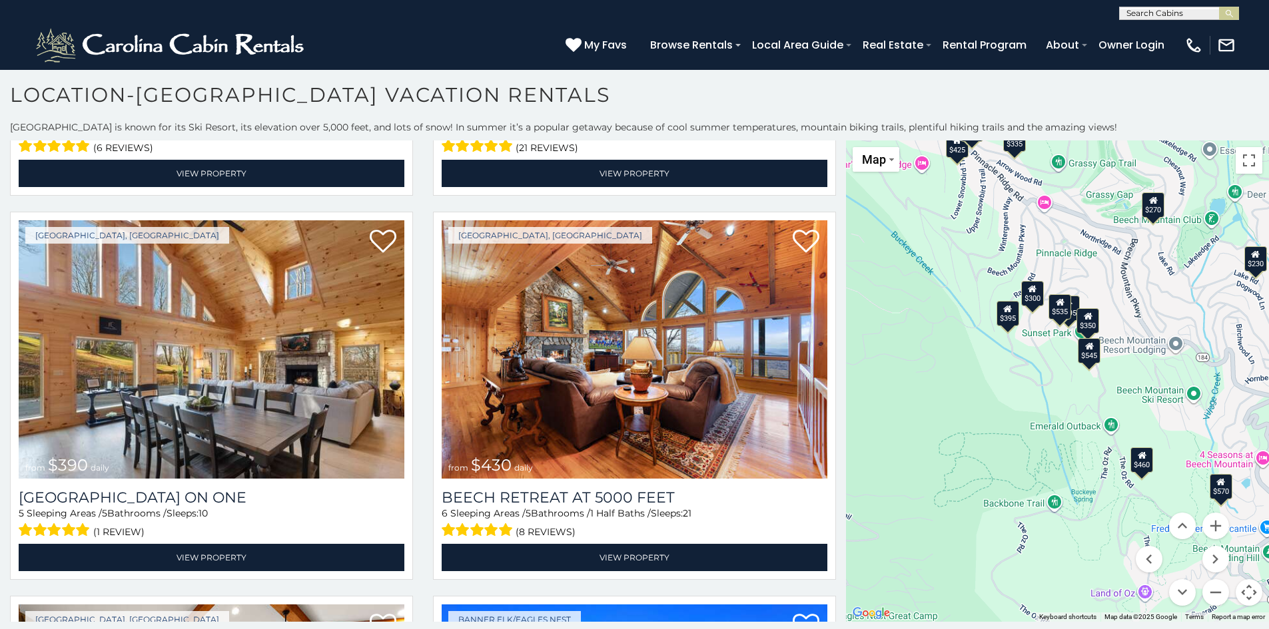
drag, startPoint x: 1008, startPoint y: 331, endPoint x: 945, endPoint y: 491, distance: 171.6
click at [945, 491] on div "$395 $535 $425 $350 $325 $460 $310 $230 $395 $395 $570 $545 $390 $430 $300 $720…" at bounding box center [1057, 381] width 423 height 481
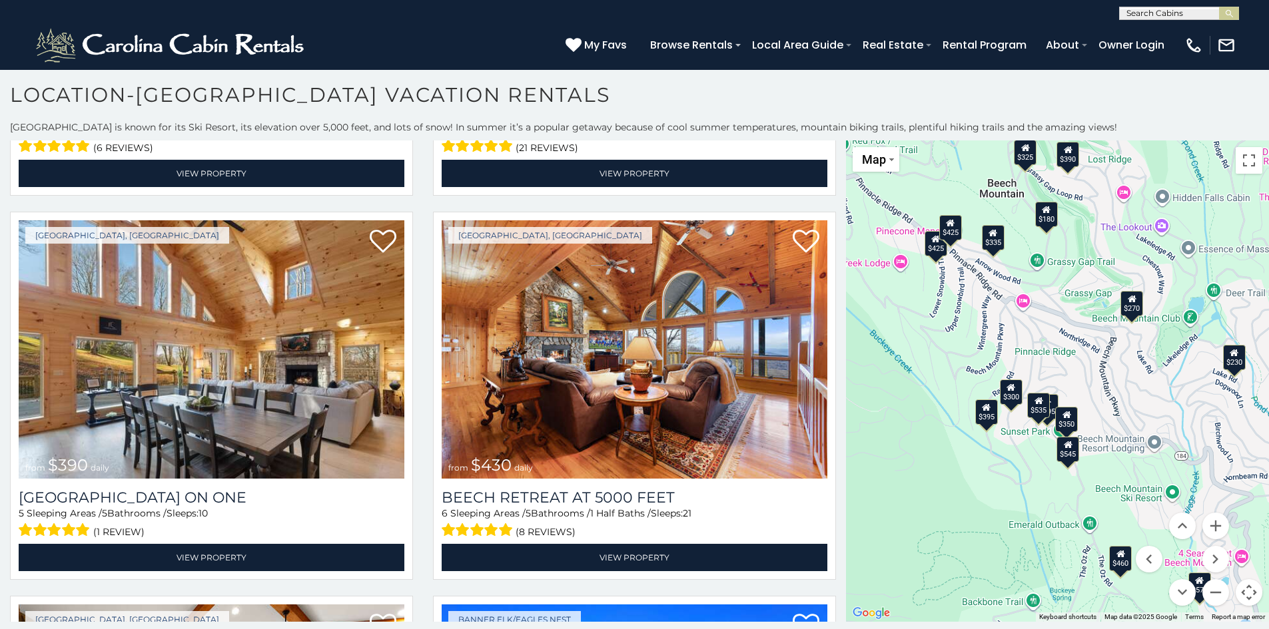
drag, startPoint x: 976, startPoint y: 406, endPoint x: 960, endPoint y: 514, distance: 109.7
click at [960, 514] on div "$395 $535 $425 $350 $325 $460 $310 $230 $395 $395 $570 $545 $390 $430 $300 $720…" at bounding box center [1057, 381] width 423 height 481
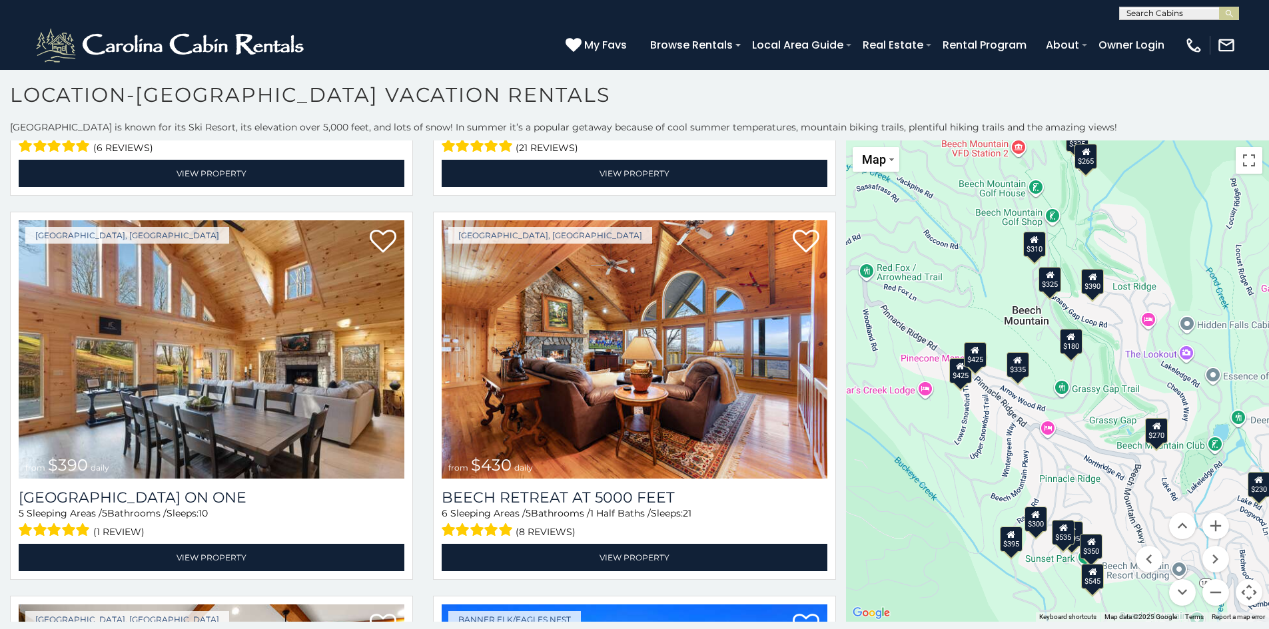
drag, startPoint x: 898, startPoint y: 373, endPoint x: 930, endPoint y: 471, distance: 103.4
click at [930, 471] on div "$395 $535 $425 $350 $325 $460 $310 $230 $395 $395 $570 $545 $390 $430 $300 $720…" at bounding box center [1057, 381] width 423 height 481
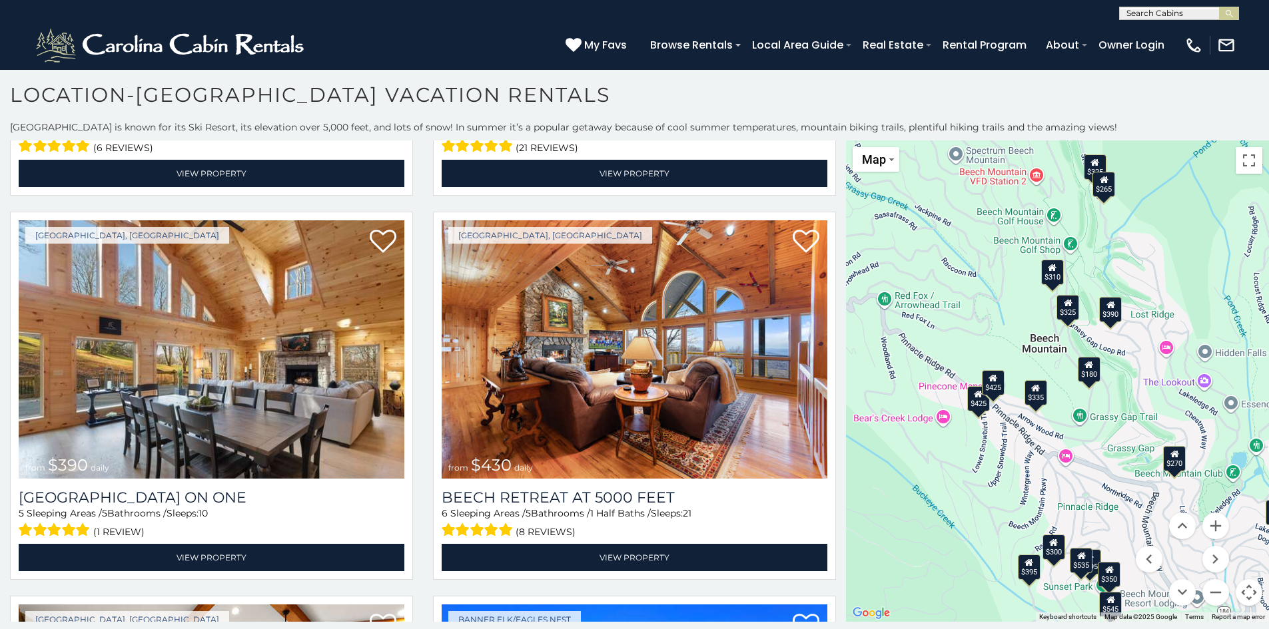
drag, startPoint x: 926, startPoint y: 454, endPoint x: 950, endPoint y: 490, distance: 43.4
click at [950, 490] on div "$395 $535 $425 $350 $325 $460 $310 $230 $395 $395 $570 $545 $390 $430 $300 $720…" at bounding box center [1057, 381] width 423 height 481
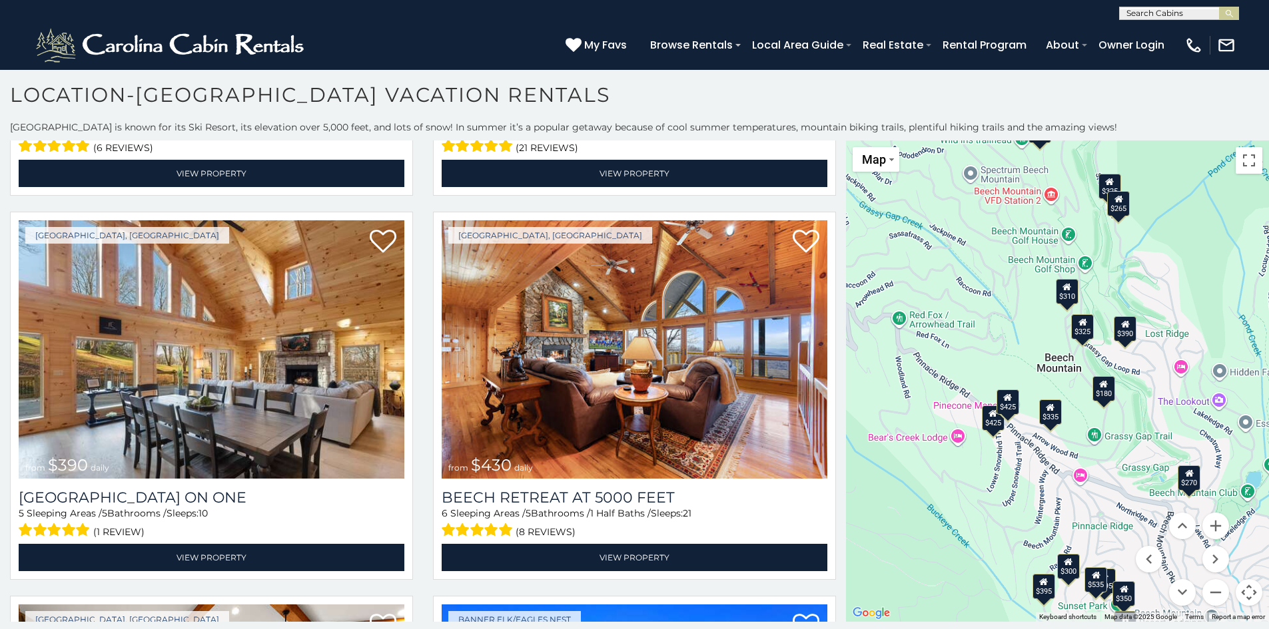
click at [1052, 412] on icon at bounding box center [1050, 407] width 9 height 9
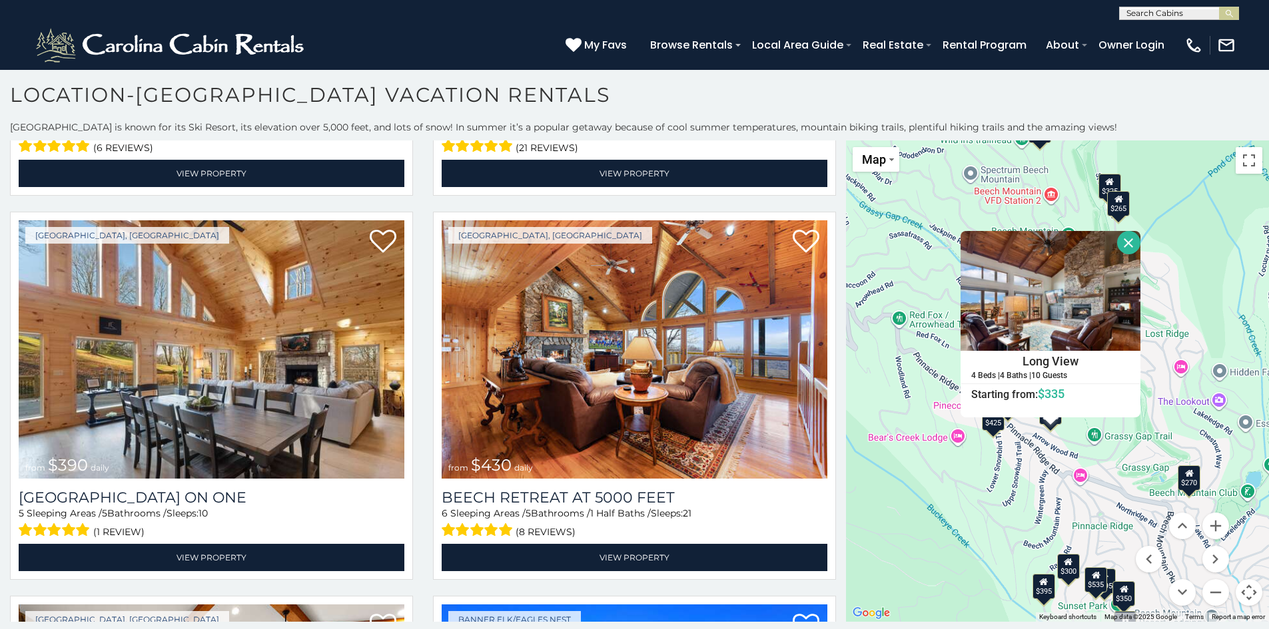
click at [1000, 430] on div "$425" at bounding box center [993, 417] width 23 height 25
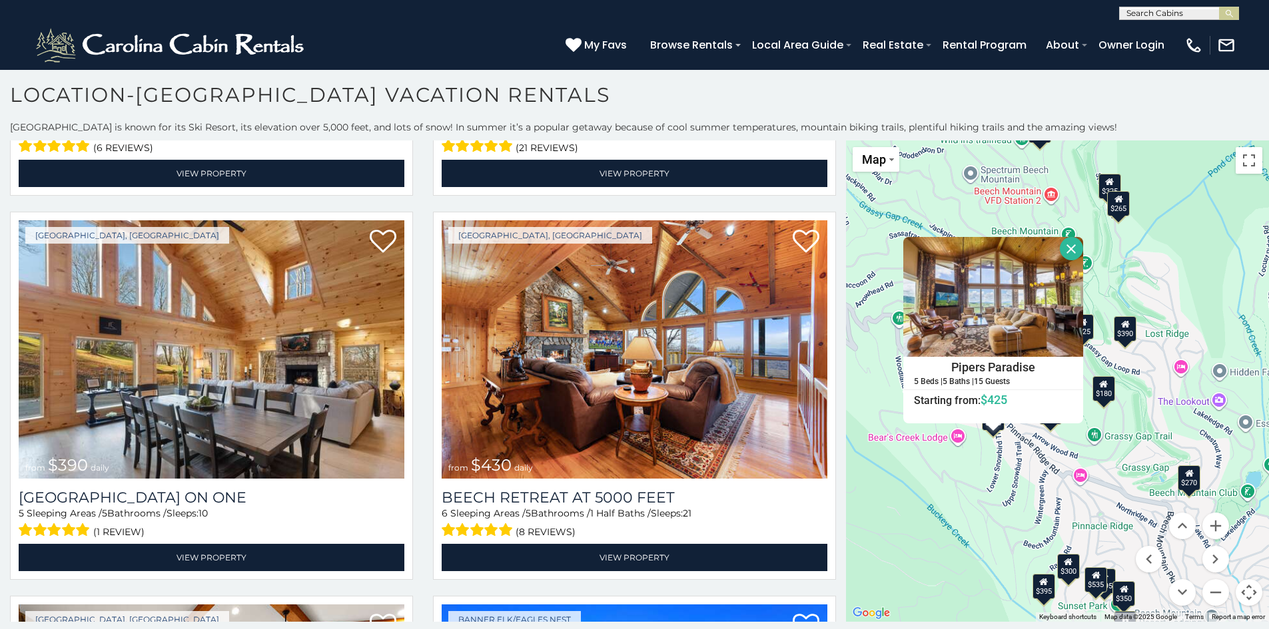
click at [1022, 450] on div "$395 $535 $425 $350 $325 $460 $310 $230 $395 $395 $570 $545 $390 $430 $300 $720…" at bounding box center [1057, 381] width 423 height 481
click at [1063, 245] on button "Close" at bounding box center [1070, 248] width 23 height 23
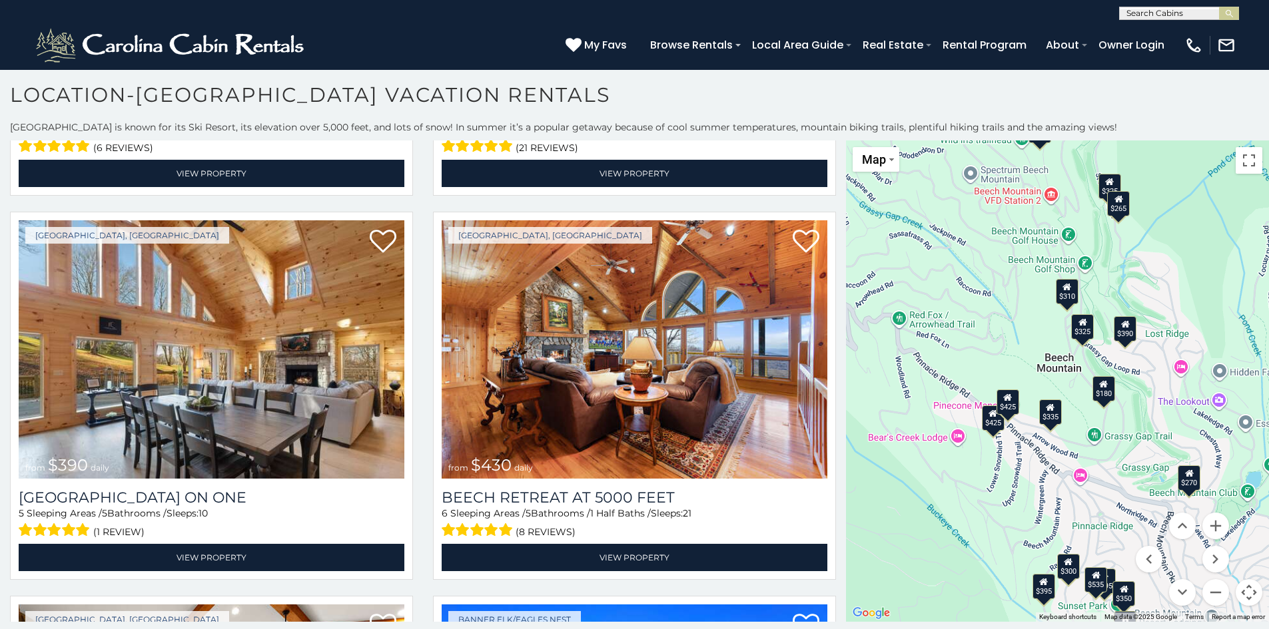
click at [1012, 399] on div "$425" at bounding box center [1007, 401] width 23 height 25
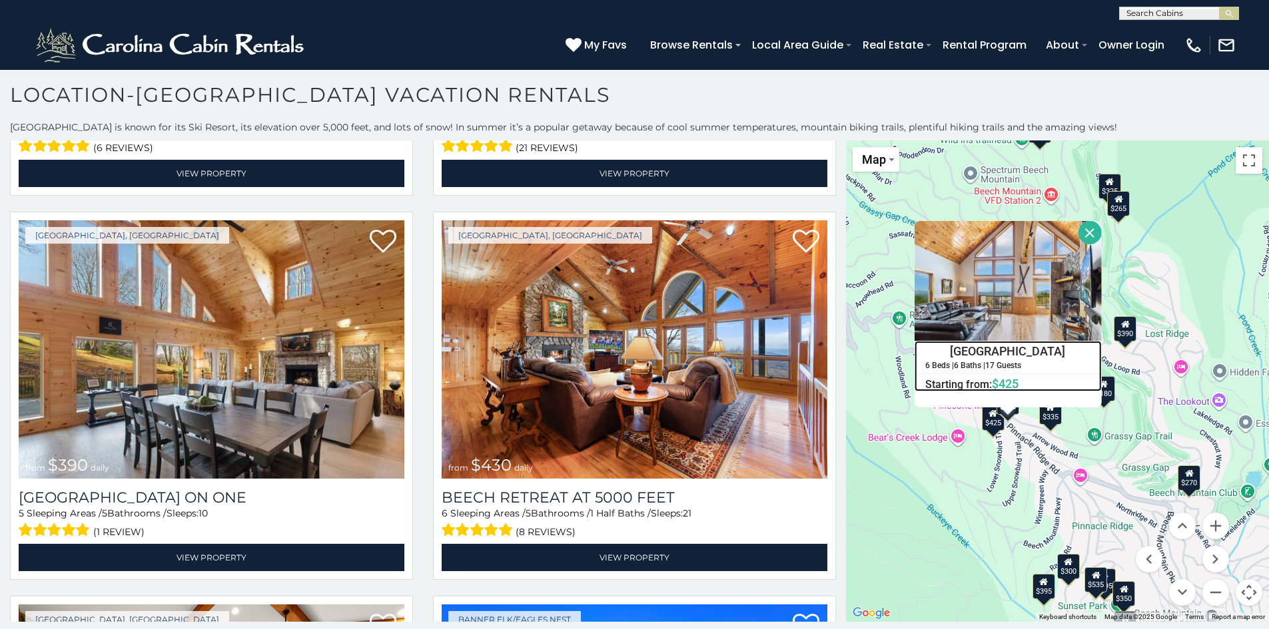
click at [997, 348] on h4 "Pinecone Manor" at bounding box center [1008, 351] width 186 height 20
click at [1089, 230] on button "Close" at bounding box center [1089, 232] width 23 height 23
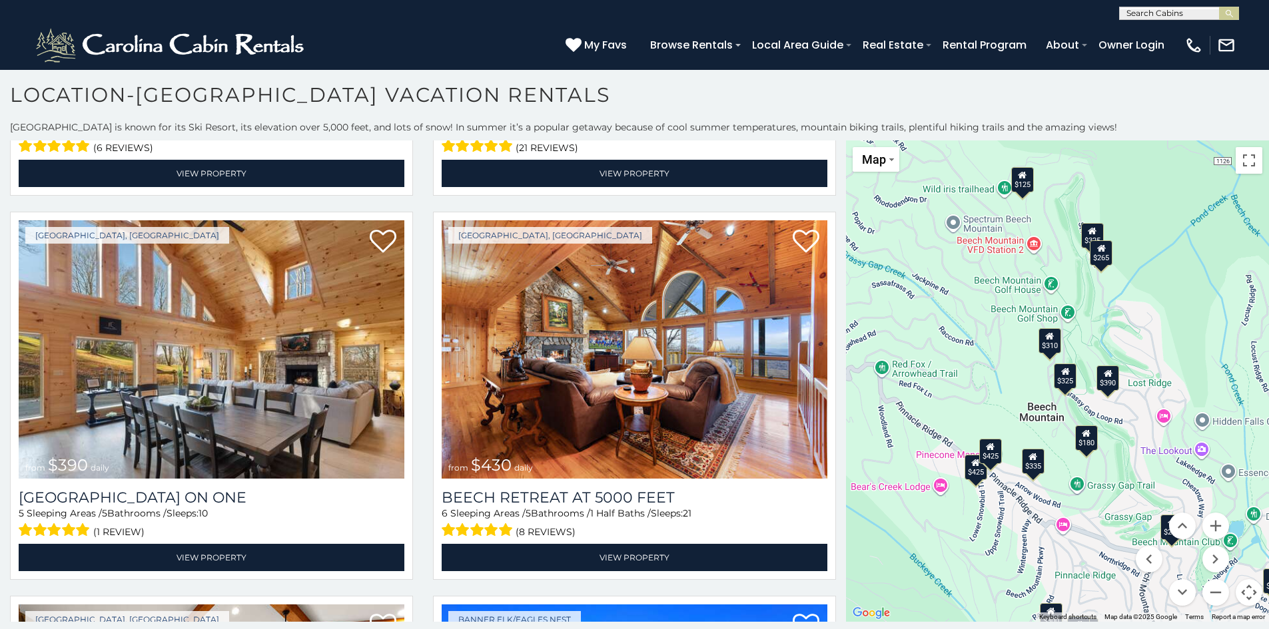
drag, startPoint x: 1018, startPoint y: 336, endPoint x: 1000, endPoint y: 388, distance: 55.0
click at [1000, 388] on div "$395 $535 $425 $350 $325 $460 $310 $230 $395 $395 $570 $545 $390 $430 $300 $720…" at bounding box center [1057, 381] width 423 height 481
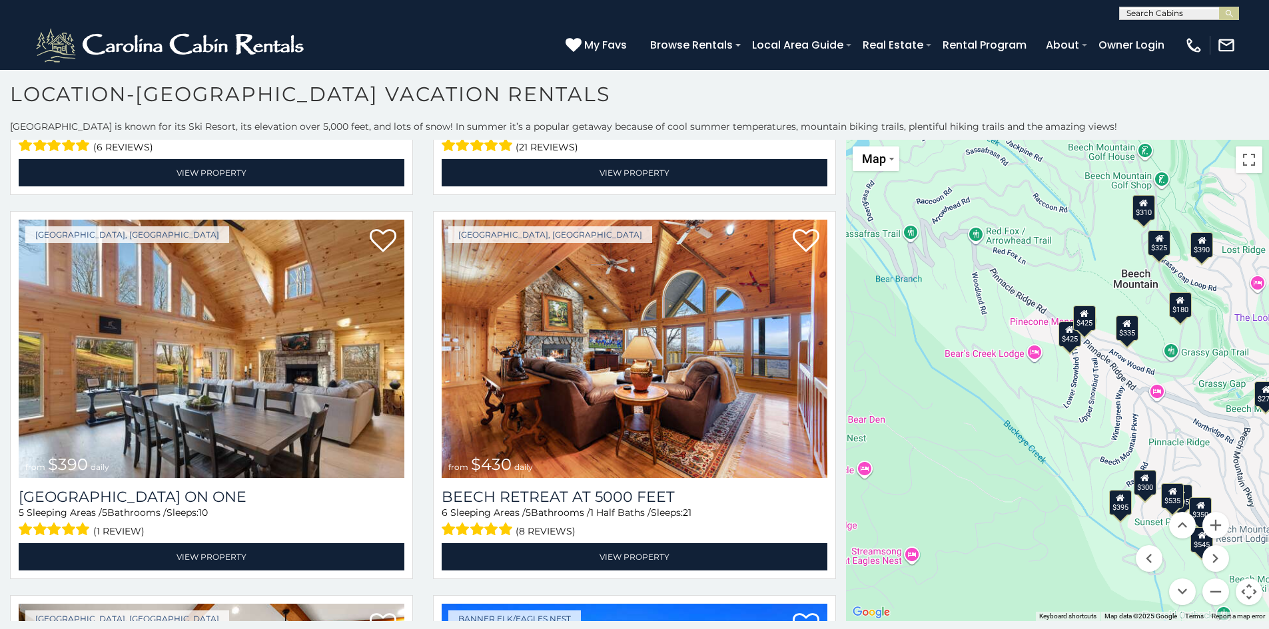
drag, startPoint x: 992, startPoint y: 539, endPoint x: 1092, endPoint y: 398, distance: 172.9
click at [1092, 398] on div "$395 $535 $425 $350 $325 $460 $310 $230 $395 $395 $570 $545 $390 $430 $300 $720…" at bounding box center [1057, 380] width 423 height 481
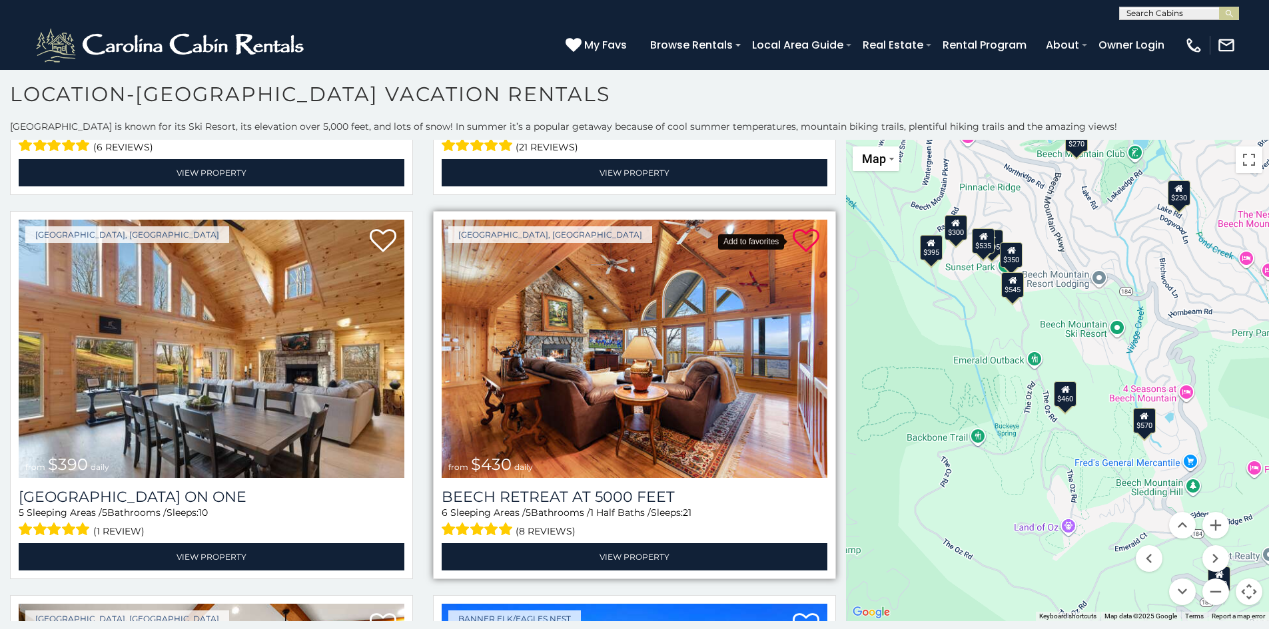
drag, startPoint x: 999, startPoint y: 497, endPoint x: 809, endPoint y: 241, distance: 318.5
click at [809, 140] on main "**********" at bounding box center [634, 140] width 1269 height 0
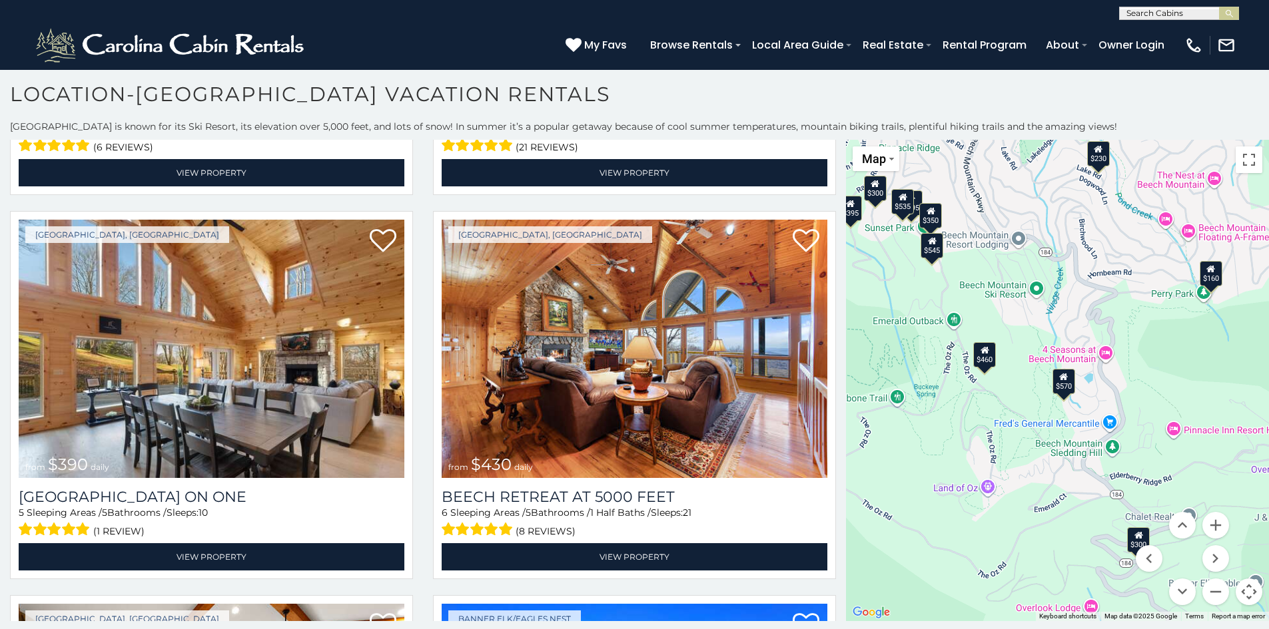
drag, startPoint x: 1038, startPoint y: 447, endPoint x: 956, endPoint y: 406, distance: 91.7
click at [956, 406] on div "$395 $535 $425 $350 $325 $460 $310 $230 $395 $395 $570 $545 $390 $430 $300 $720…" at bounding box center [1057, 380] width 423 height 481
click at [986, 355] on icon at bounding box center [984, 350] width 9 height 9
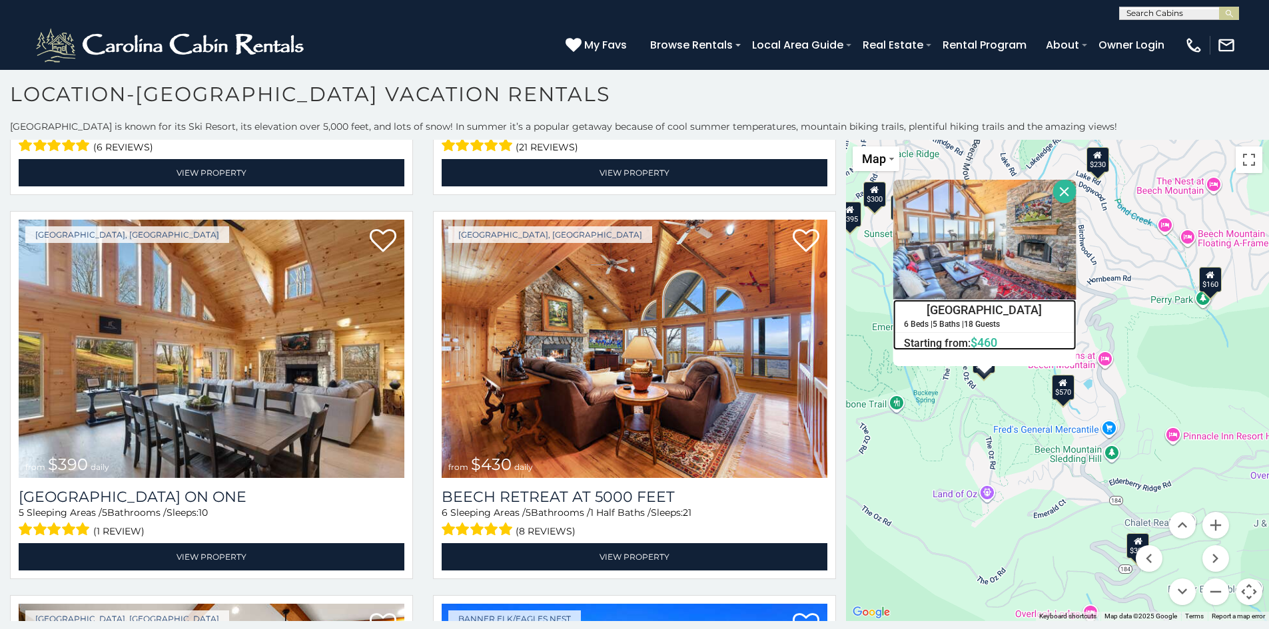
click at [983, 310] on h4 "[GEOGRAPHIC_DATA]" at bounding box center [985, 310] width 182 height 20
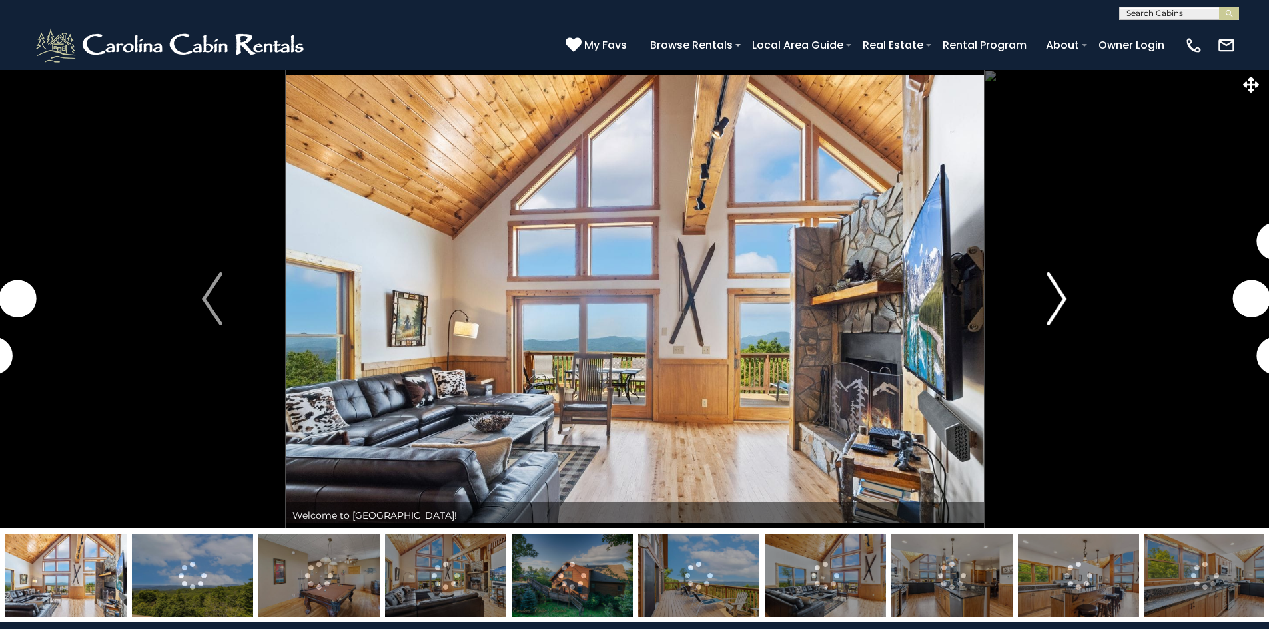
click at [1061, 297] on img "Next" at bounding box center [1056, 298] width 20 height 53
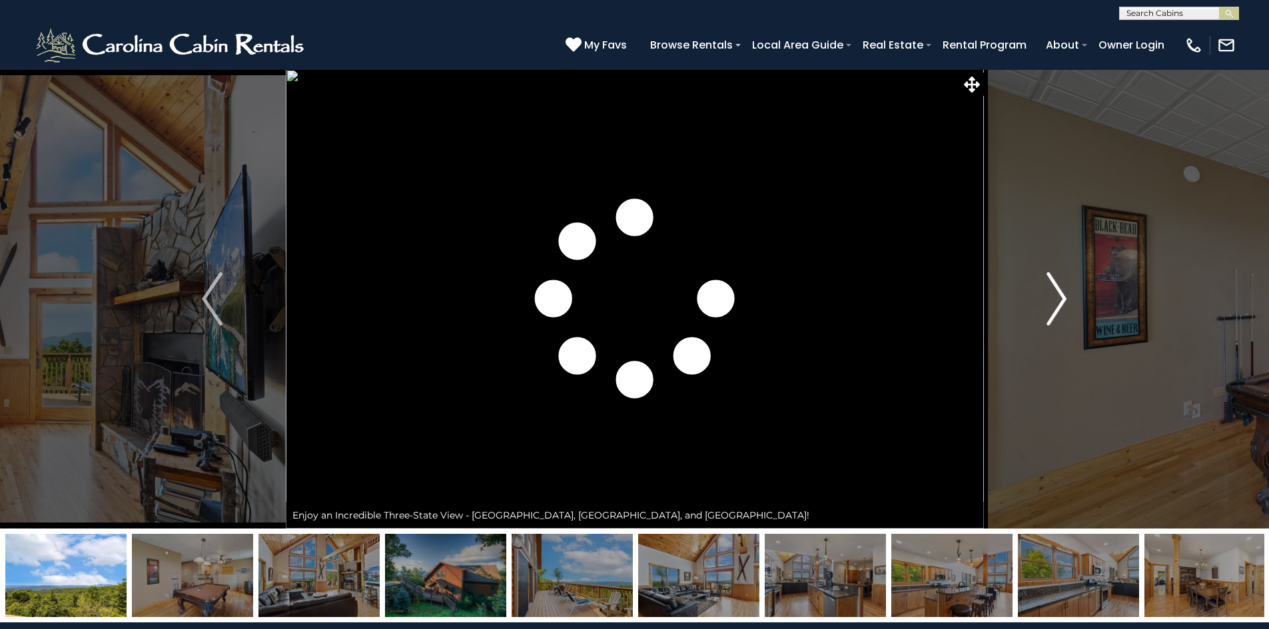
click at [1061, 297] on img "Next" at bounding box center [1056, 298] width 20 height 53
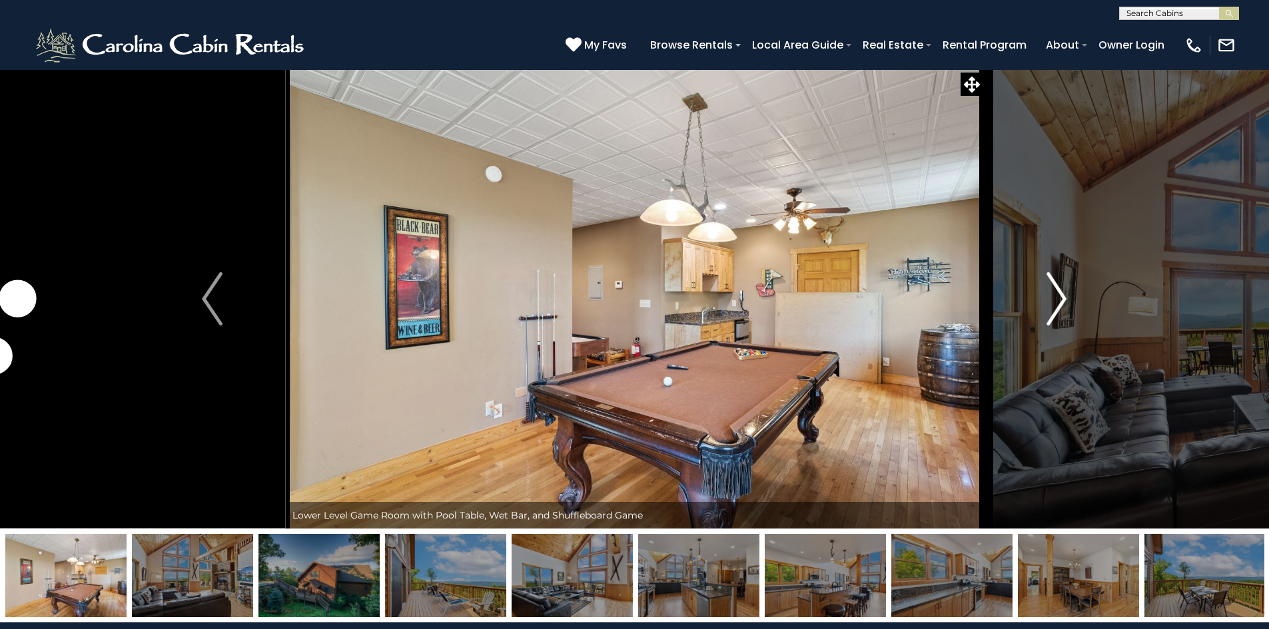
click at [1061, 297] on img "Next" at bounding box center [1056, 298] width 20 height 53
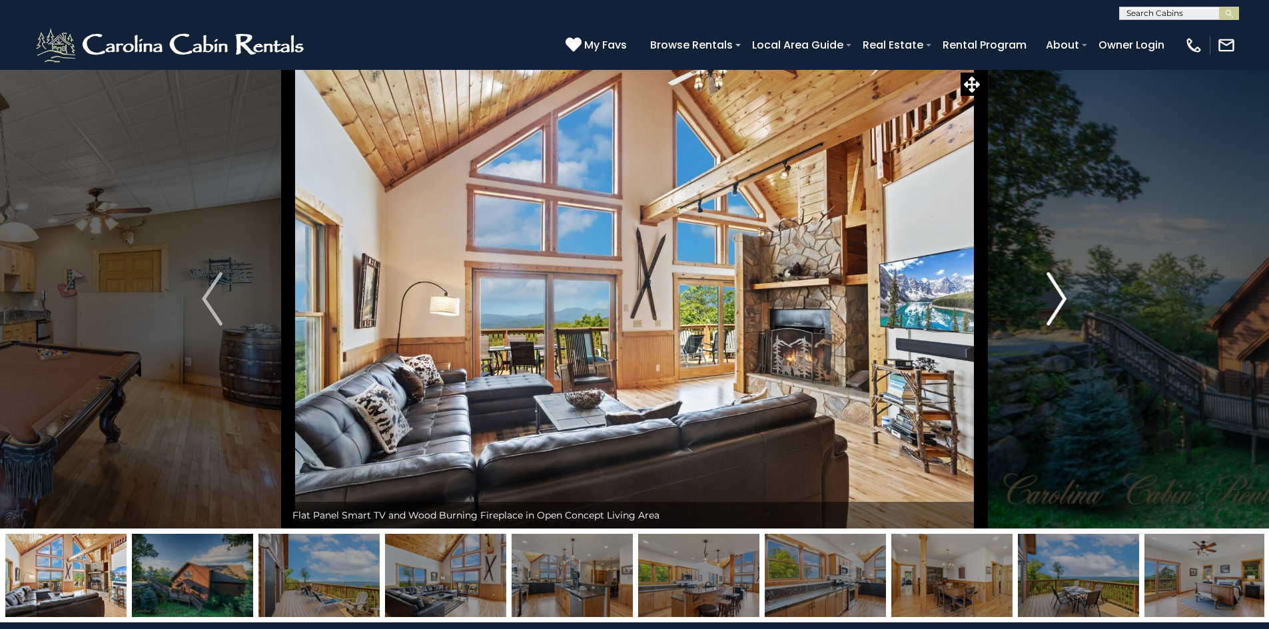
click at [1061, 297] on img "Next" at bounding box center [1056, 298] width 20 height 53
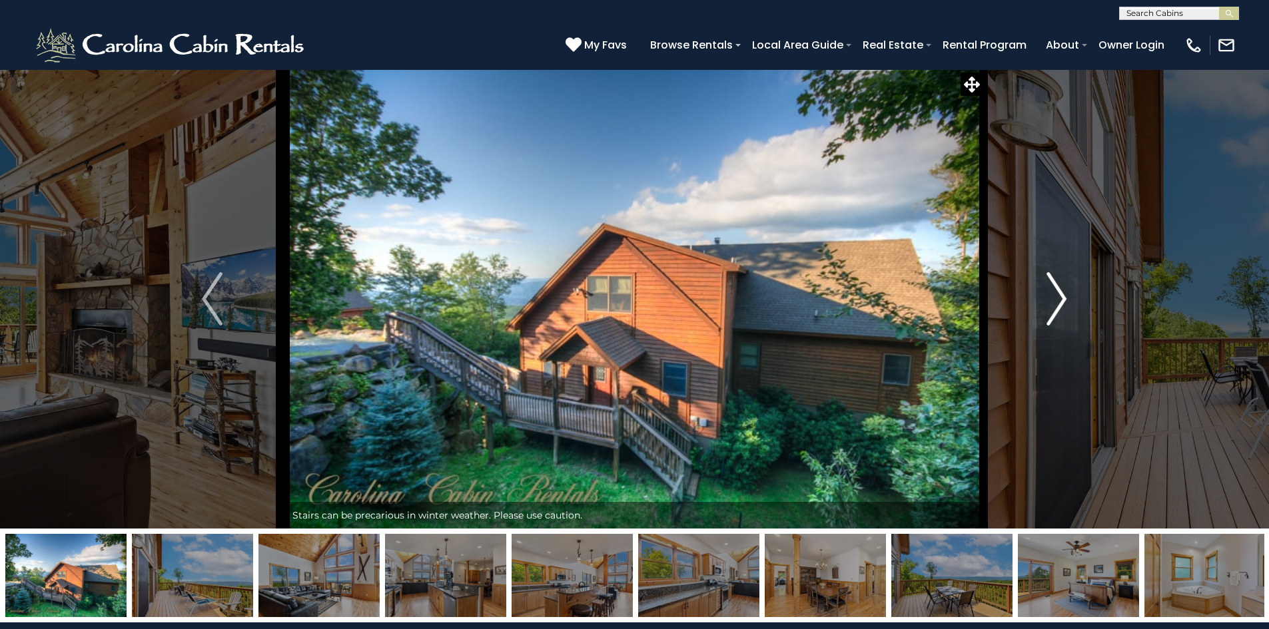
click at [1061, 297] on img "Next" at bounding box center [1056, 298] width 20 height 53
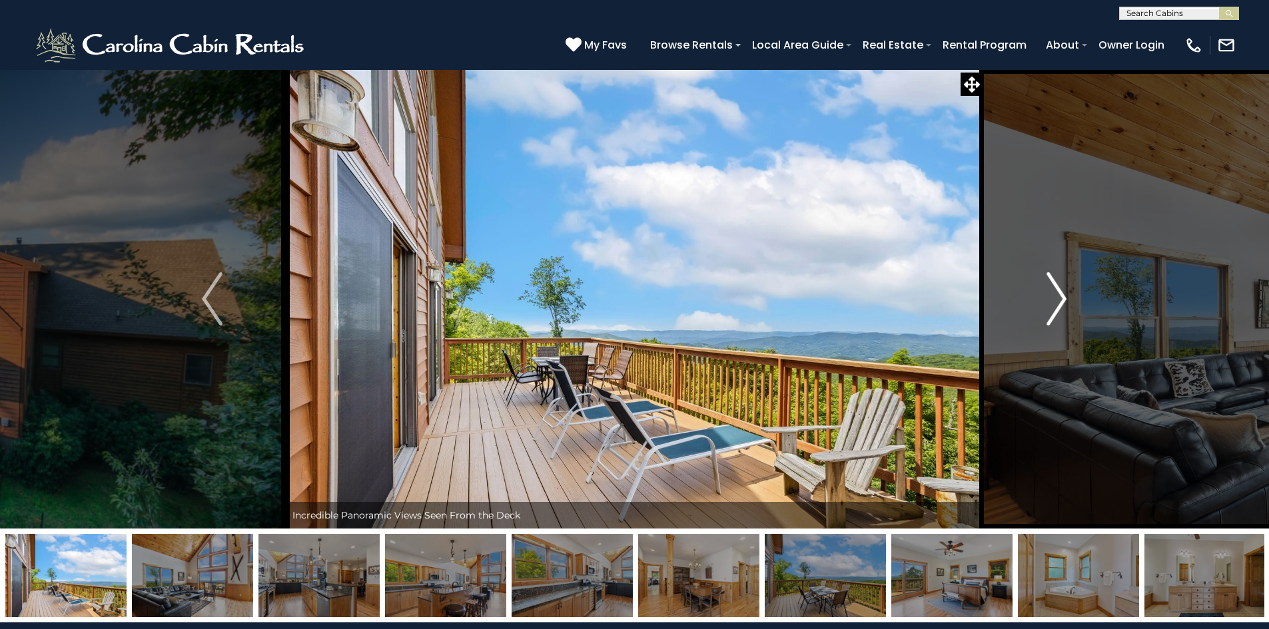
click at [1061, 297] on img "Next" at bounding box center [1056, 298] width 20 height 53
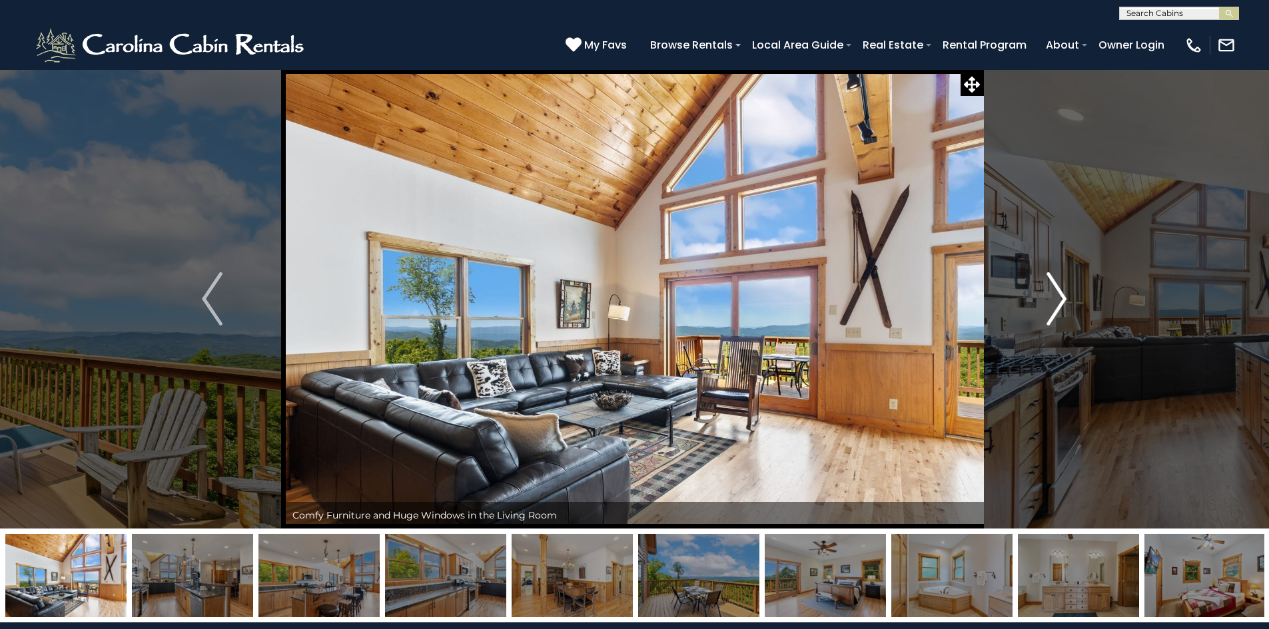
click at [1061, 297] on img "Next" at bounding box center [1056, 298] width 20 height 53
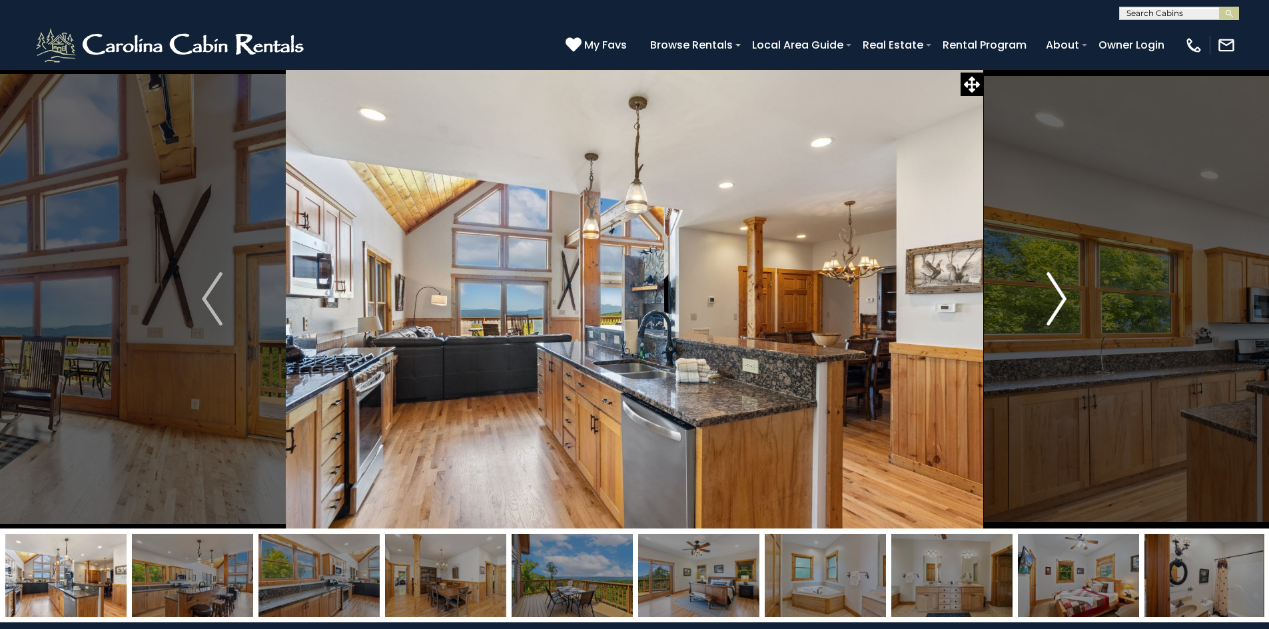
click at [1061, 297] on img "Next" at bounding box center [1056, 298] width 20 height 53
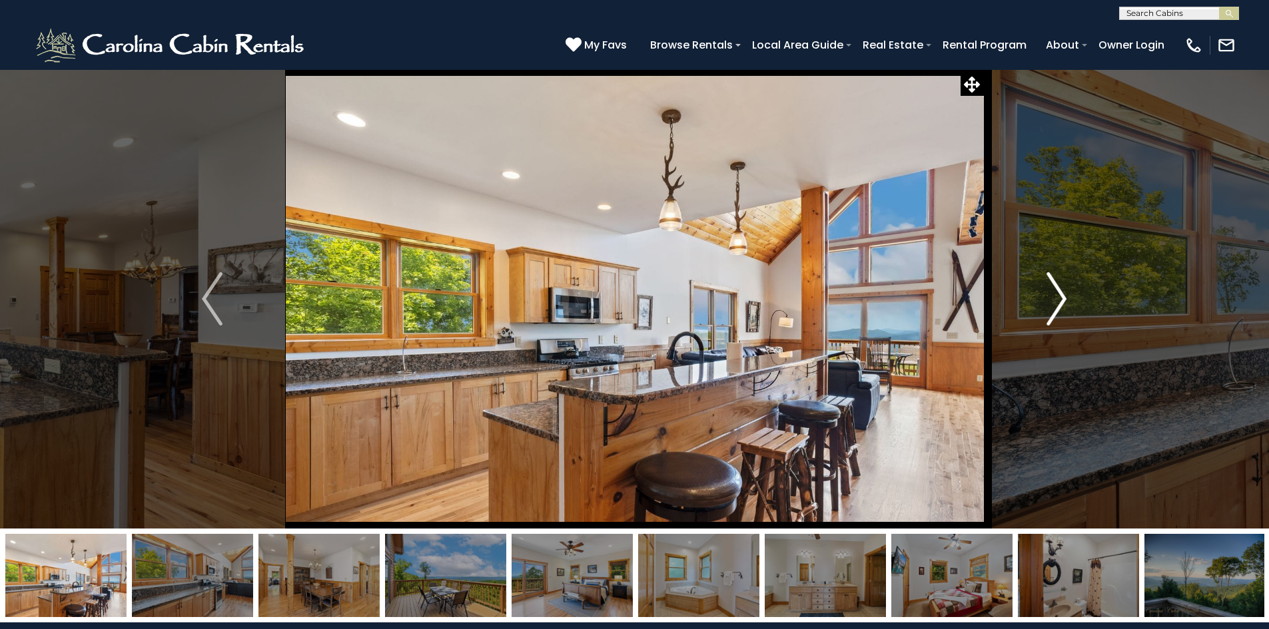
click at [1061, 297] on img "Next" at bounding box center [1056, 298] width 20 height 53
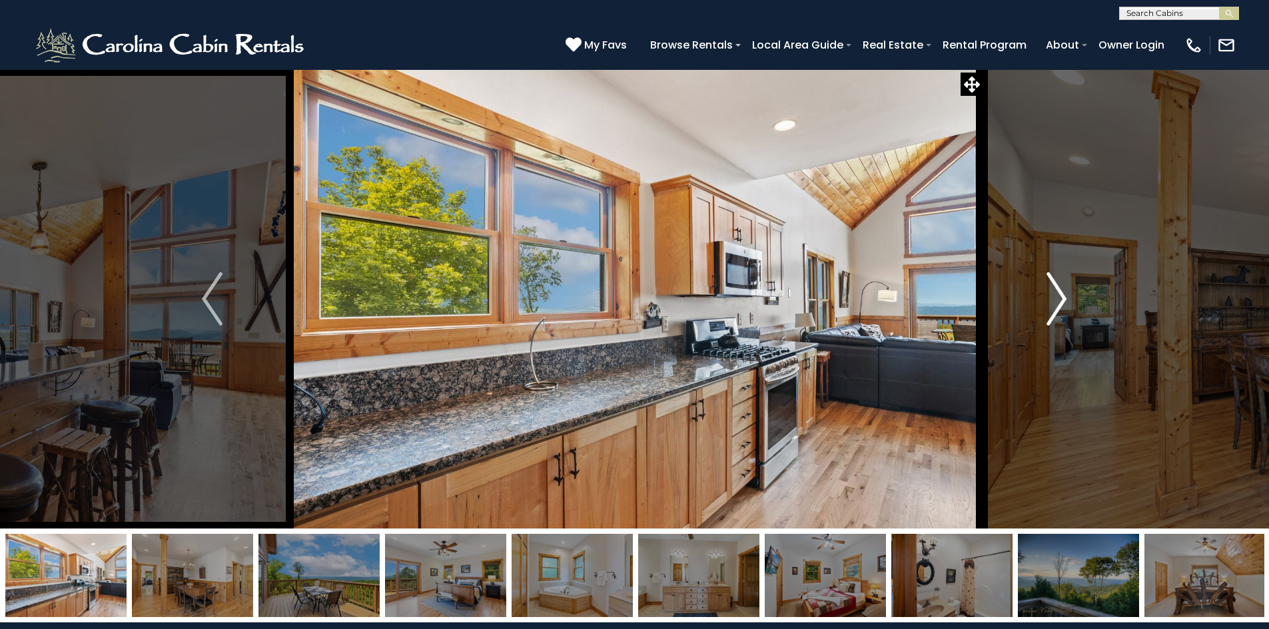
click at [1061, 297] on img "Next" at bounding box center [1056, 298] width 20 height 53
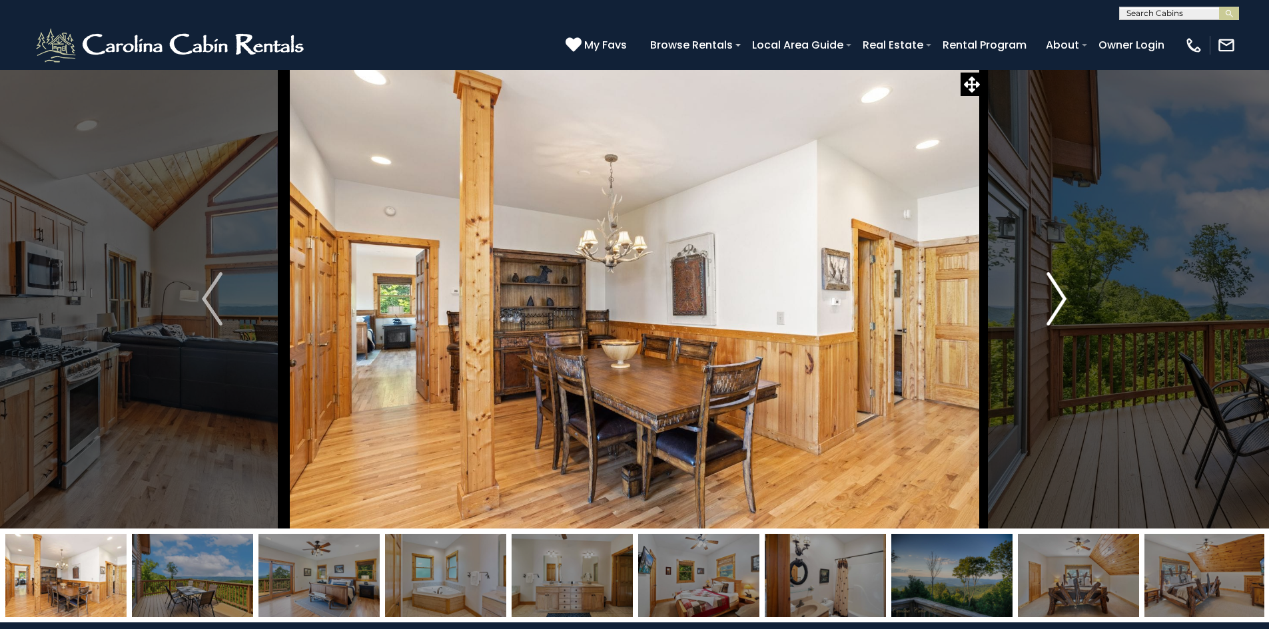
click at [1061, 297] on img "Next" at bounding box center [1056, 298] width 20 height 53
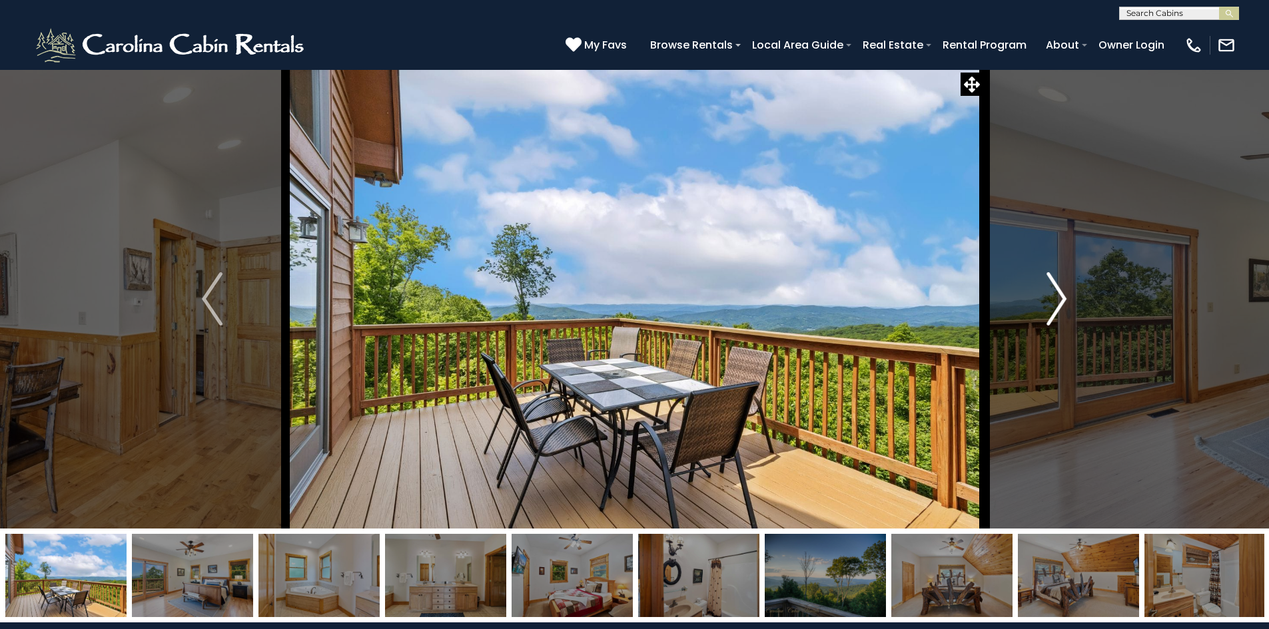
click at [1061, 297] on img "Next" at bounding box center [1056, 298] width 20 height 53
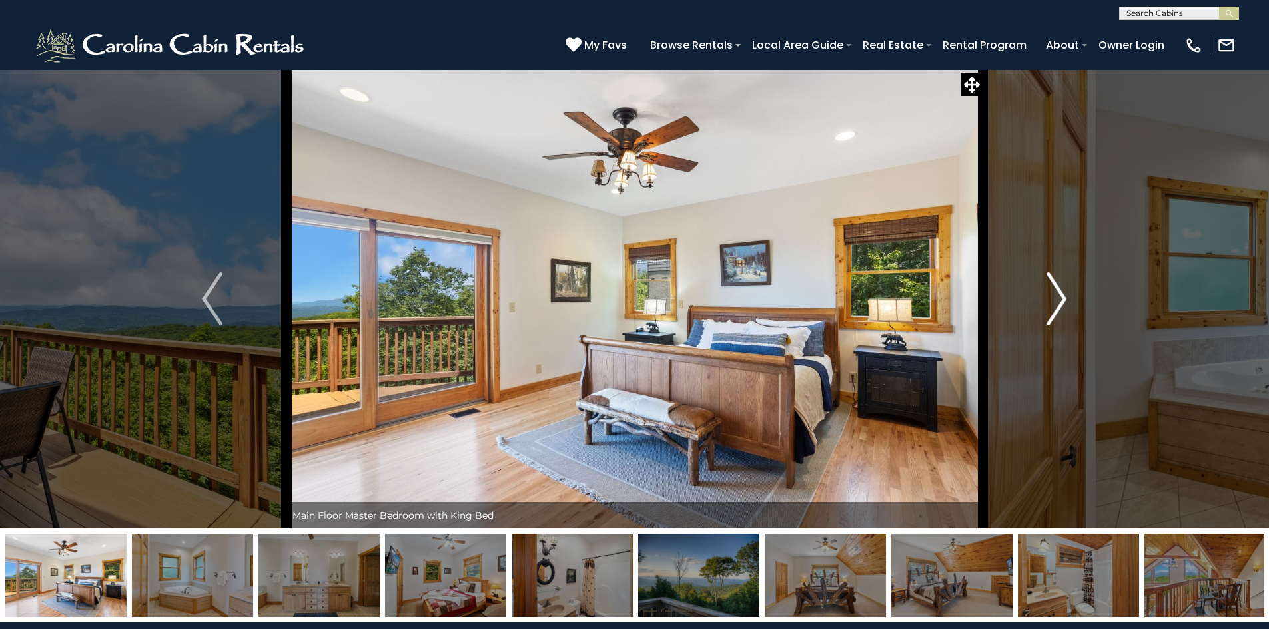
click at [1061, 297] on img "Next" at bounding box center [1056, 298] width 20 height 53
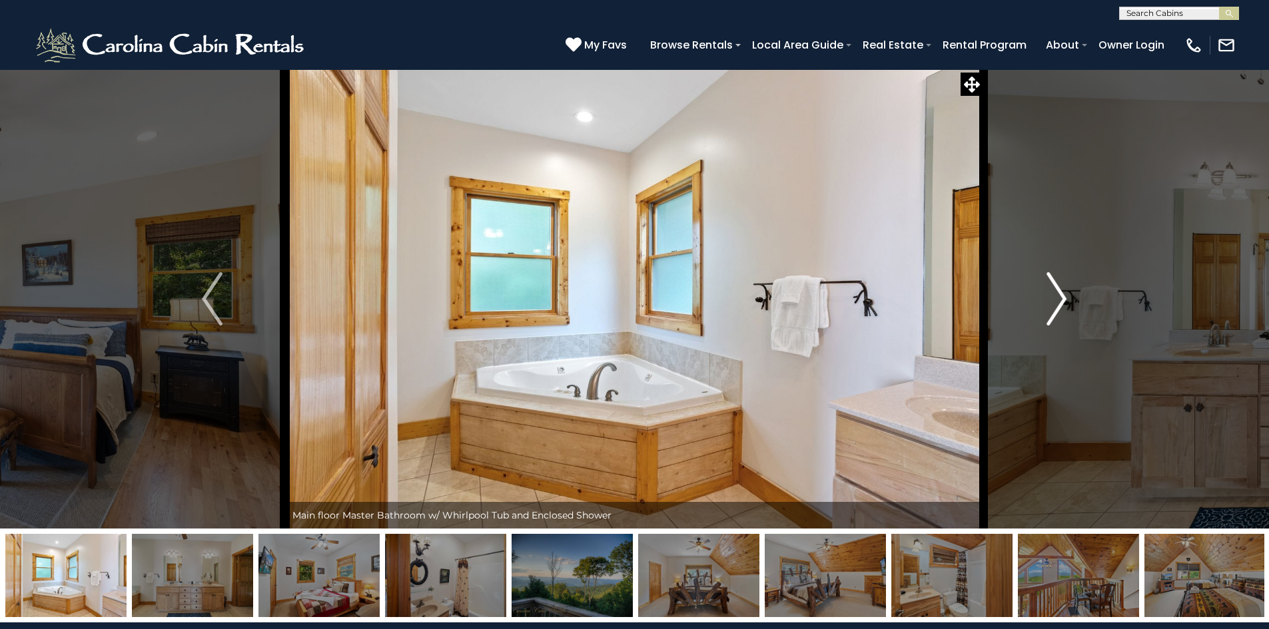
click at [1061, 297] on img "Next" at bounding box center [1056, 298] width 20 height 53
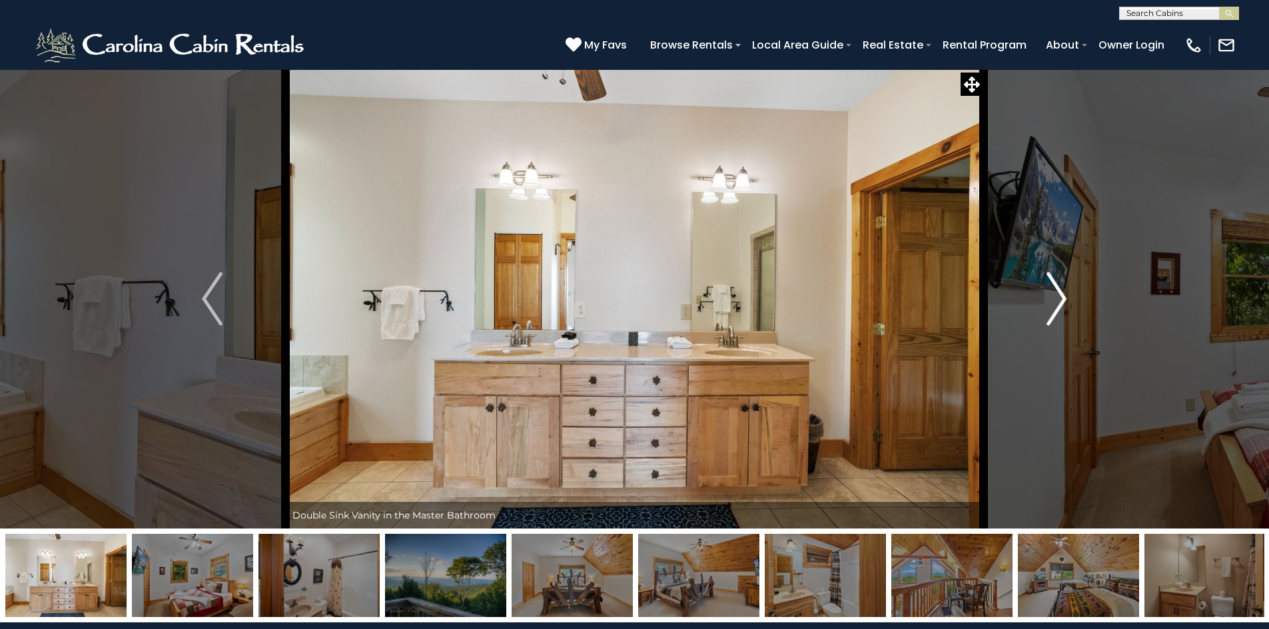
click at [1061, 297] on img "Next" at bounding box center [1056, 298] width 20 height 53
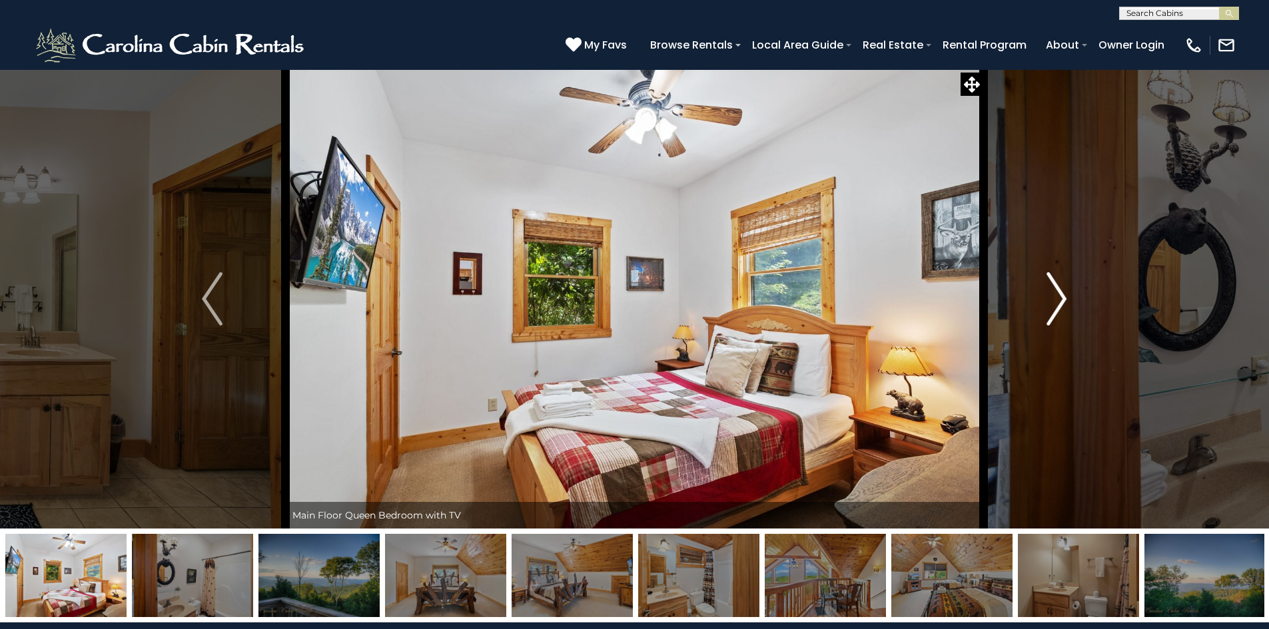
click at [1061, 297] on img "Next" at bounding box center [1056, 298] width 20 height 53
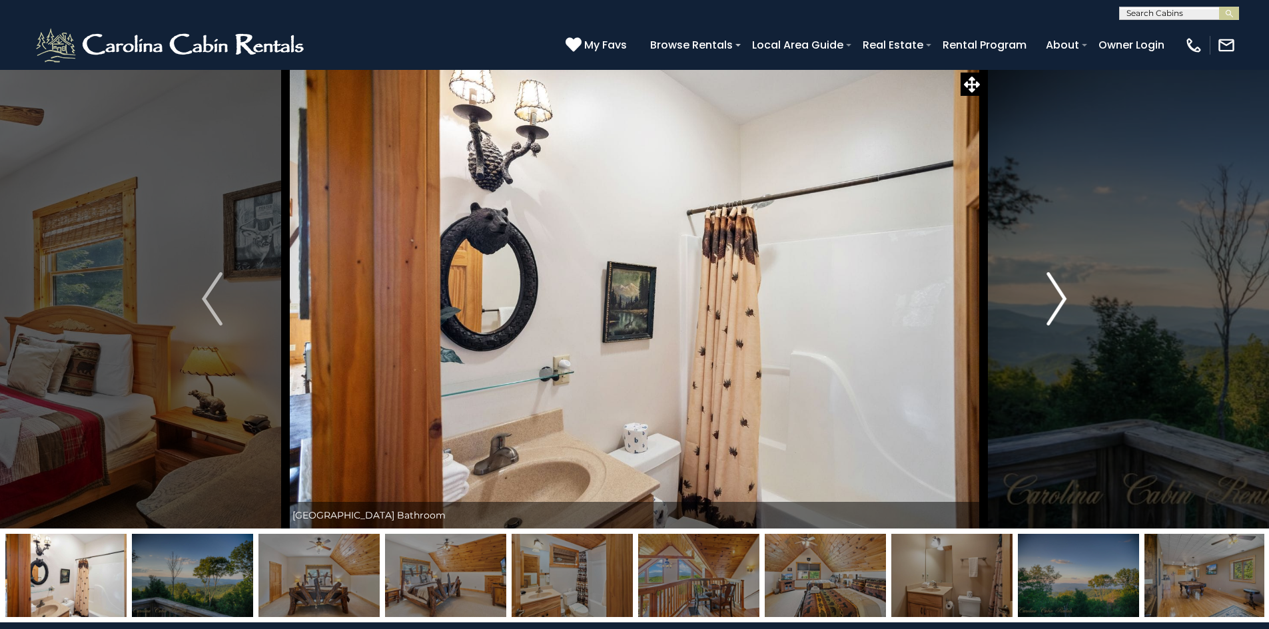
click at [1061, 297] on img "Next" at bounding box center [1056, 298] width 20 height 53
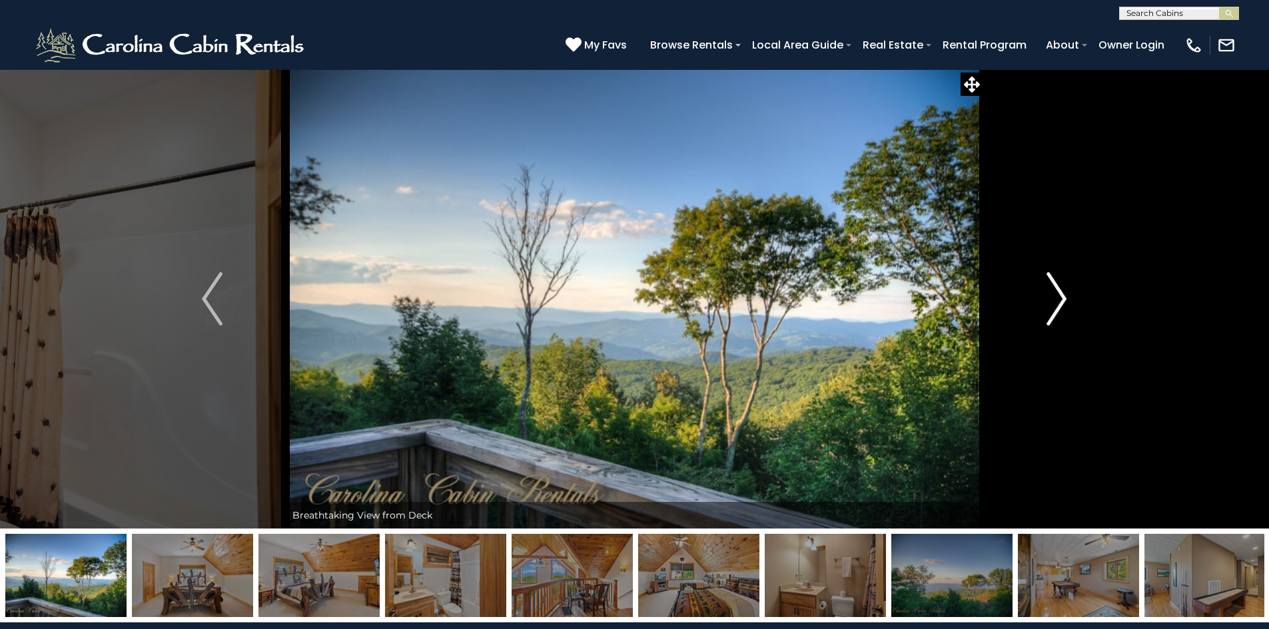
click at [1061, 297] on img "Next" at bounding box center [1056, 298] width 20 height 53
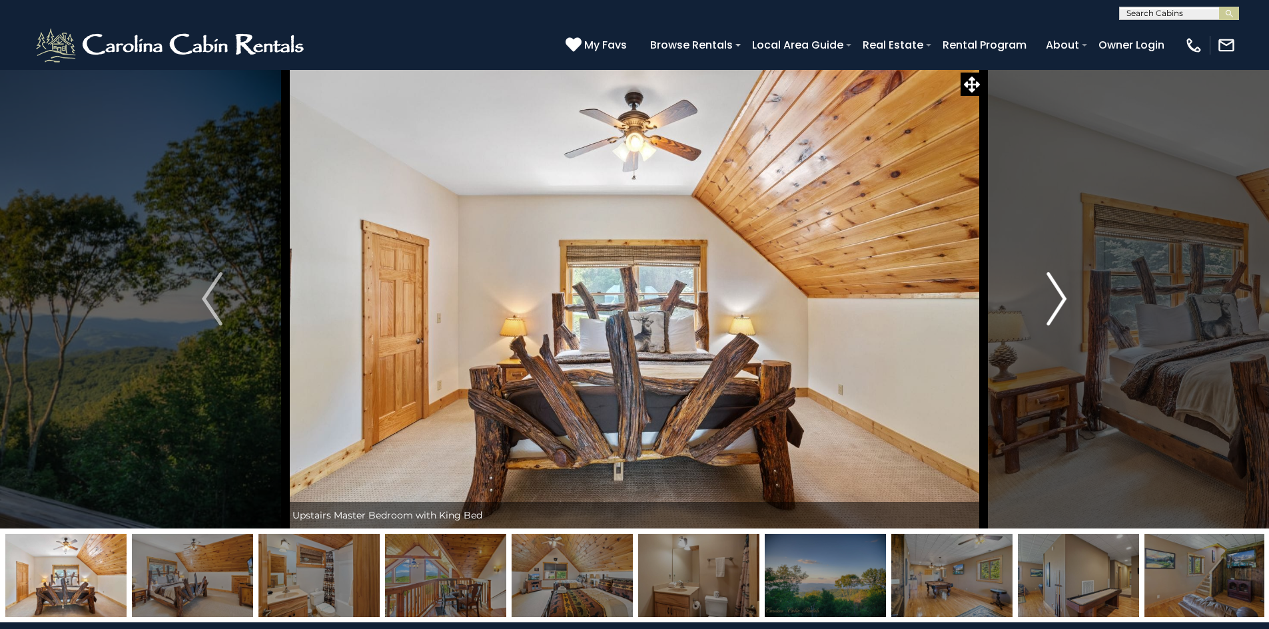
click at [1061, 297] on img "Next" at bounding box center [1056, 298] width 20 height 53
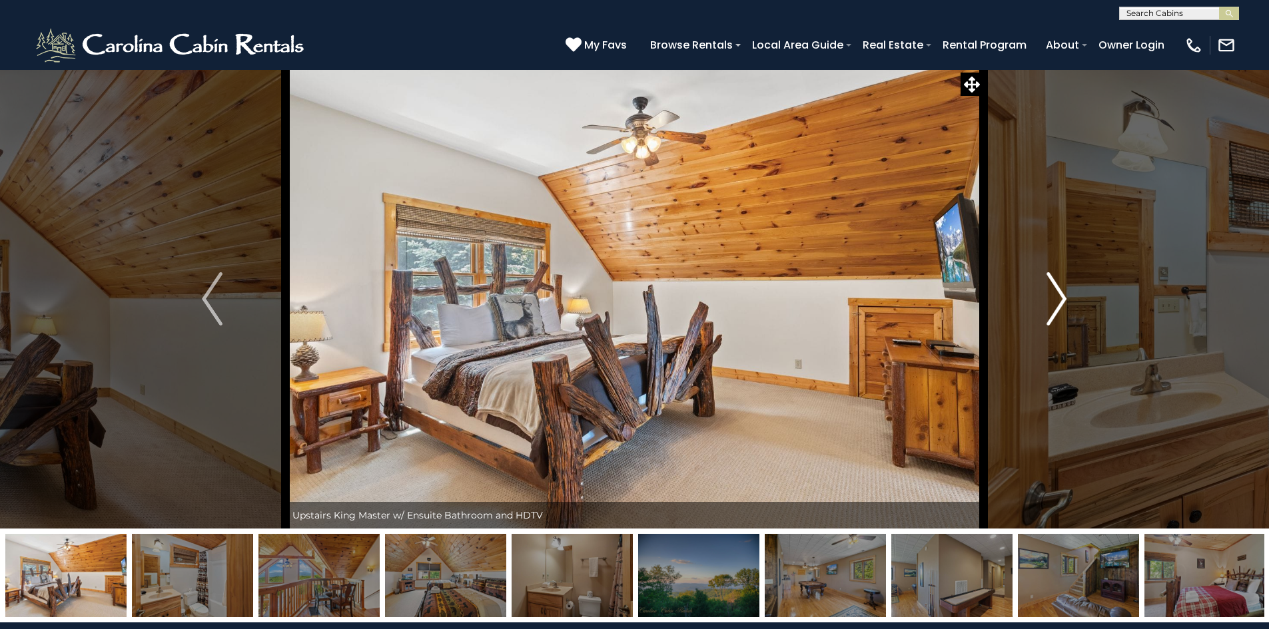
click at [1061, 297] on img "Next" at bounding box center [1056, 298] width 20 height 53
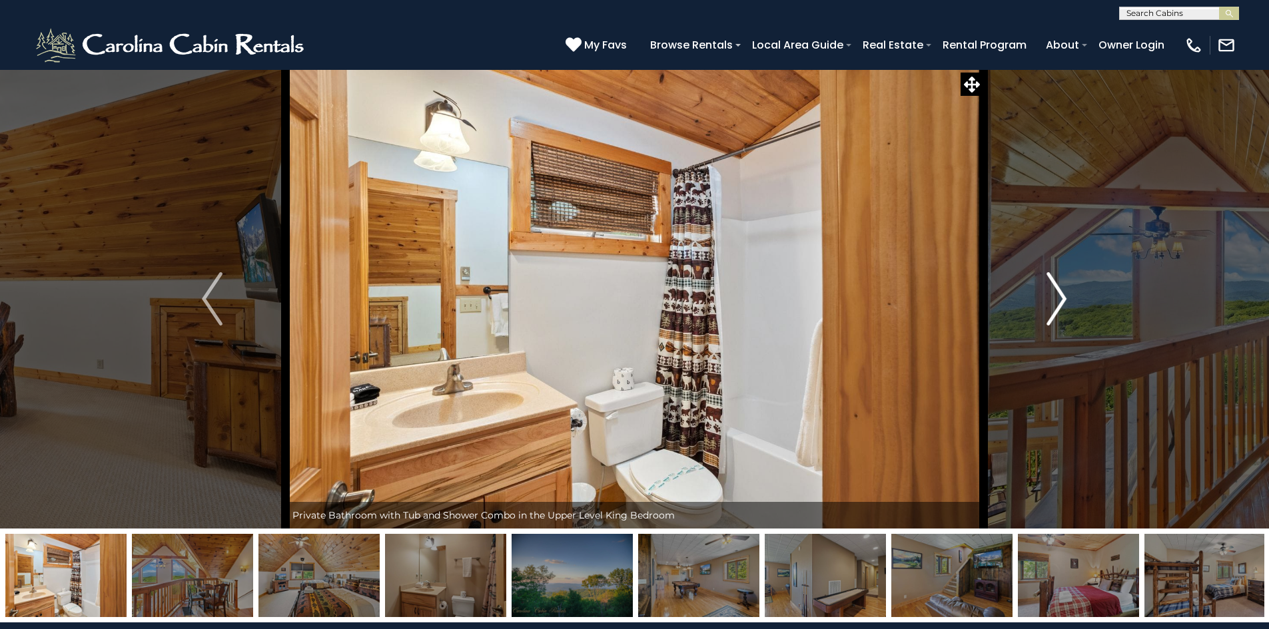
click at [1061, 297] on img "Next" at bounding box center [1056, 298] width 20 height 53
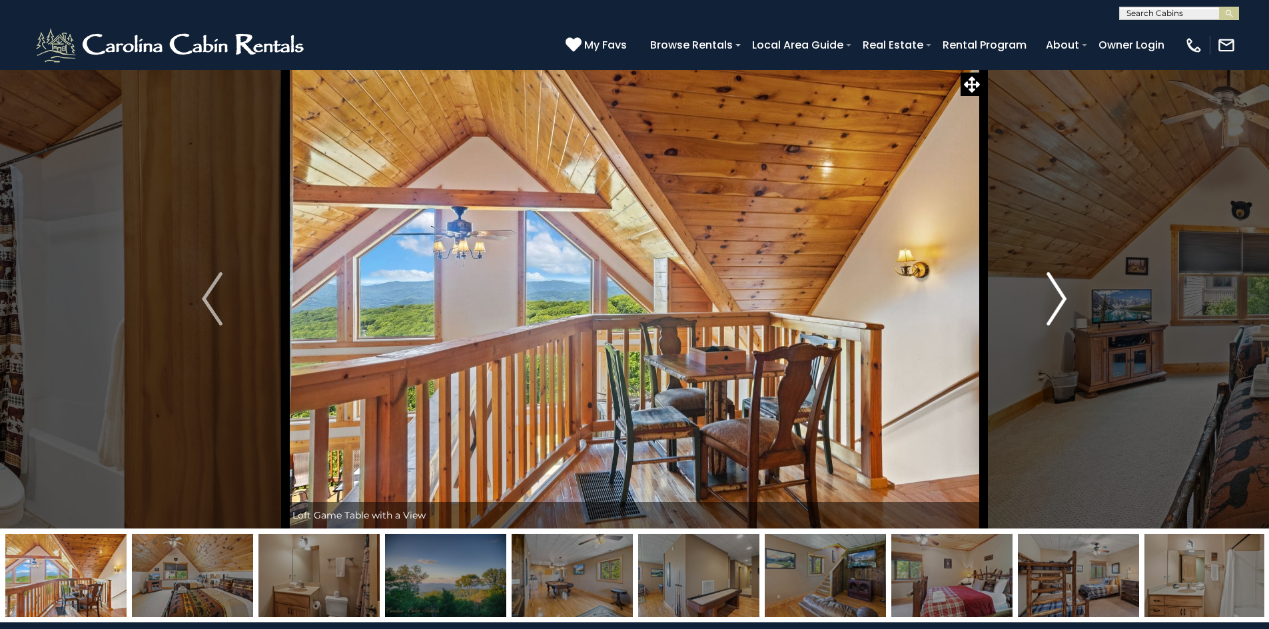
click at [1061, 297] on img "Next" at bounding box center [1056, 298] width 20 height 53
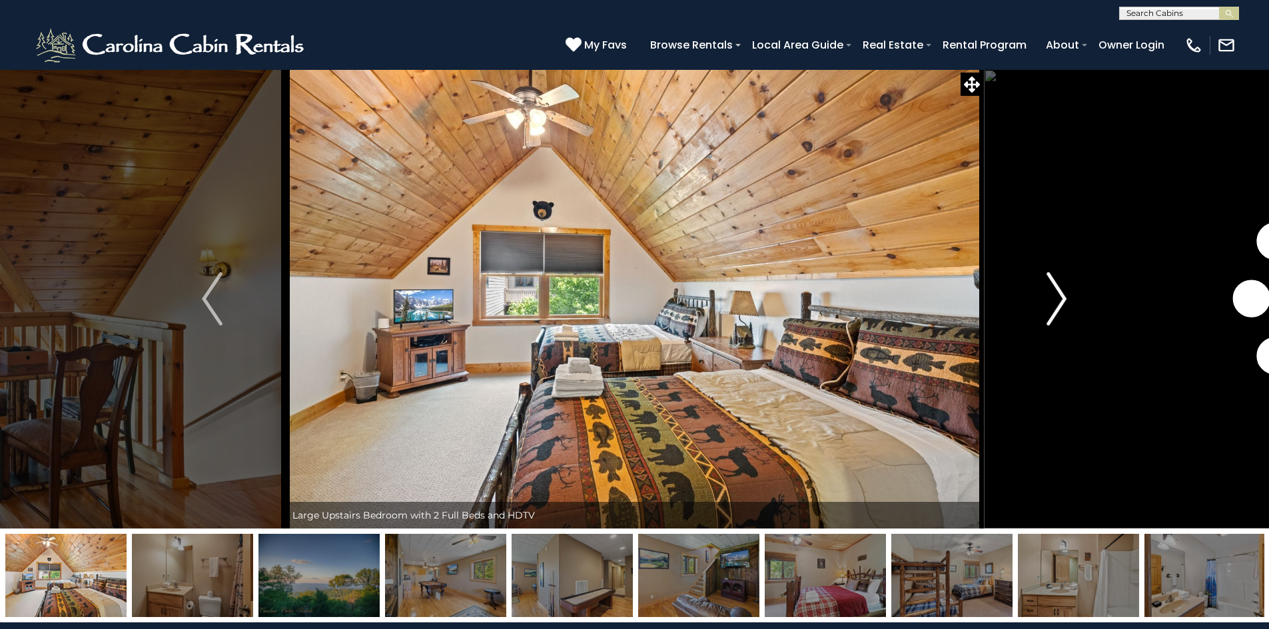
click at [1061, 297] on img "Next" at bounding box center [1056, 298] width 20 height 53
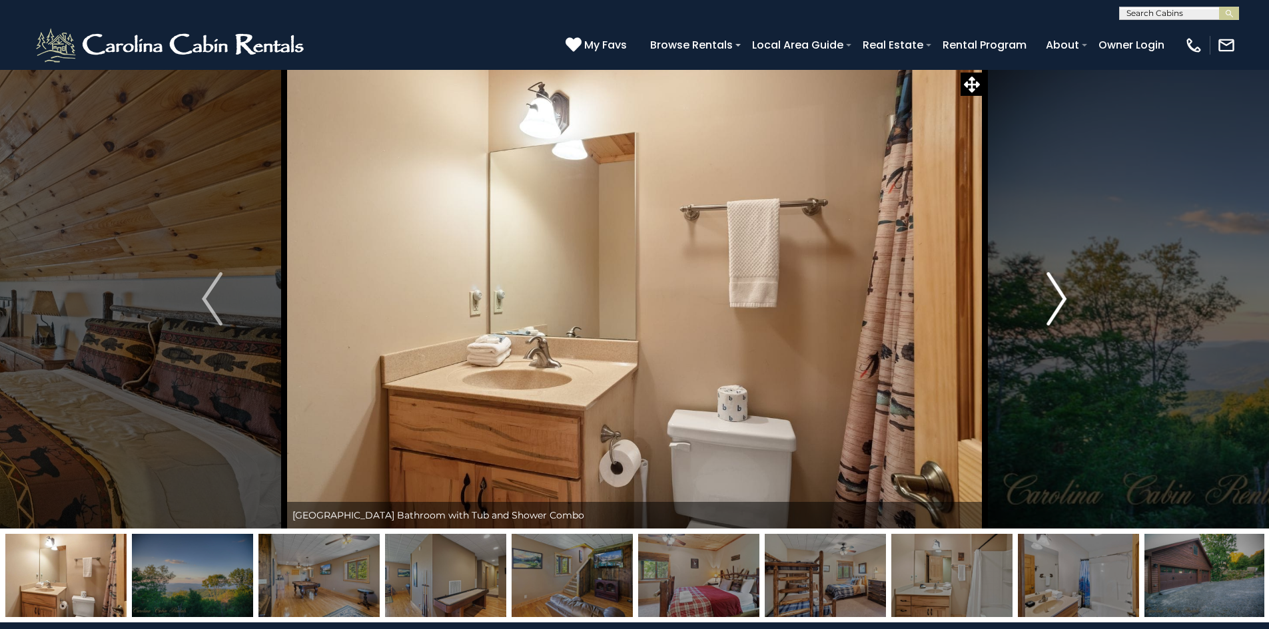
click at [1061, 297] on img "Next" at bounding box center [1056, 298] width 20 height 53
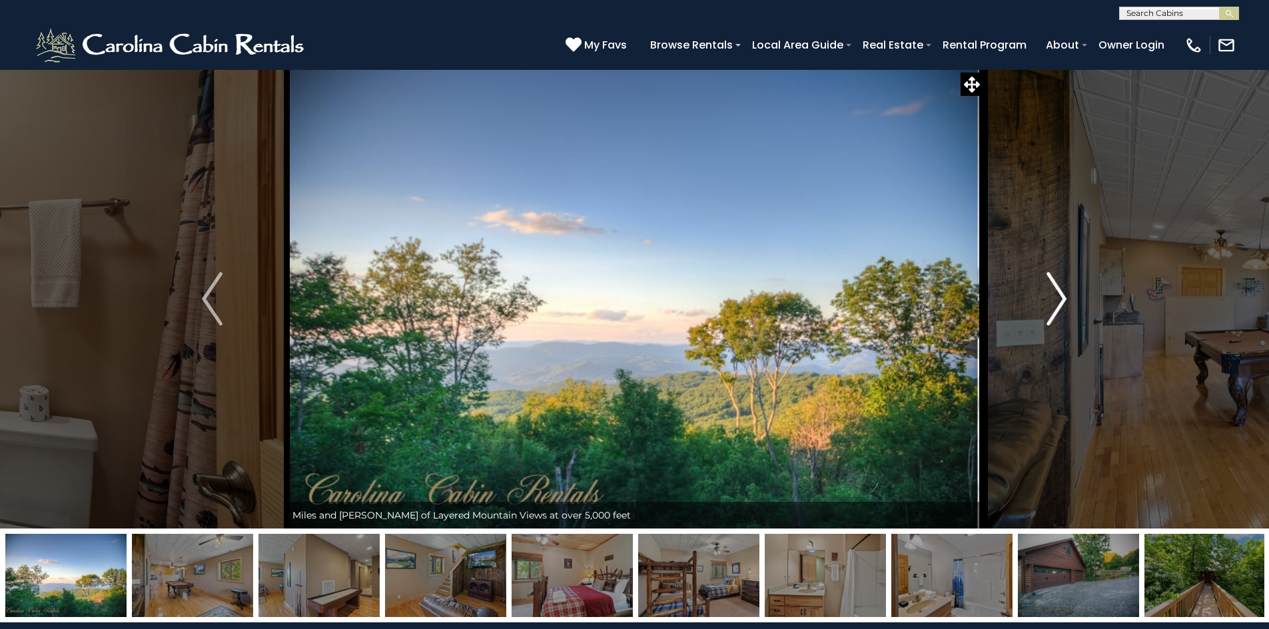
click at [1061, 297] on img "Next" at bounding box center [1056, 298] width 20 height 53
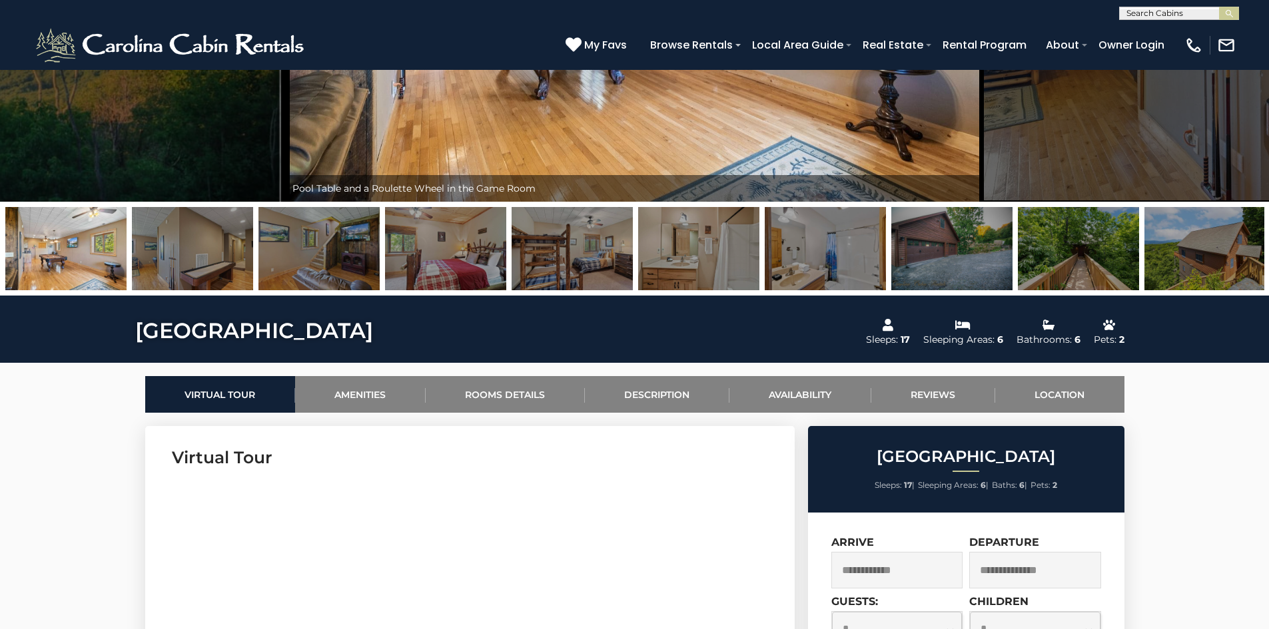
scroll to position [67, 0]
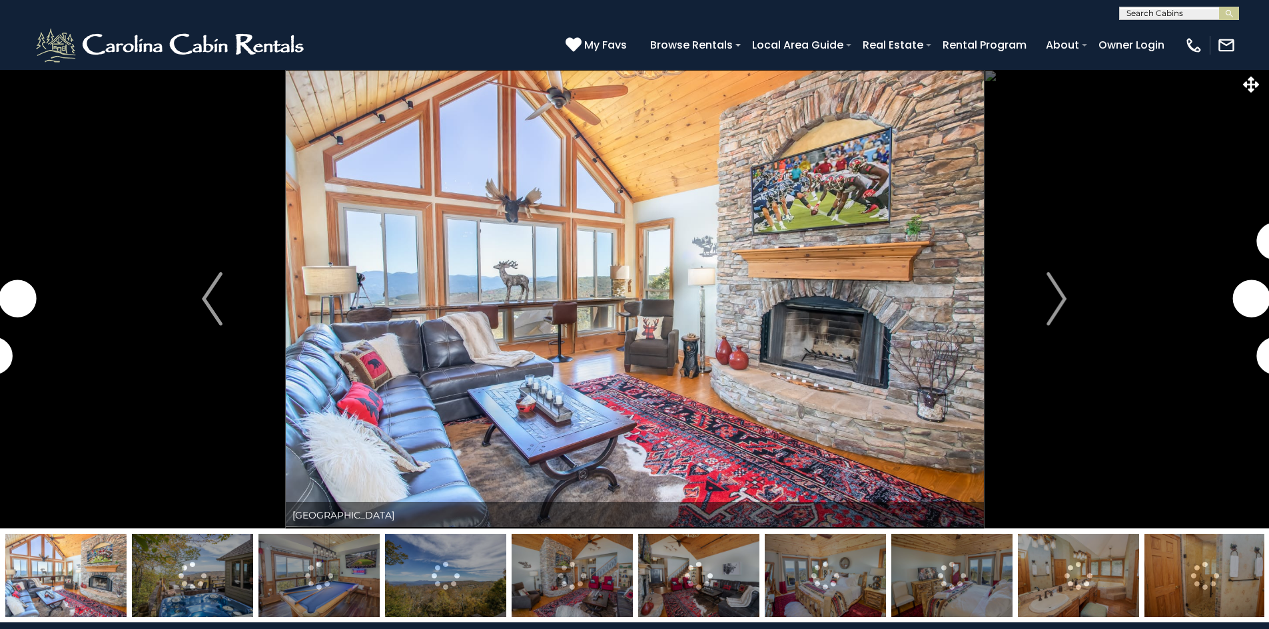
click at [246, 585] on img at bounding box center [192, 575] width 121 height 83
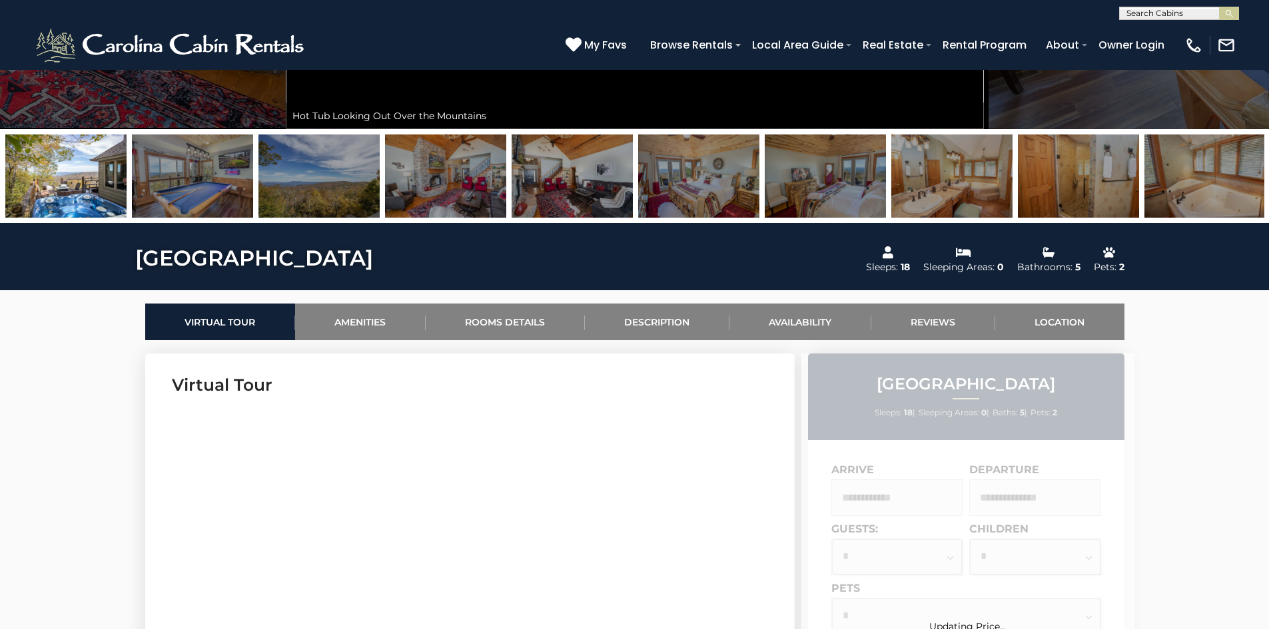
scroll to position [799, 0]
